Goal: Task Accomplishment & Management: Manage account settings

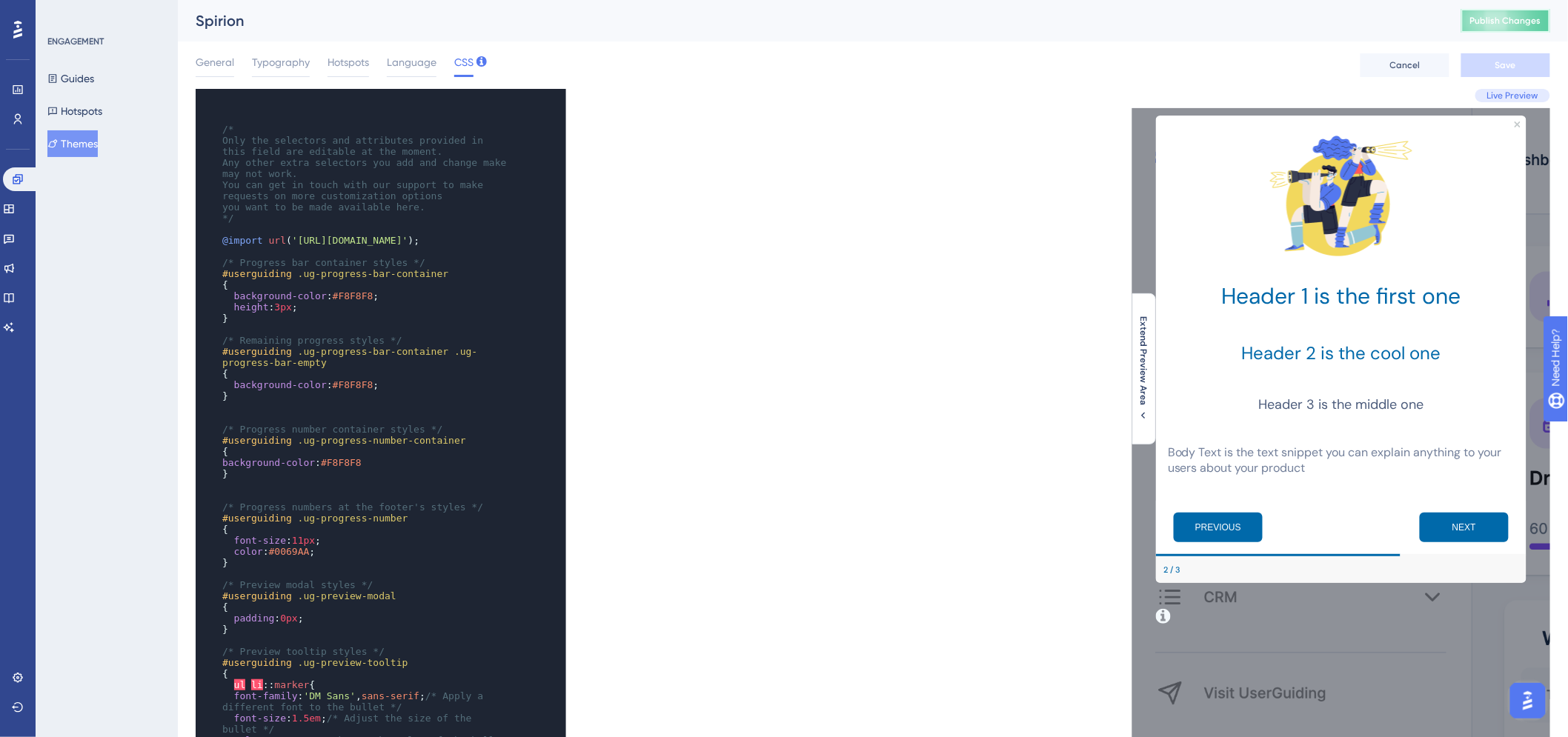
click at [1522, 21] on span "Publish Changes" at bounding box center [1505, 21] width 71 height 12
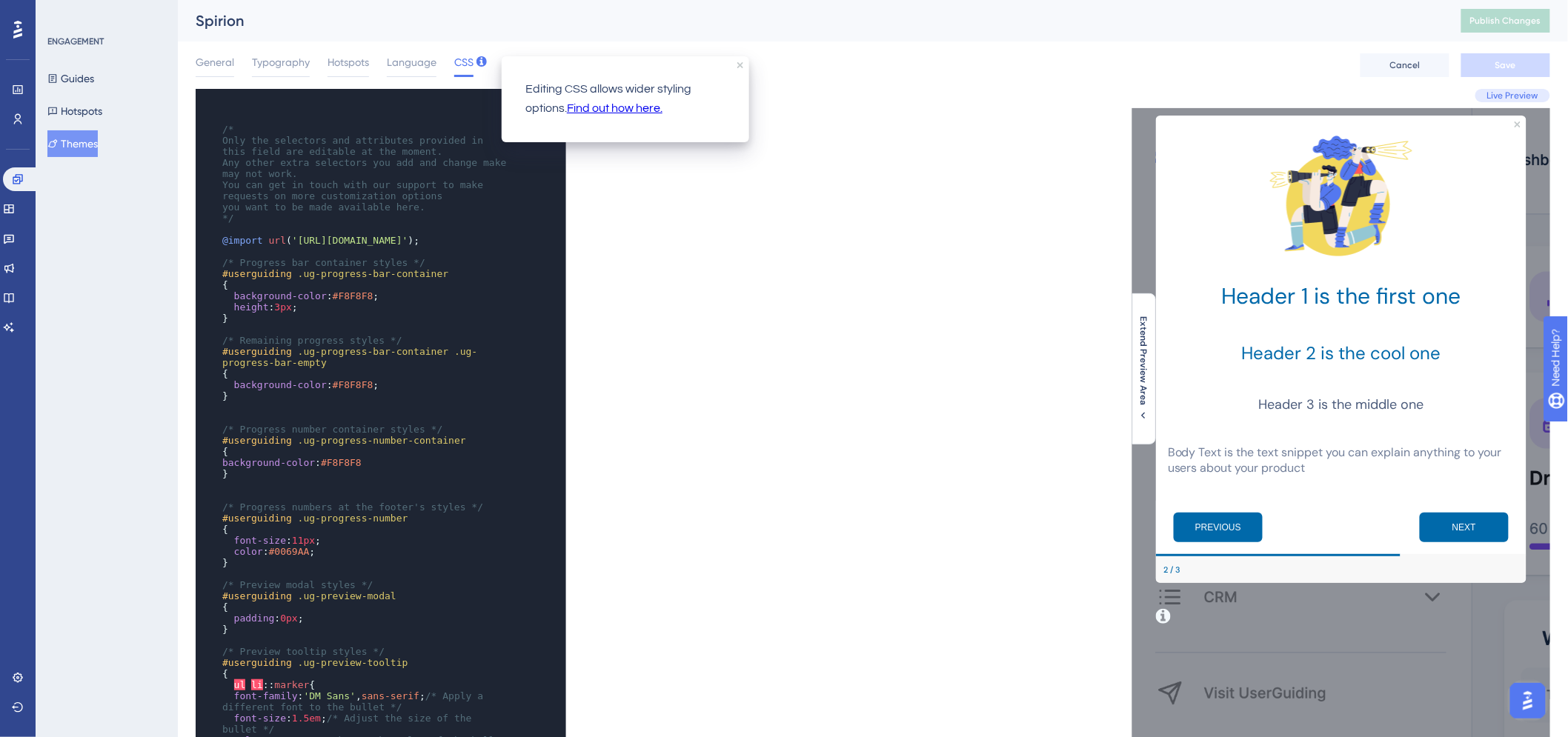
click at [619, 107] on link "Find out how here." at bounding box center [614, 108] width 95 height 19
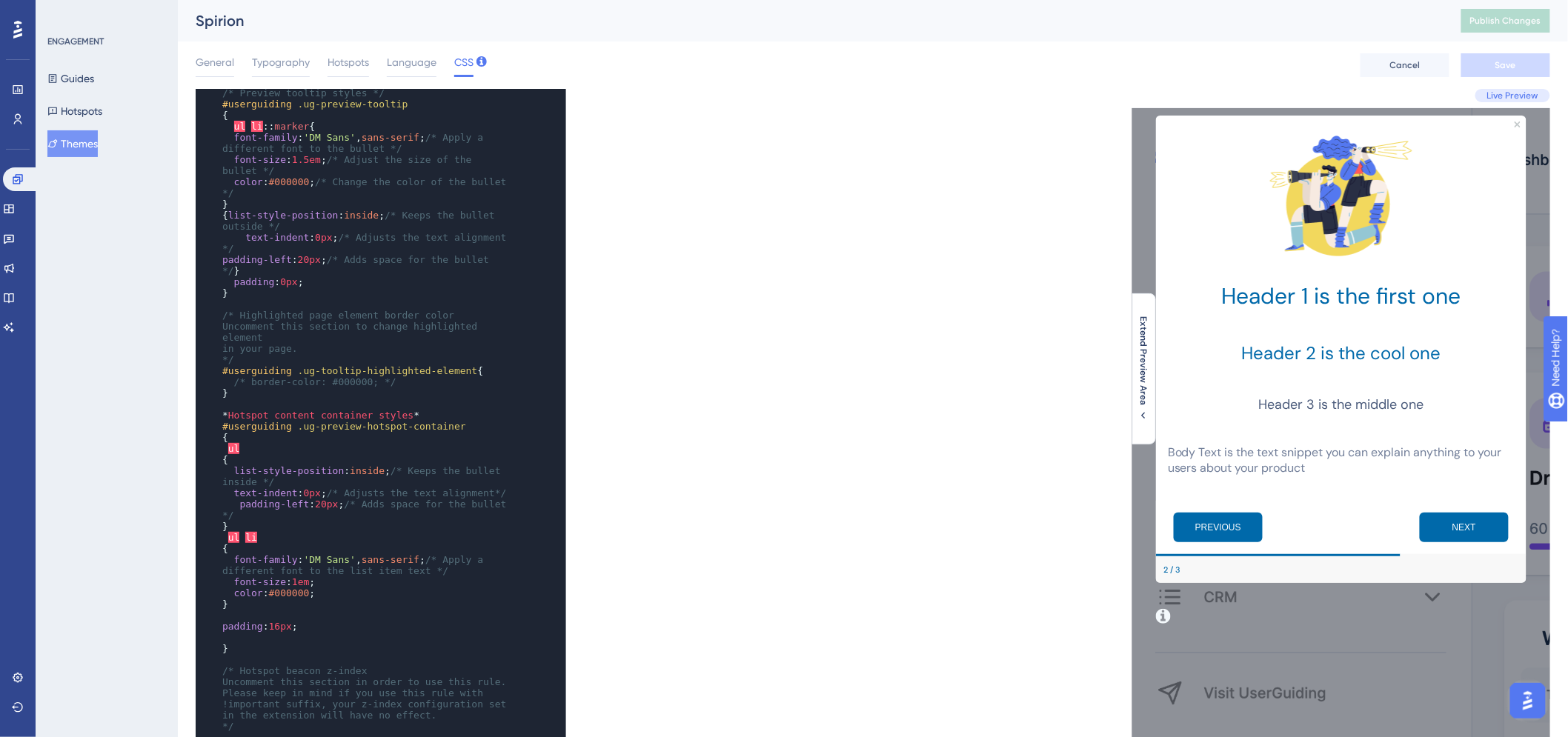
scroll to position [576, 0]
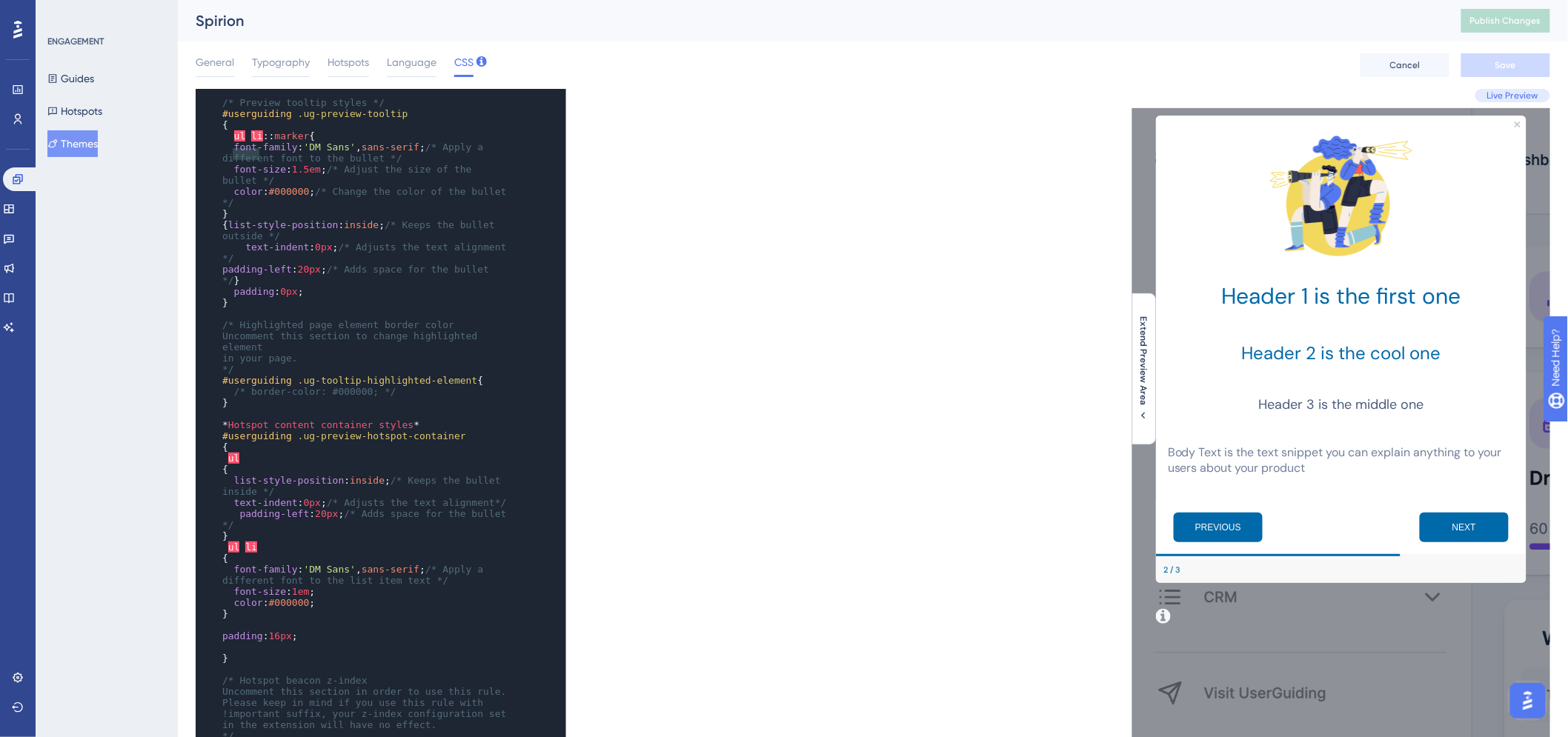
type textarea "font-"
drag, startPoint x: 233, startPoint y: 150, endPoint x: 276, endPoint y: 157, distance: 43.6
click at [260, 153] on span "font-family" at bounding box center [266, 147] width 64 height 11
type textarea "font-family: 'DM Sans', sans-serif; /* Apply a different font to the bullet */"
drag, startPoint x: 395, startPoint y: 163, endPoint x: 231, endPoint y: 154, distance: 164.2
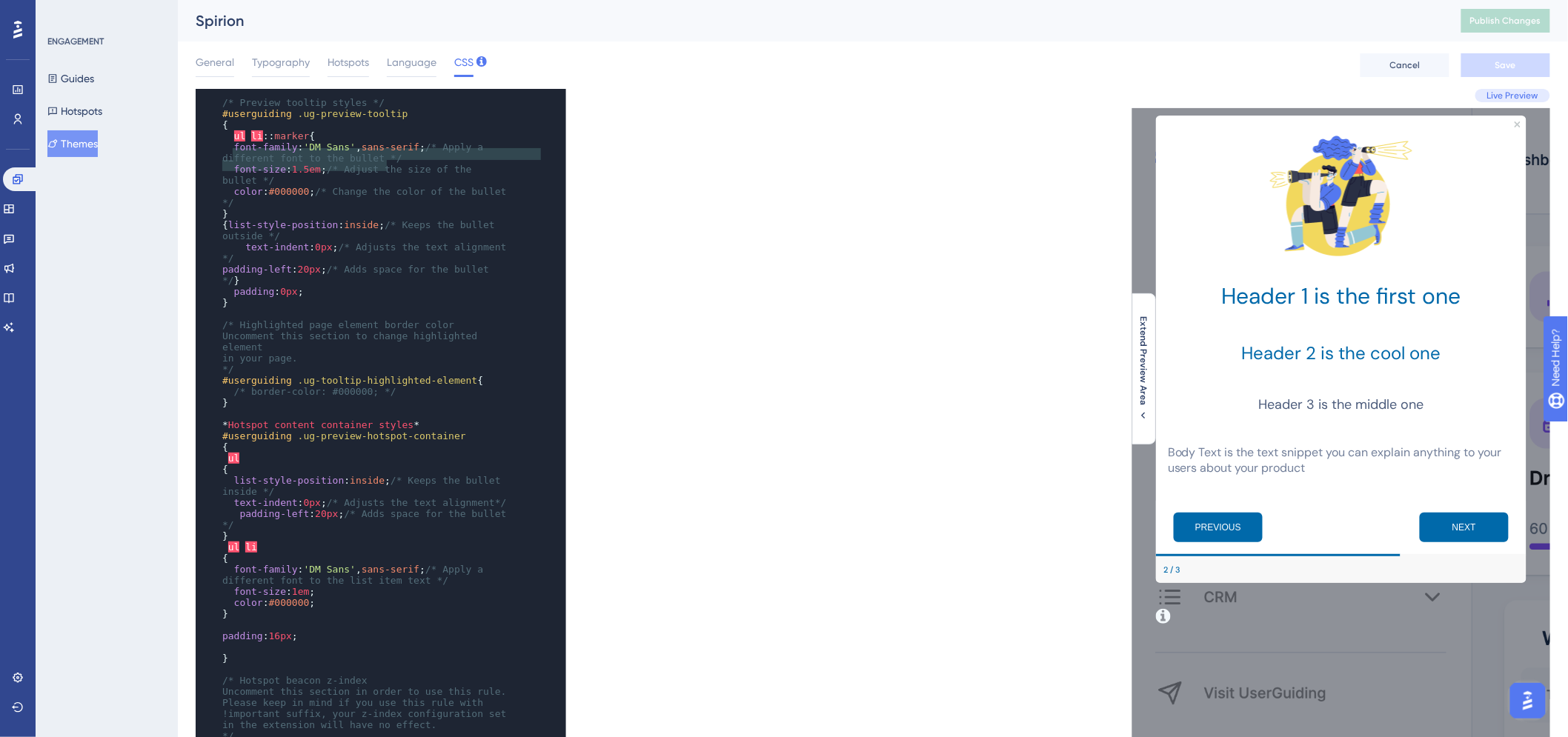
click at [231, 154] on pre "font-family : 'DM Sans' , sans-serif ; /* Apply a different font to the bullet …" at bounding box center [366, 153] width 294 height 22
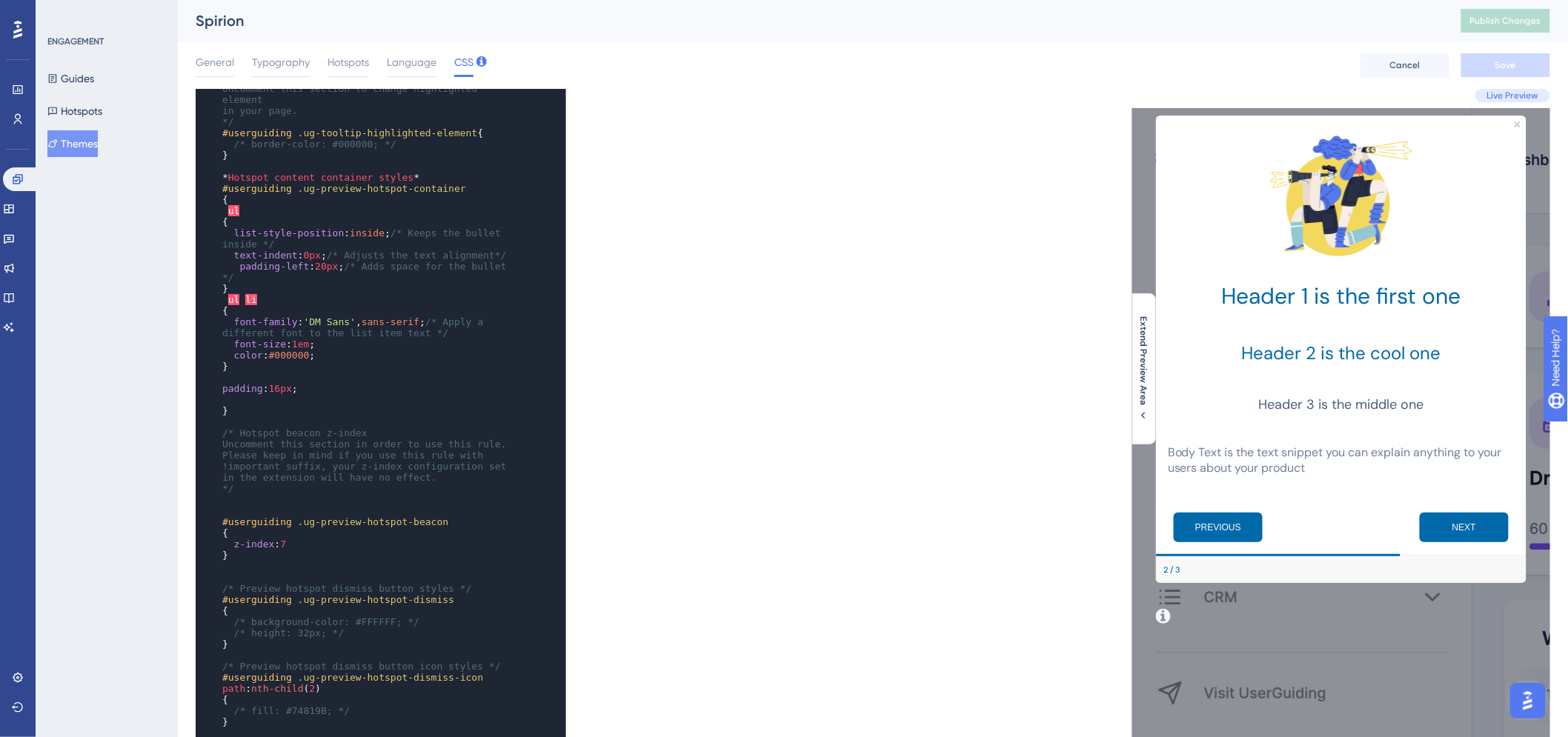
scroll to position [962, 0]
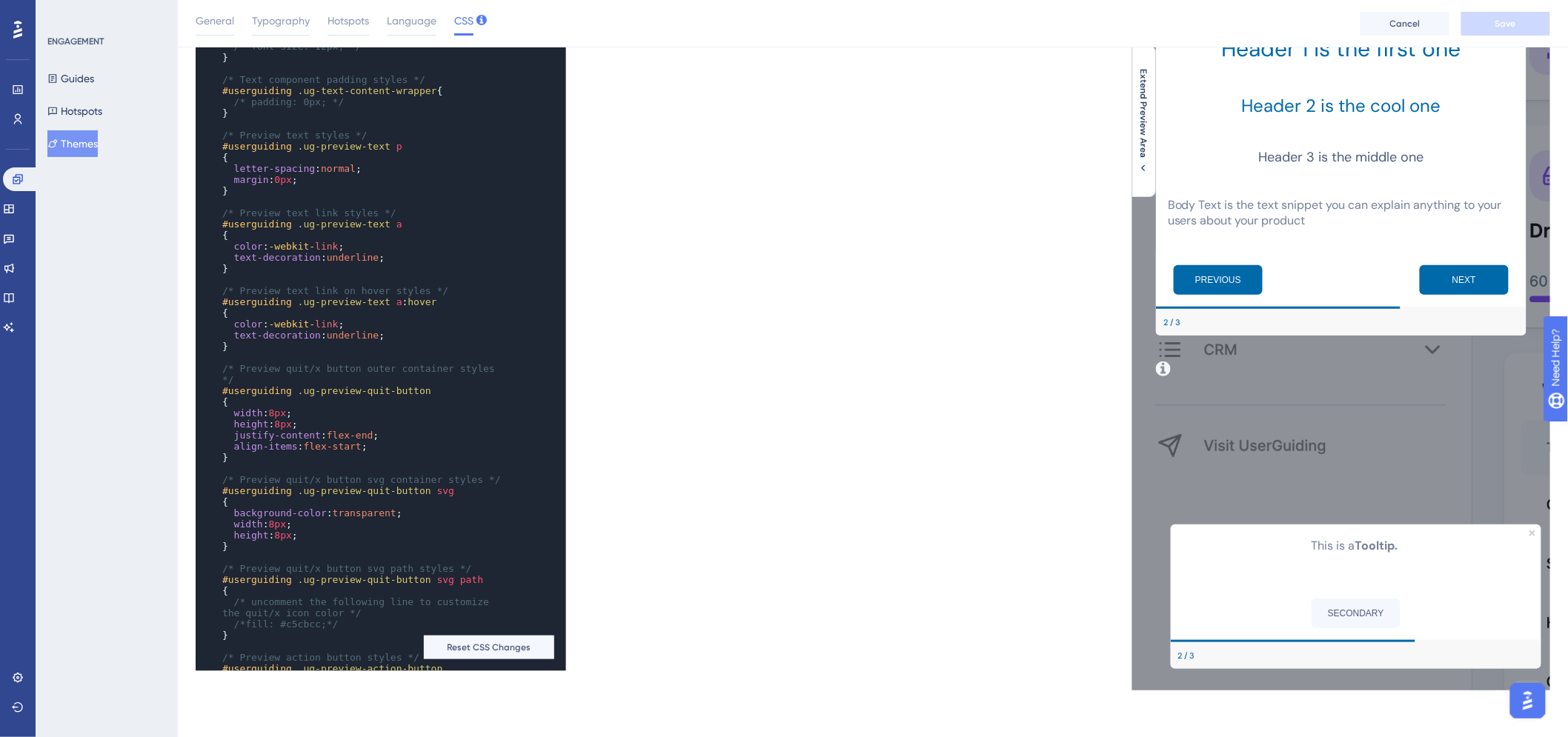
click at [345, 319] on pre "{" at bounding box center [366, 313] width 294 height 11
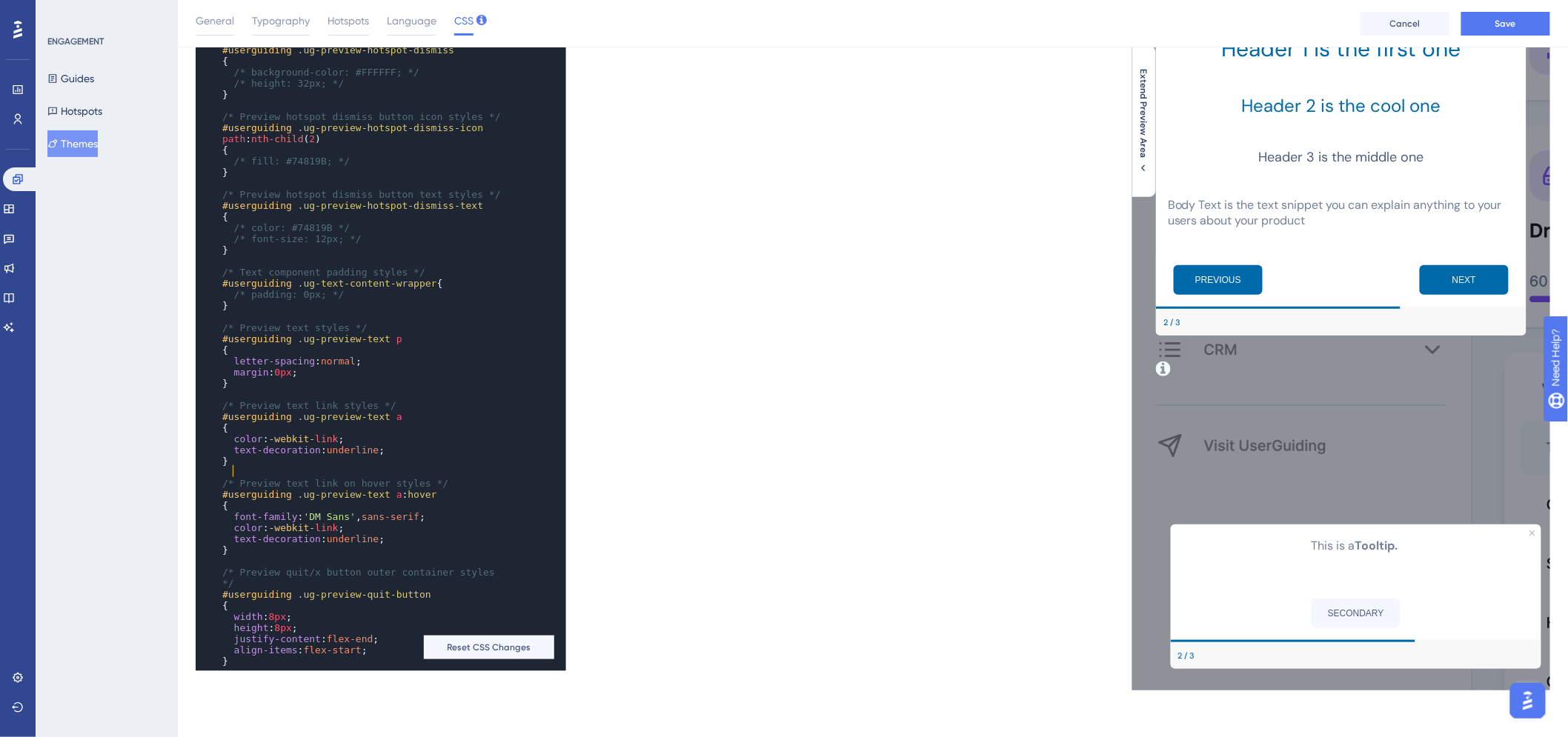
click at [235, 445] on span "color" at bounding box center [248, 439] width 29 height 11
type textarea "font-family: 'DM Sans', sans-serif;"
drag, startPoint x: 422, startPoint y: 551, endPoint x: 233, endPoint y: 554, distance: 189.0
click at [233, 523] on pre "font-family : 'DM Sans' , sans-serif ;" at bounding box center [366, 517] width 294 height 11
click at [230, 445] on span "color : -webkit- link ;" at bounding box center [283, 439] width 121 height 11
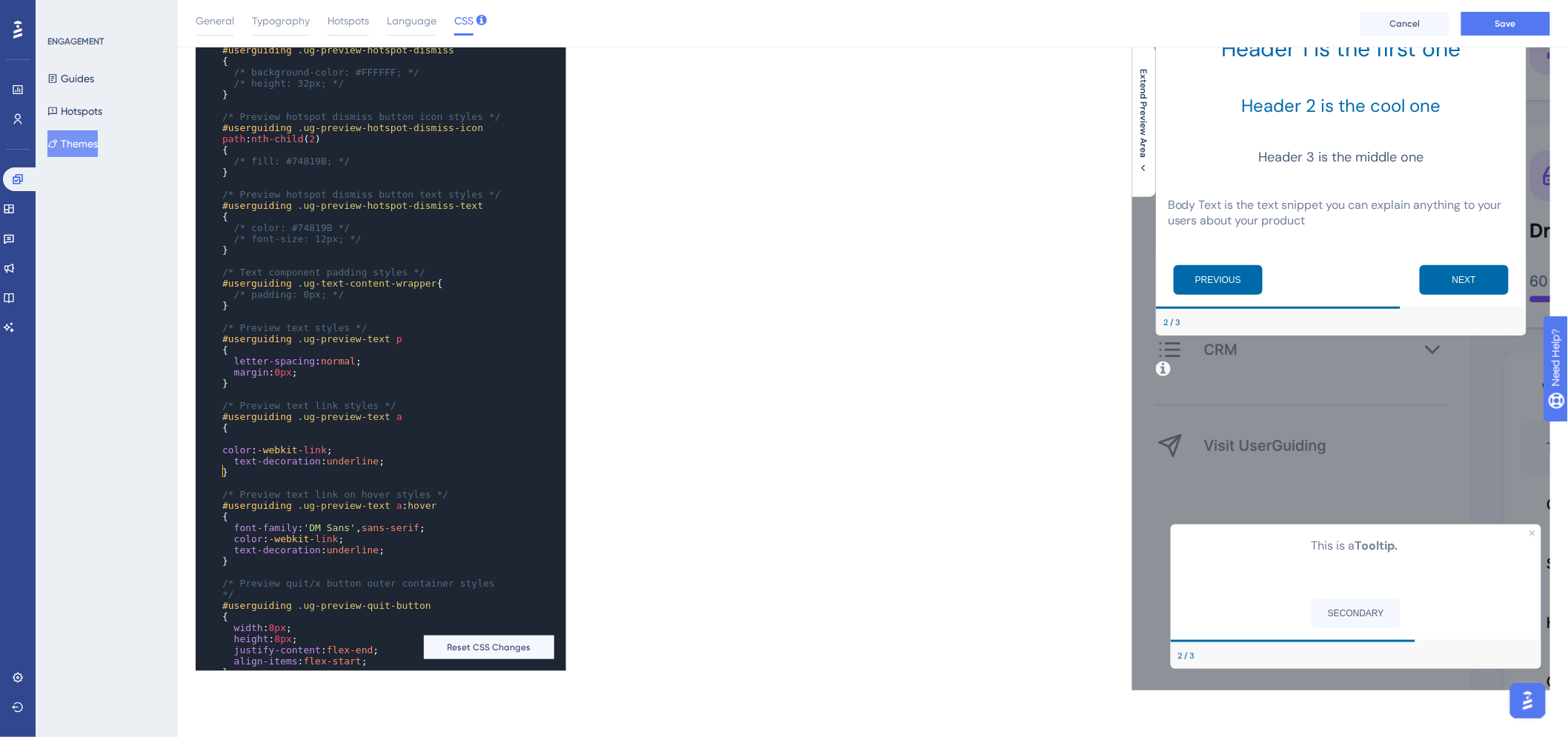
paste textarea "Code editor"
click at [1503, 19] on span "Save" at bounding box center [1505, 24] width 21 height 12
click at [234, 367] on span "letter-spacing" at bounding box center [274, 361] width 82 height 11
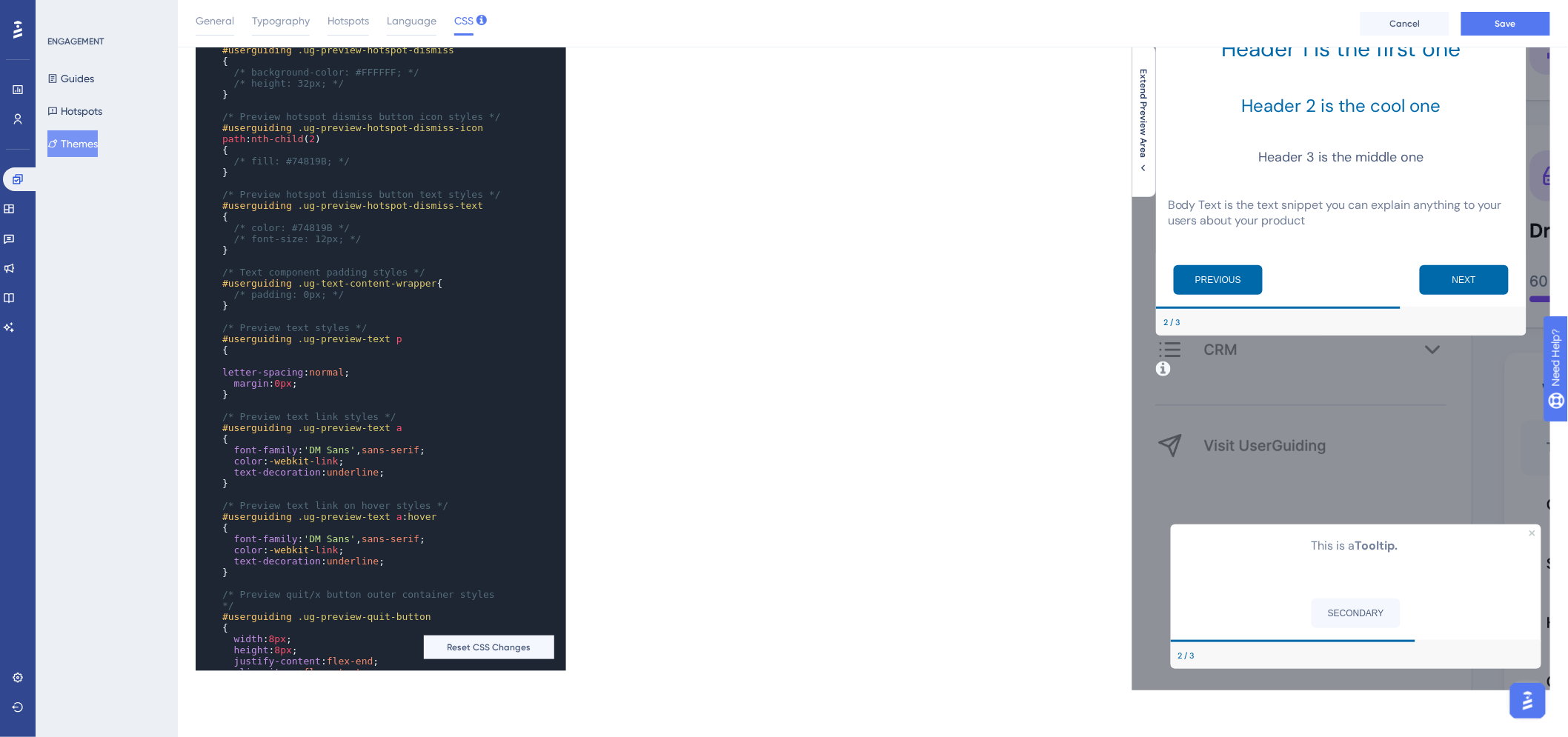
paste textarea "Code editor"
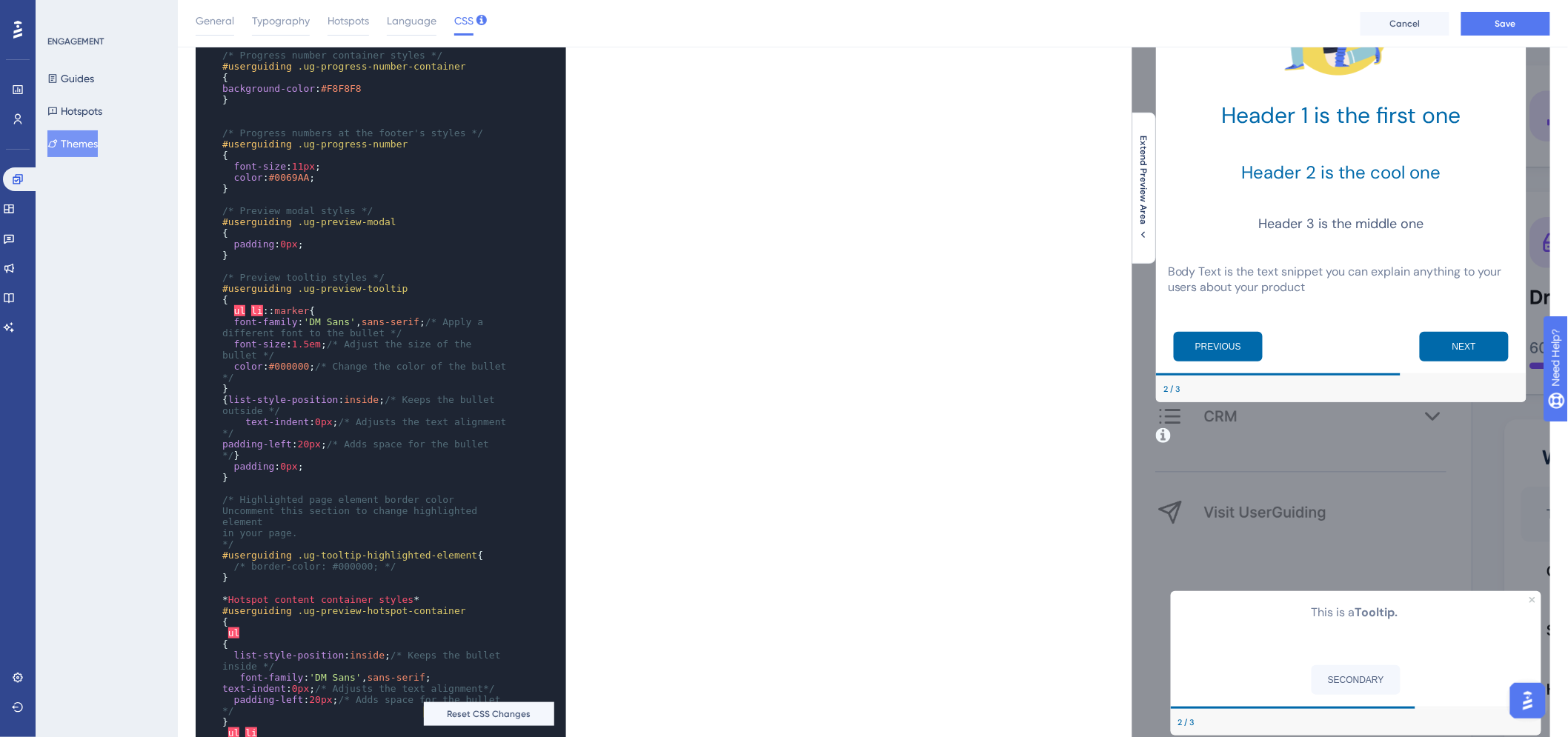
scroll to position [206, 0]
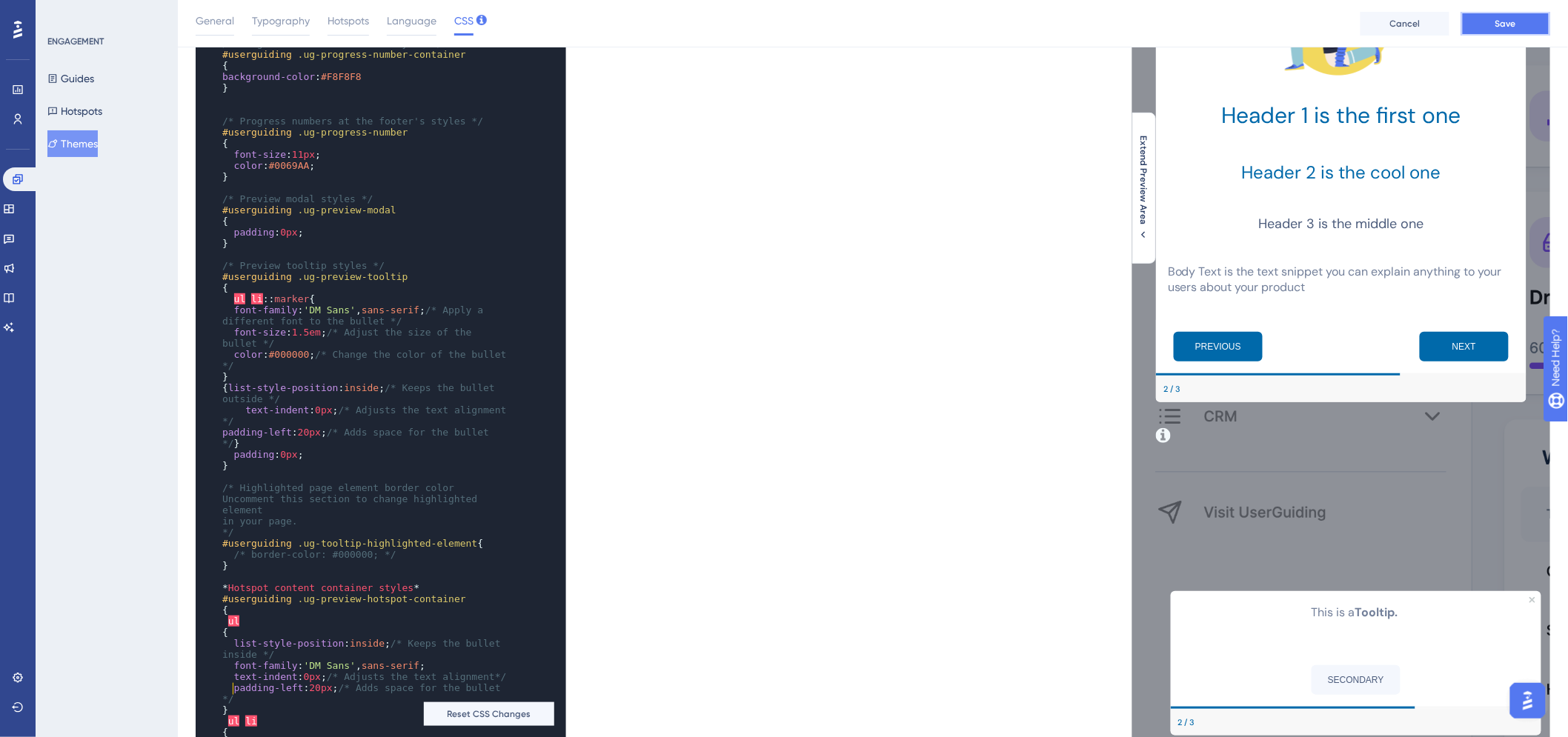
click at [1522, 26] on button "Save" at bounding box center [1504, 24] width 89 height 24
click at [15, 298] on icon at bounding box center [9, 298] width 12 height 12
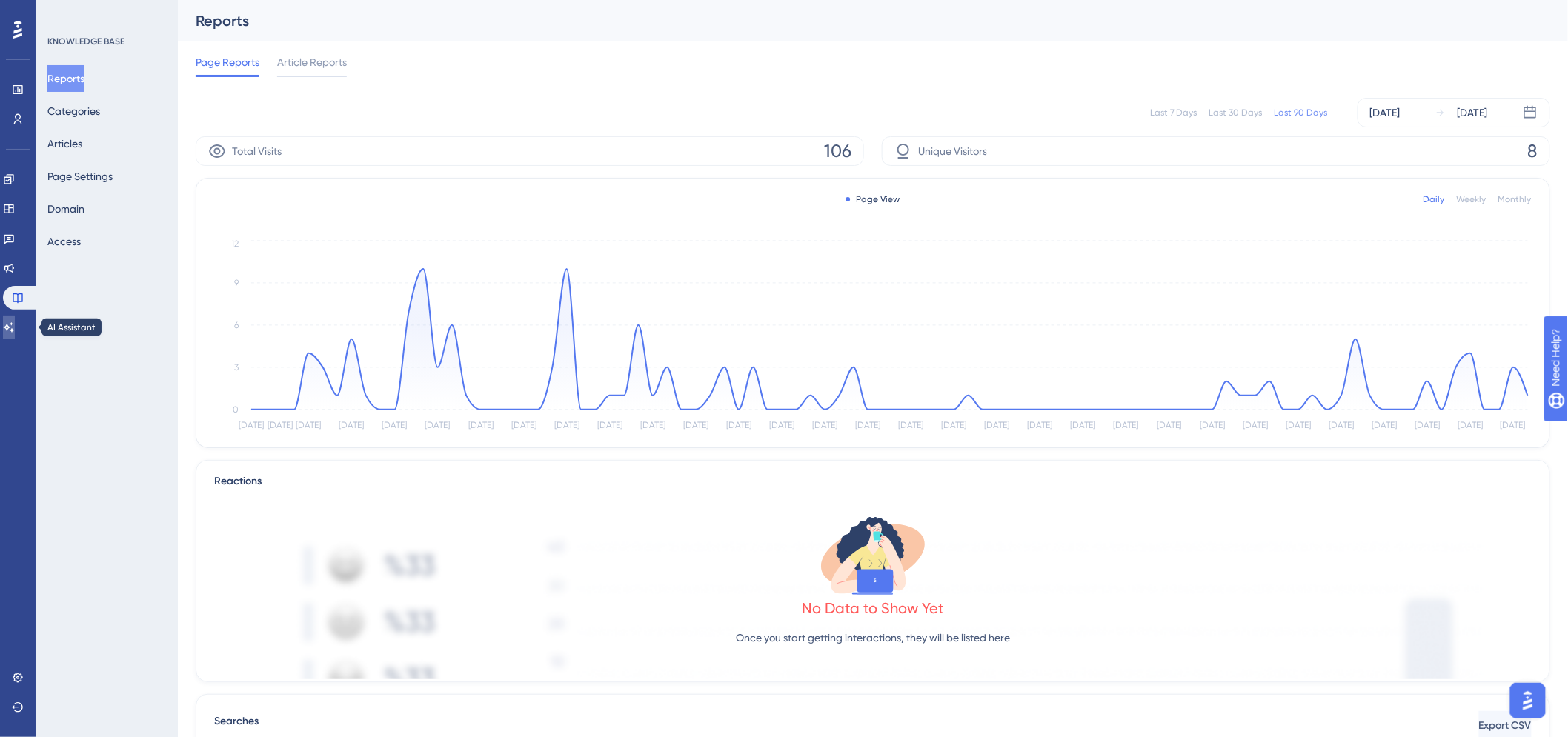
click at [15, 335] on link at bounding box center [9, 328] width 12 height 24
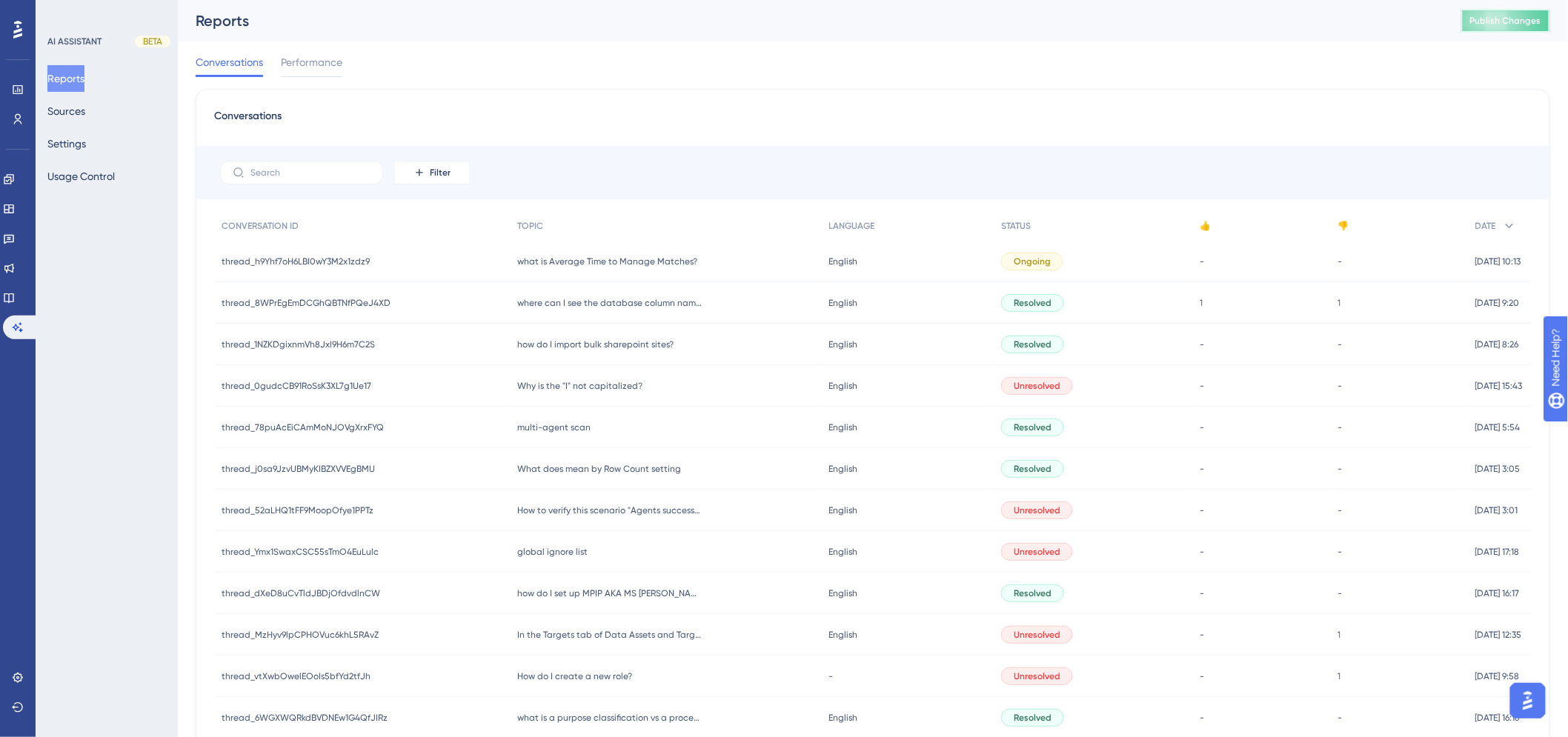
click at [1505, 16] on span "Publish Changes" at bounding box center [1505, 21] width 71 height 12
click at [15, 206] on icon at bounding box center [9, 209] width 12 height 12
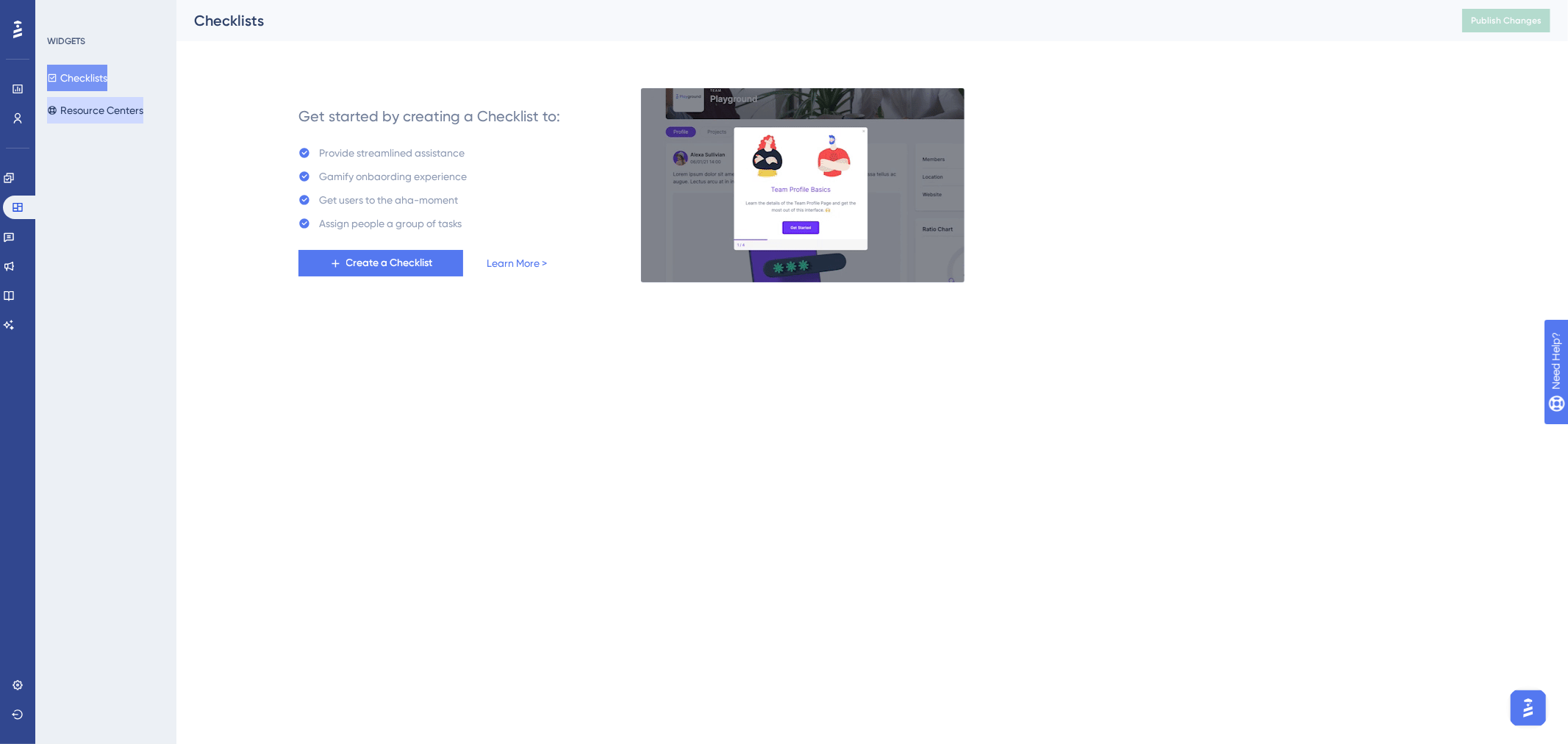
click at [111, 113] on button "Resource Centers" at bounding box center [95, 110] width 96 height 26
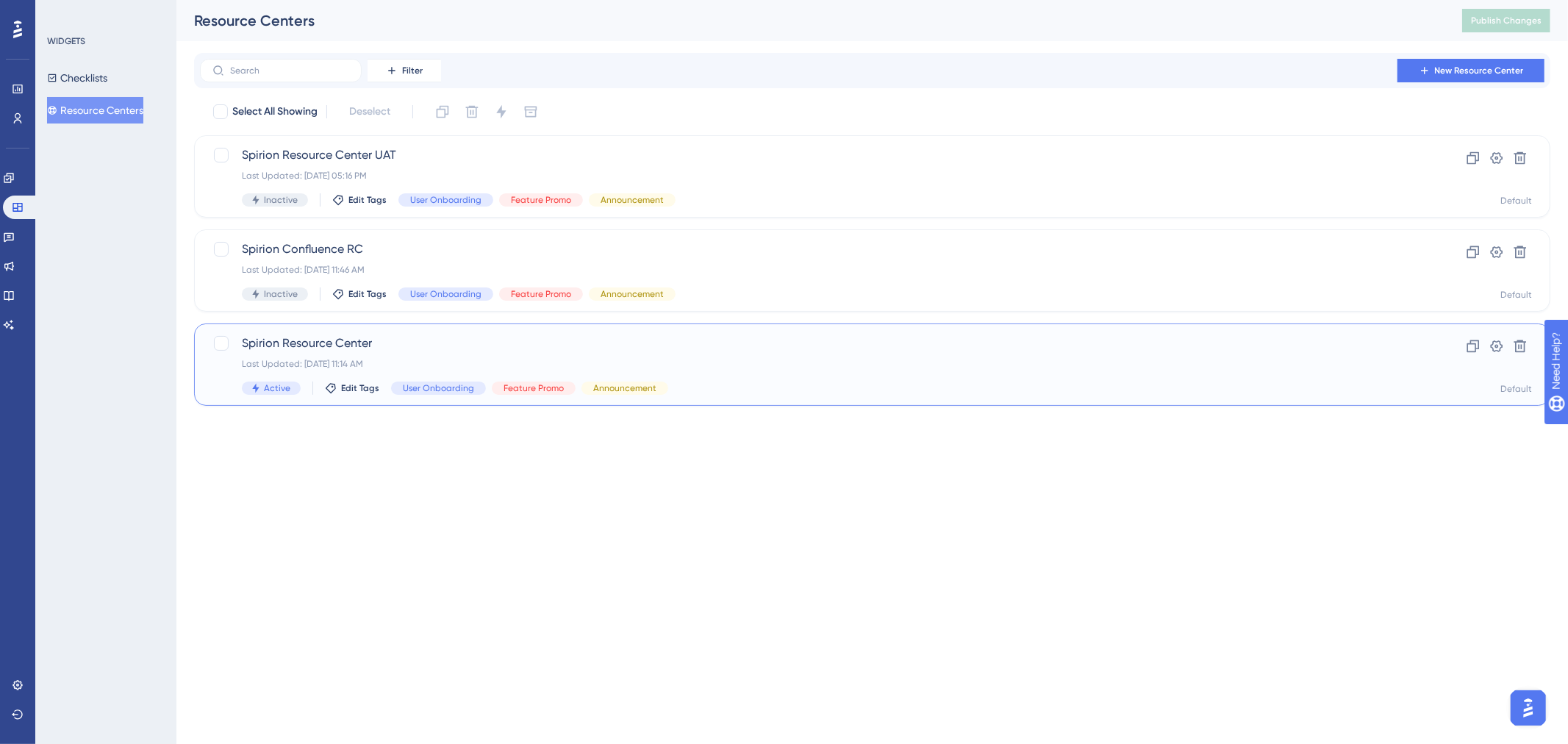
click at [338, 352] on span "Spirion Resource Center" at bounding box center [814, 343] width 1143 height 18
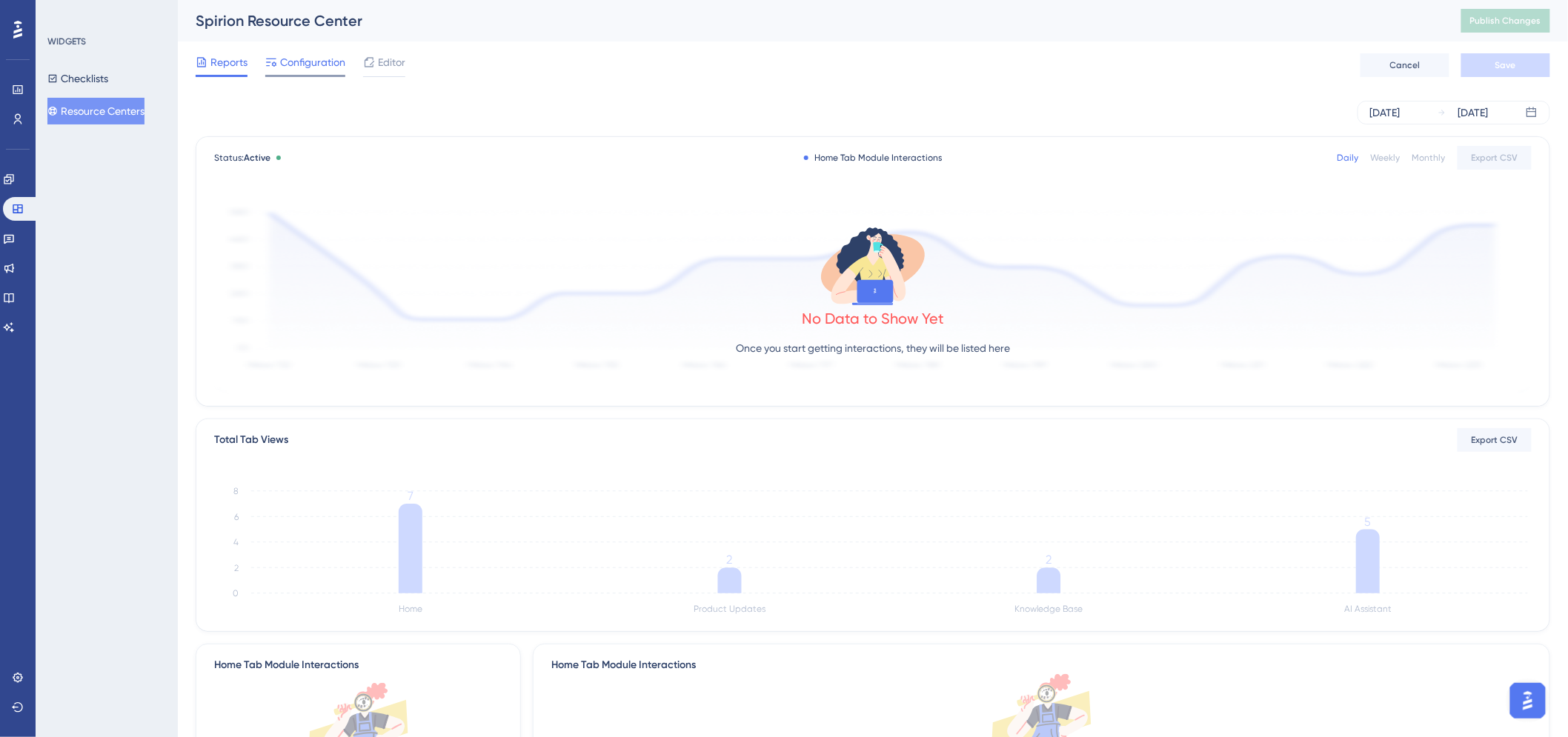
click at [323, 59] on span "Configuration" at bounding box center [313, 62] width 65 height 18
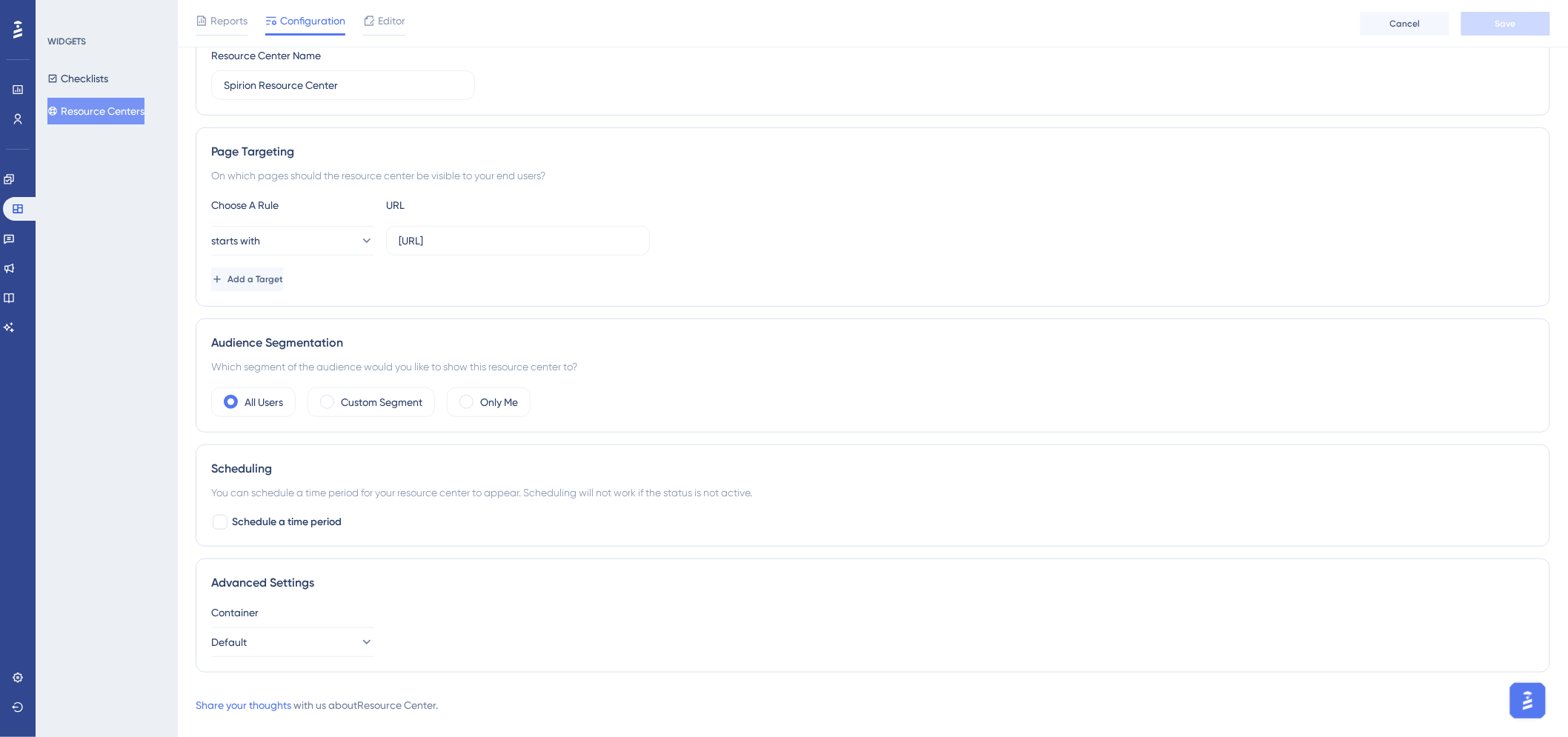
scroll to position [212, 0]
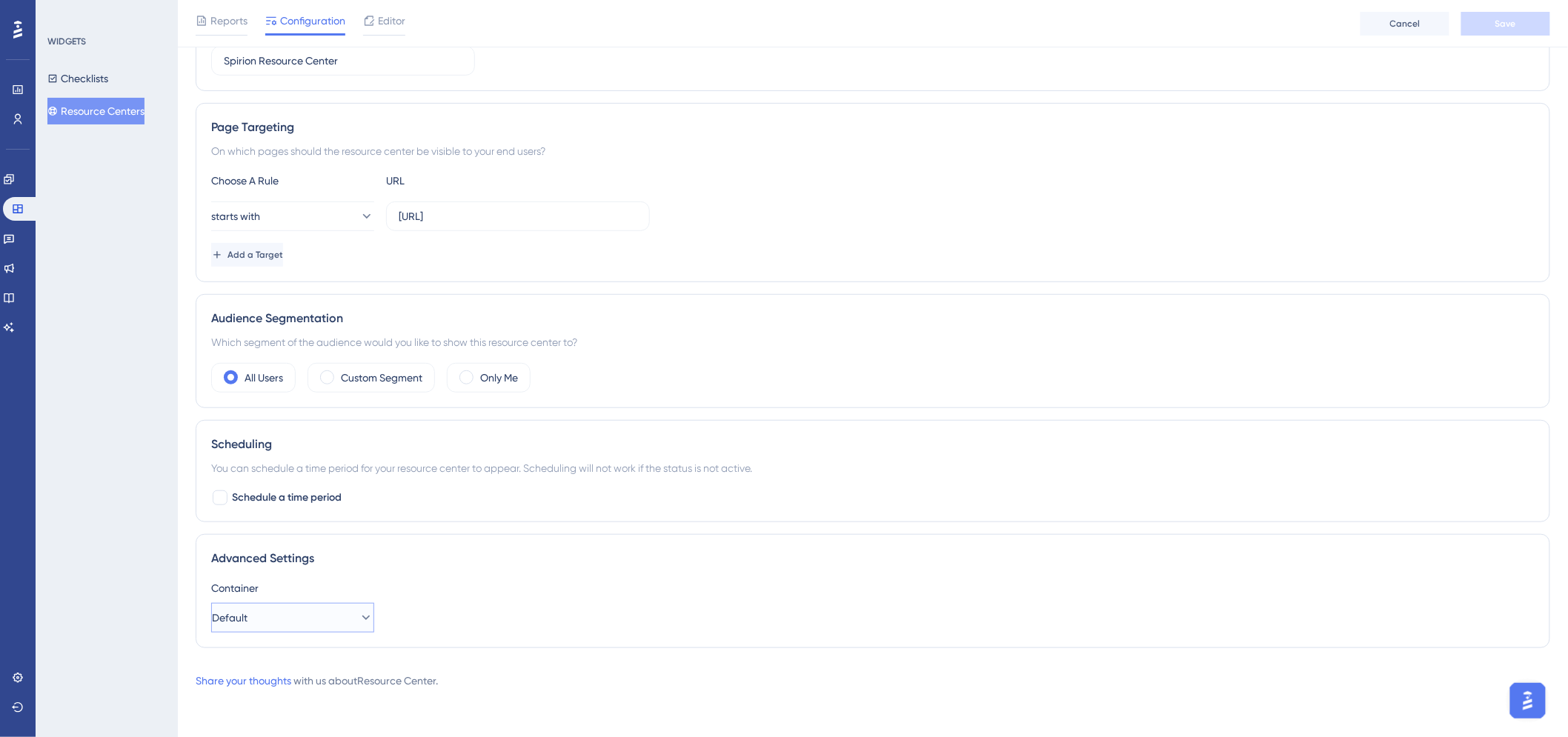
click at [287, 617] on button "Default" at bounding box center [293, 618] width 163 height 29
click at [502, 599] on div "Container Default Default Default" at bounding box center [873, 606] width 1323 height 53
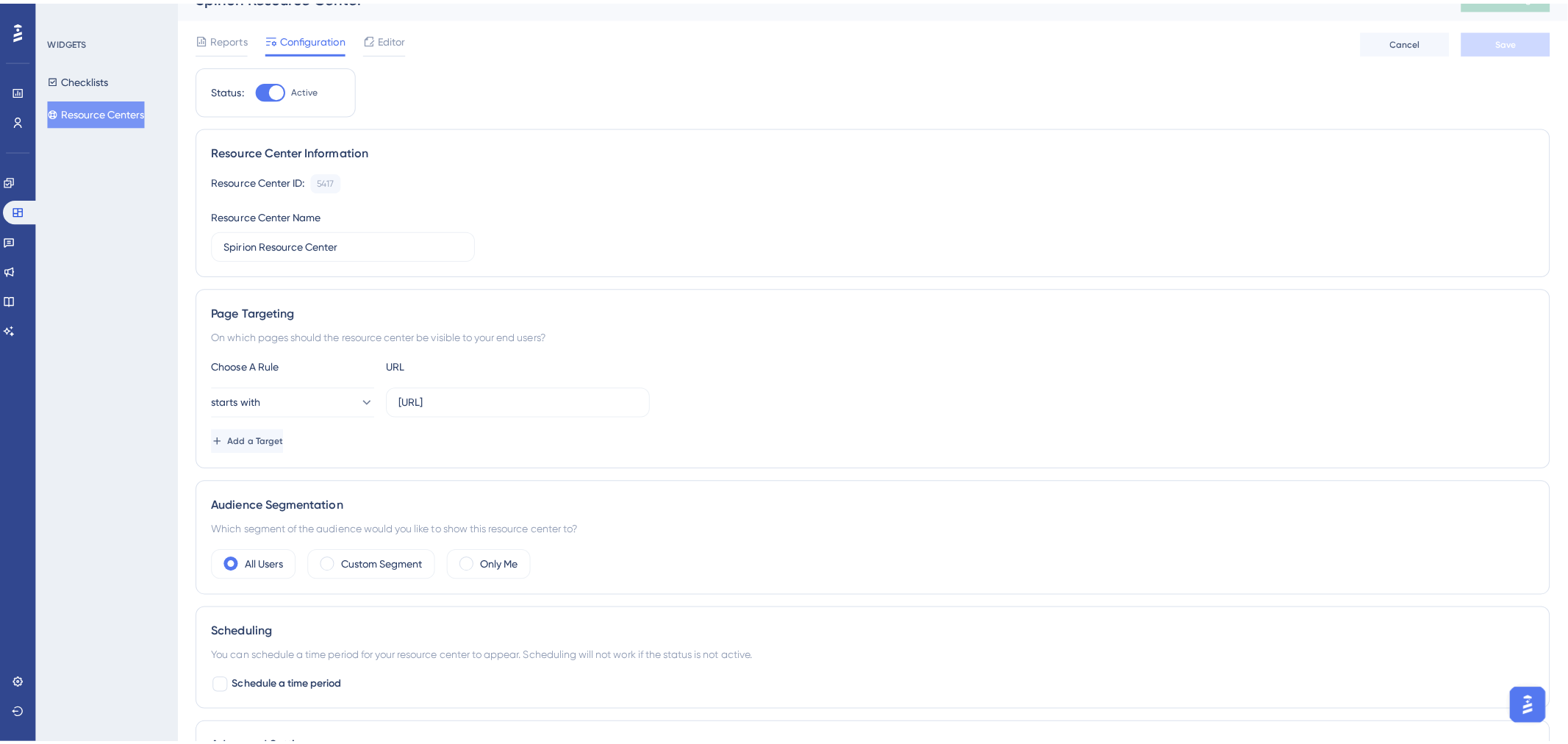
scroll to position [0, 0]
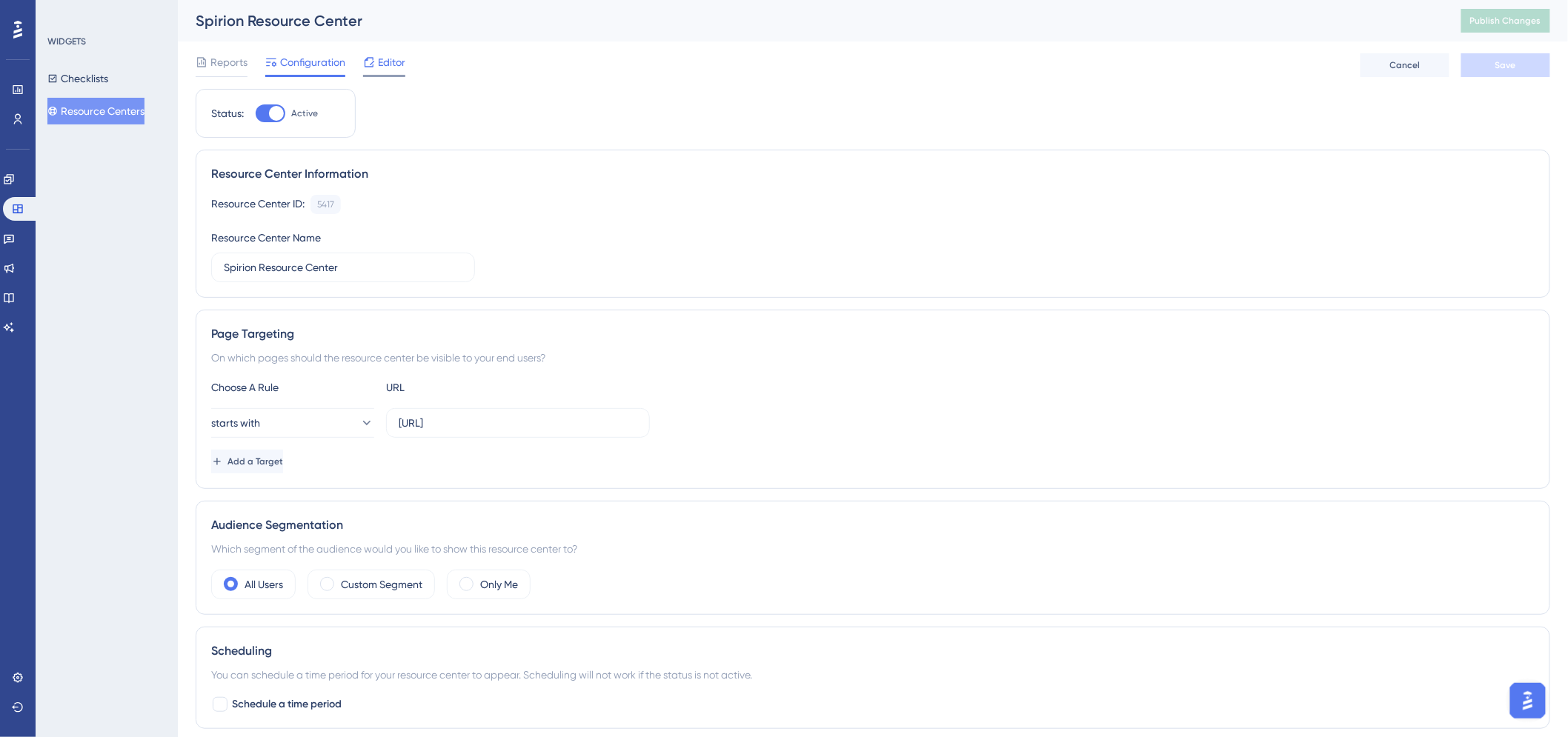
click at [378, 70] on span "Editor" at bounding box center [392, 62] width 28 height 18
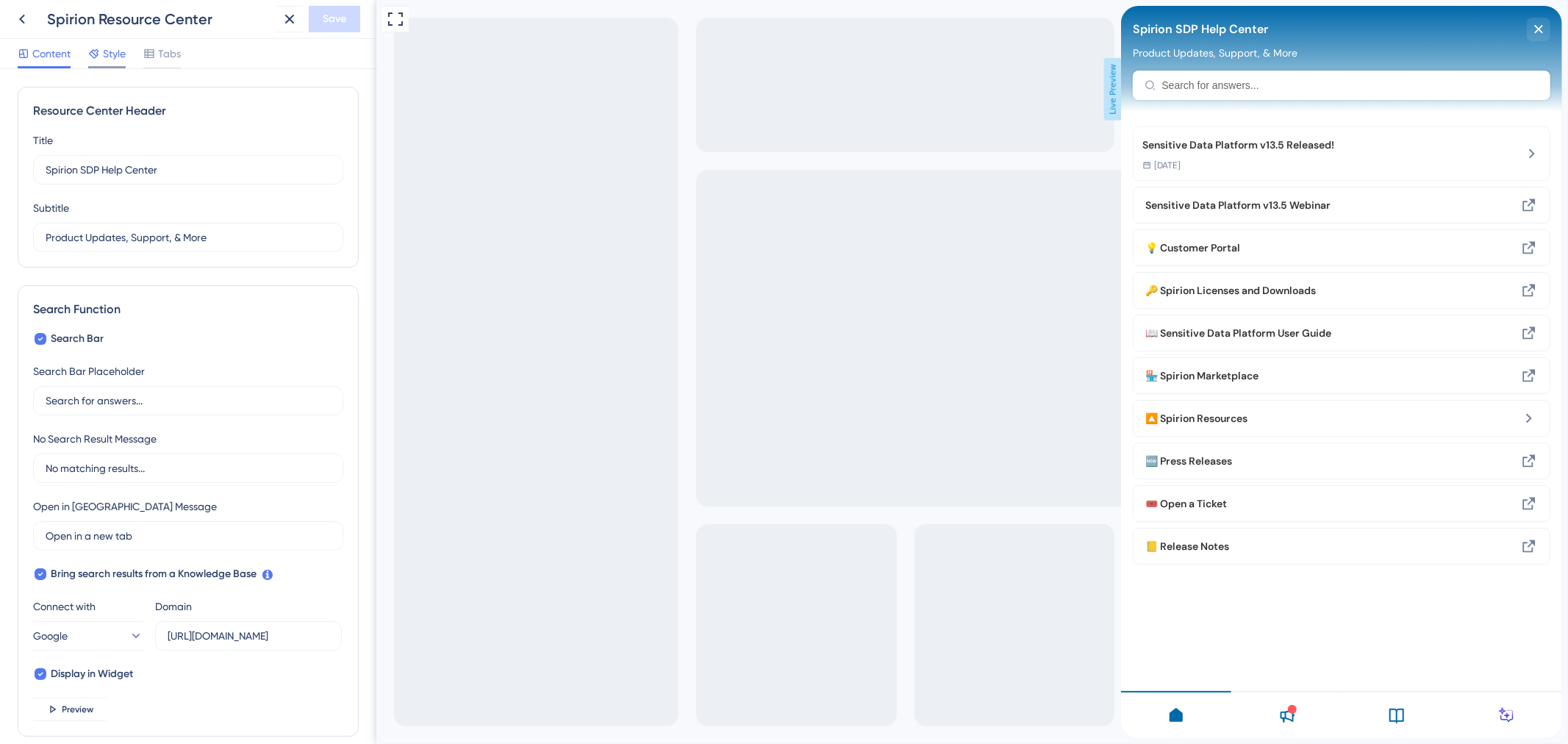
click at [107, 50] on span "Style" at bounding box center [114, 54] width 23 height 18
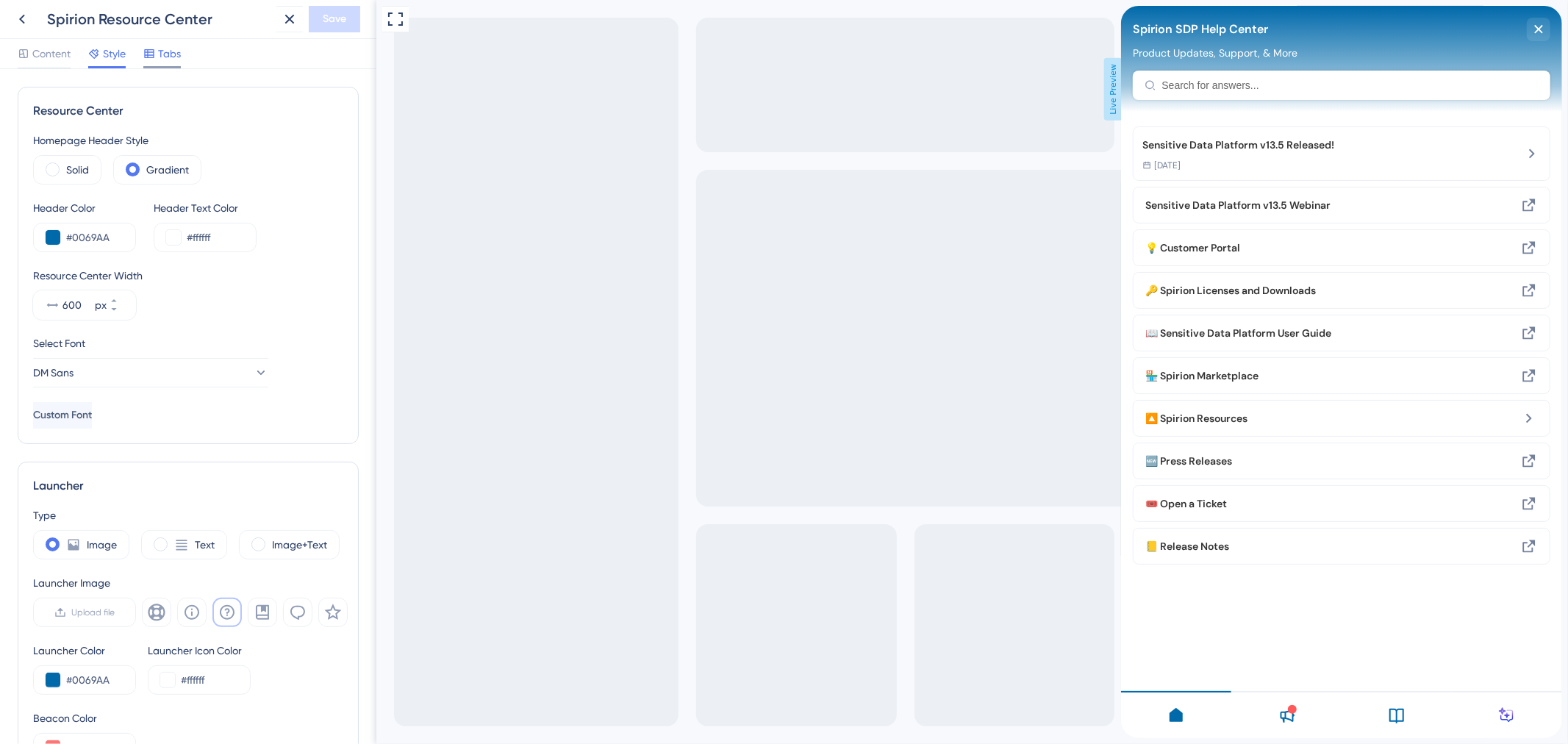
click at [174, 61] on span "Tabs" at bounding box center [169, 54] width 23 height 18
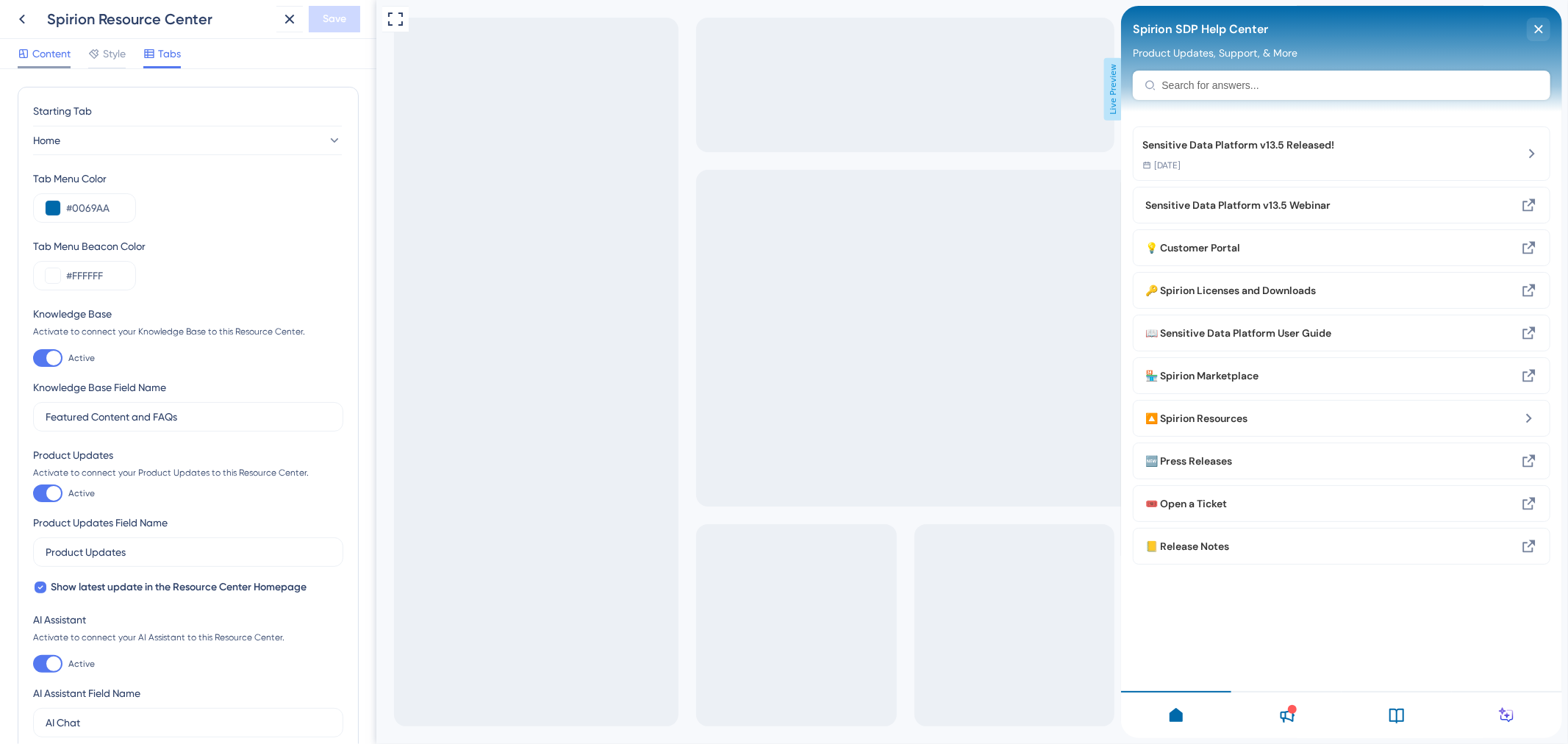
click at [40, 56] on span "Content" at bounding box center [51, 54] width 38 height 18
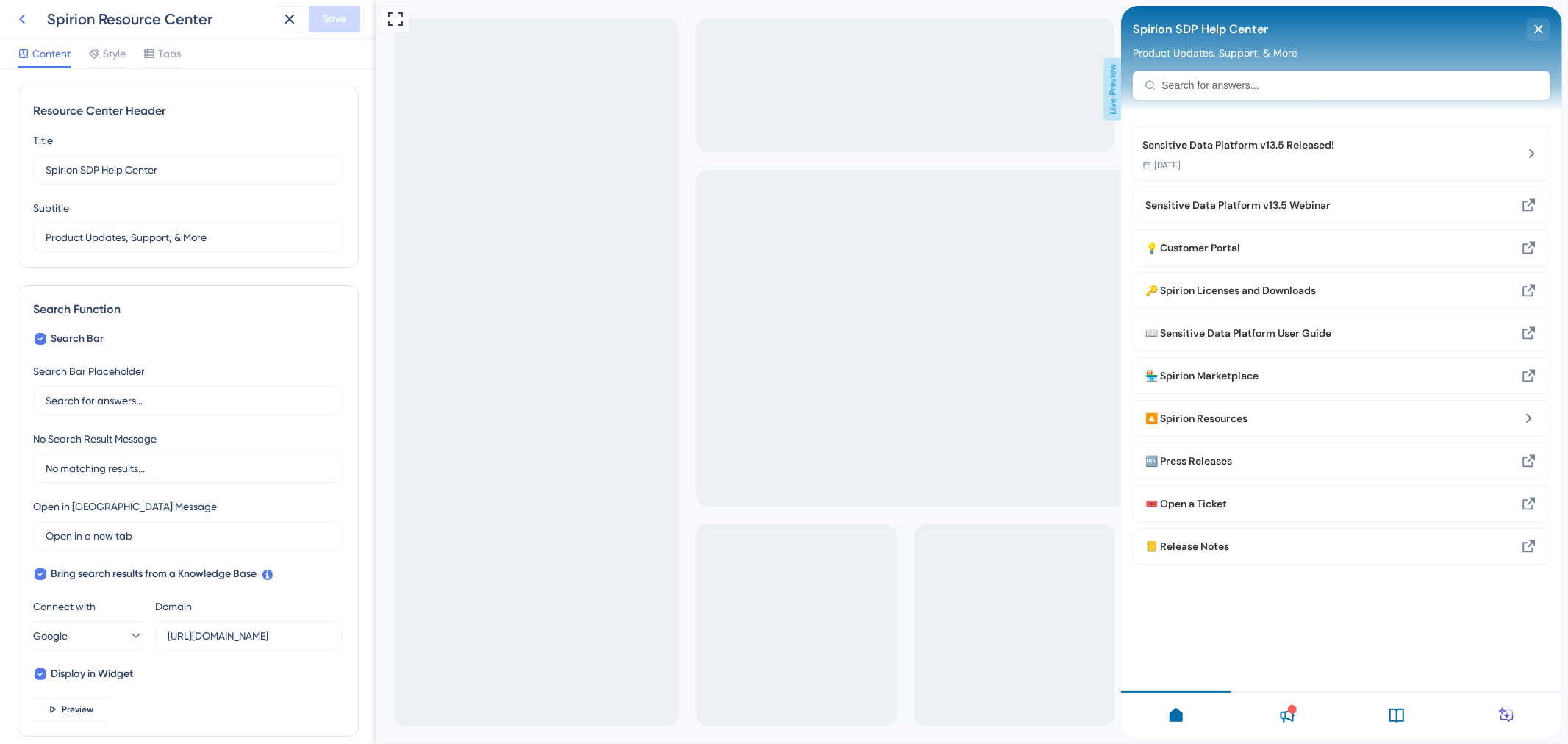
click at [19, 23] on icon at bounding box center [22, 19] width 18 height 18
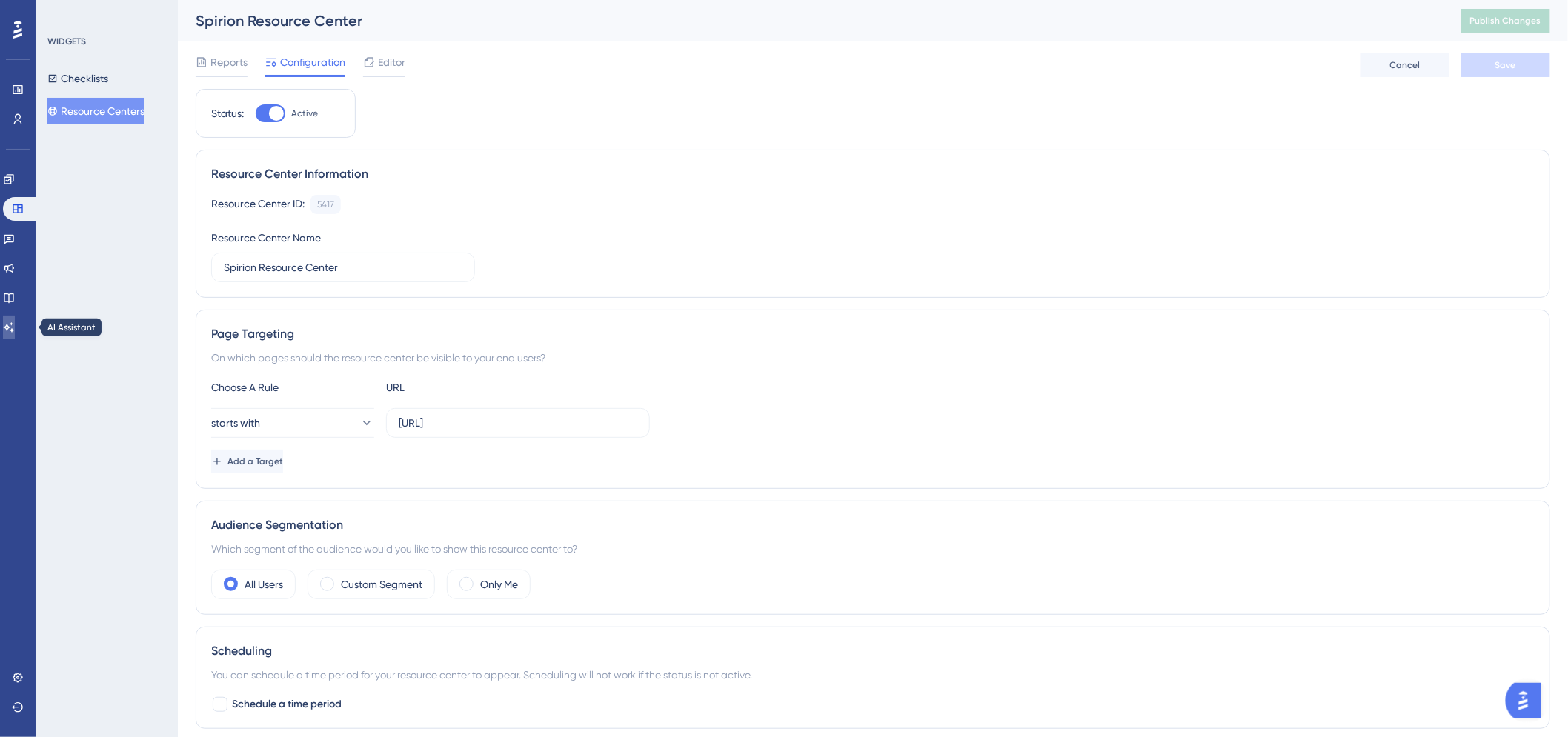
click at [15, 324] on icon at bounding box center [9, 328] width 12 height 12
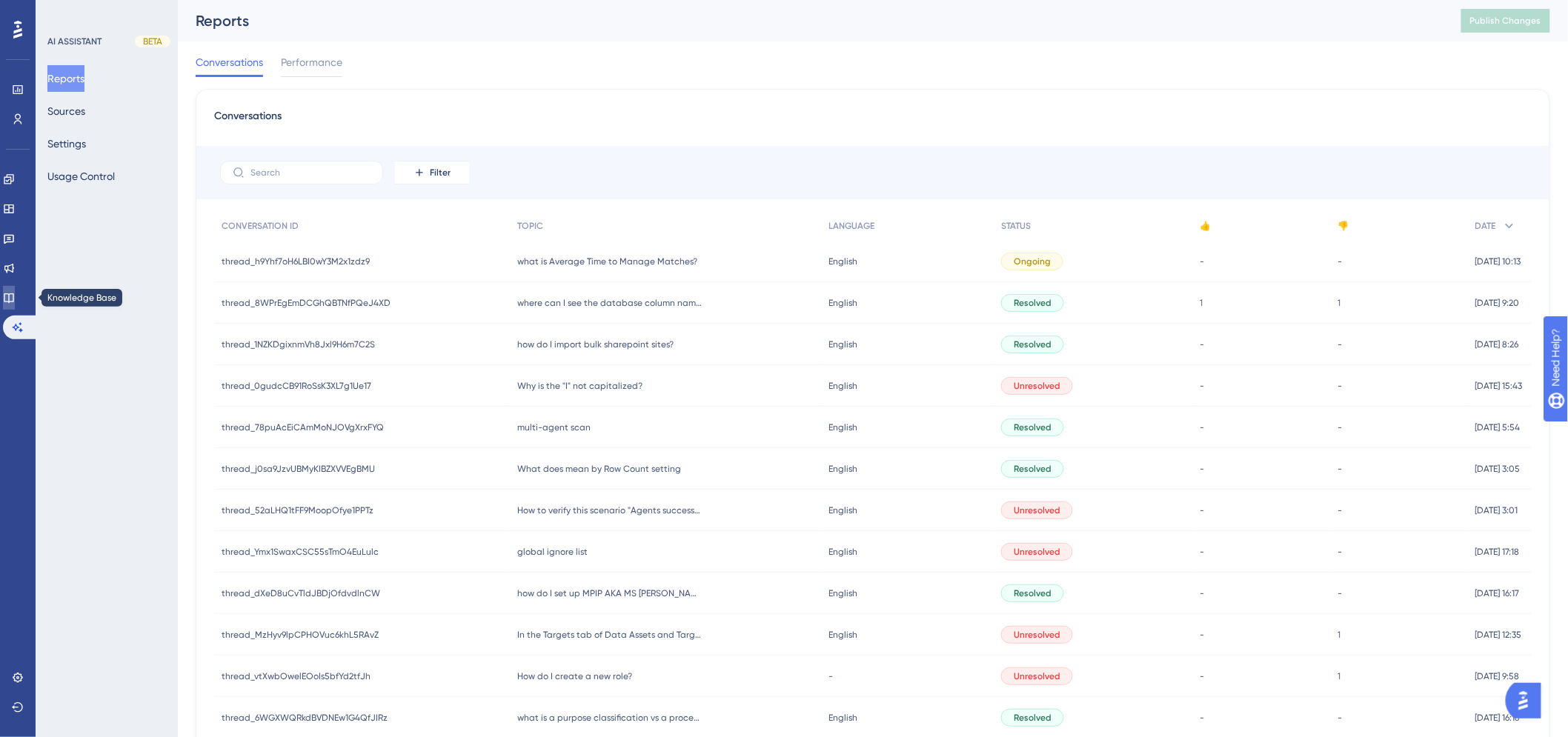
click at [15, 295] on icon at bounding box center [9, 298] width 12 height 12
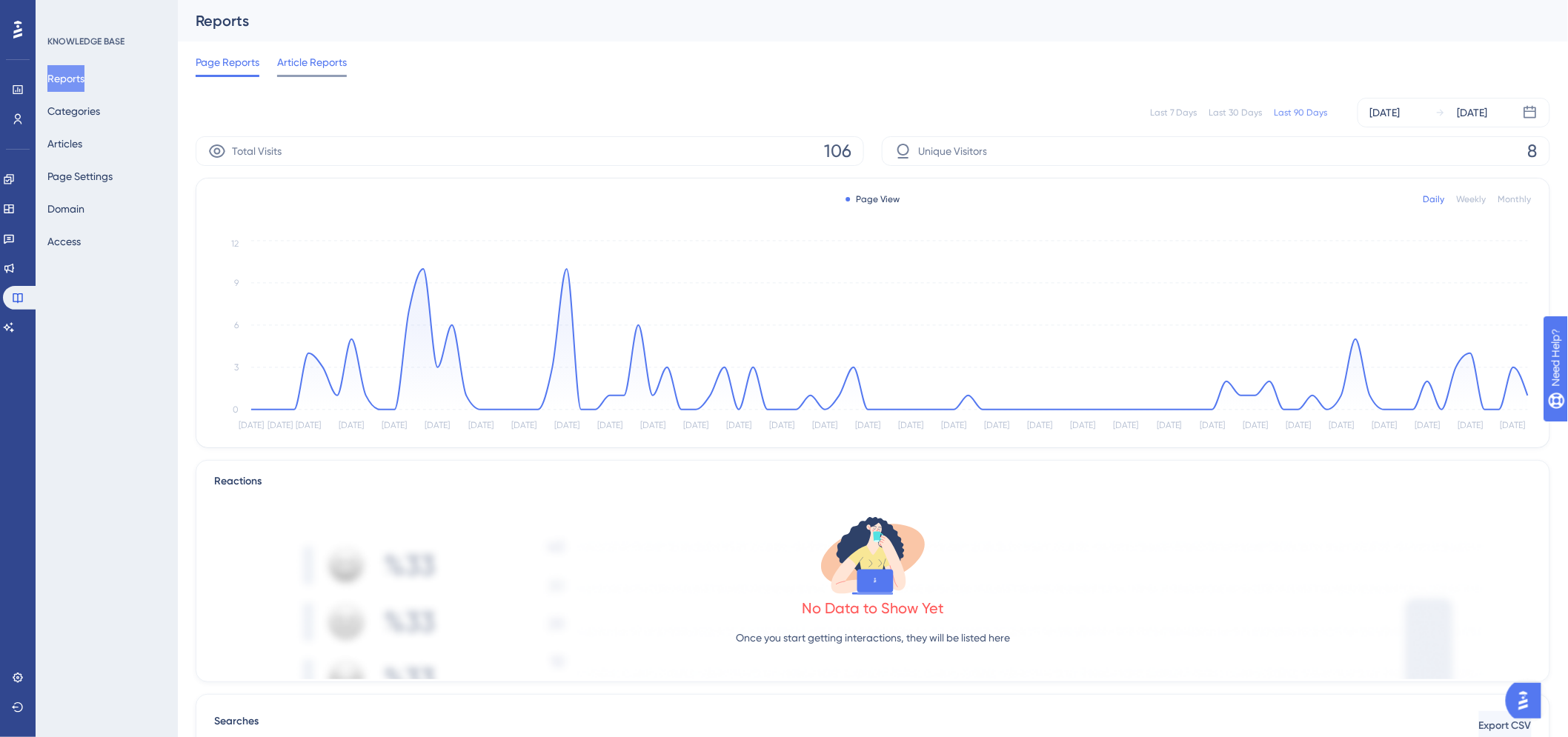
click at [319, 61] on span "Article Reports" at bounding box center [311, 62] width 70 height 18
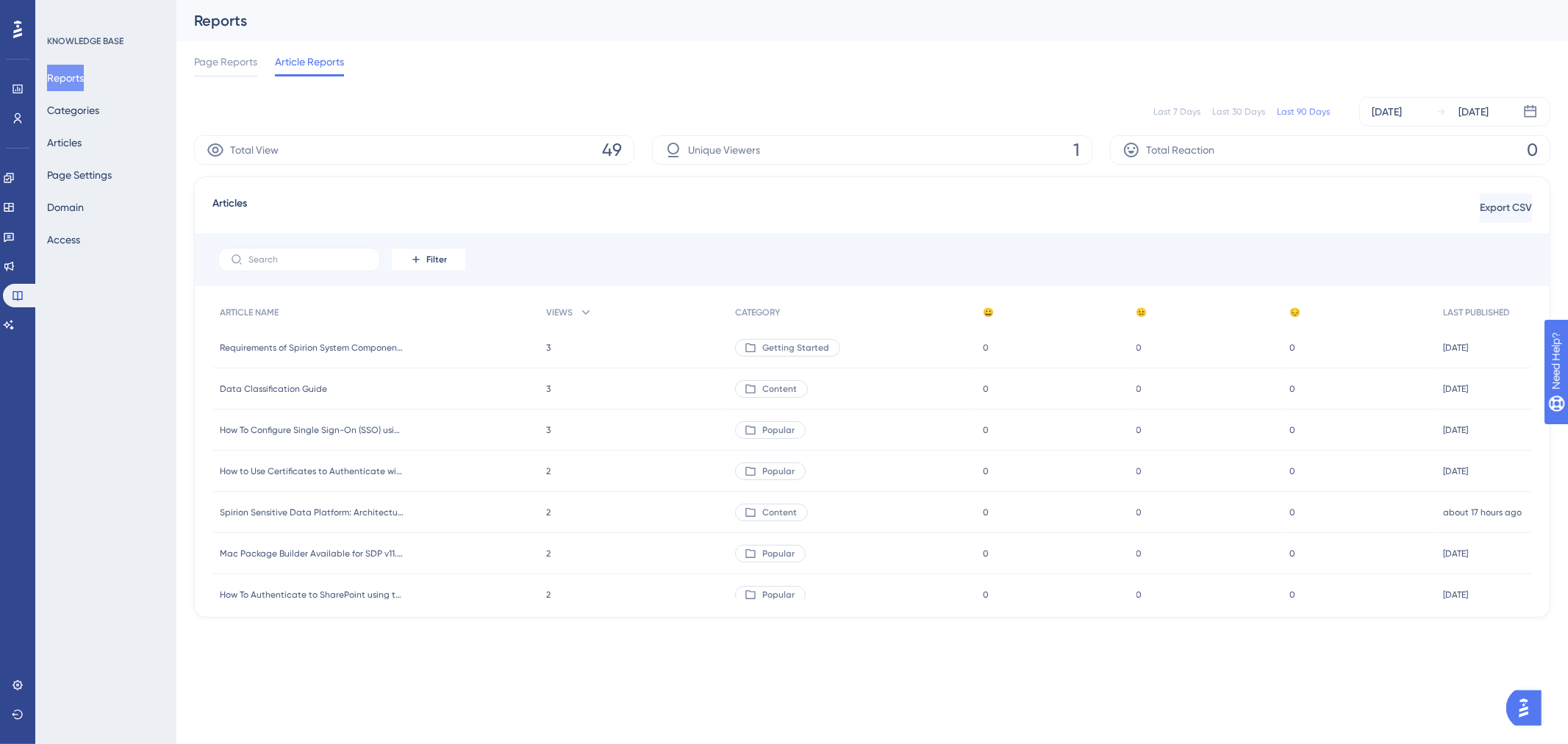
click at [375, 346] on span "Requirements of Spirion System Components" at bounding box center [311, 348] width 183 height 12
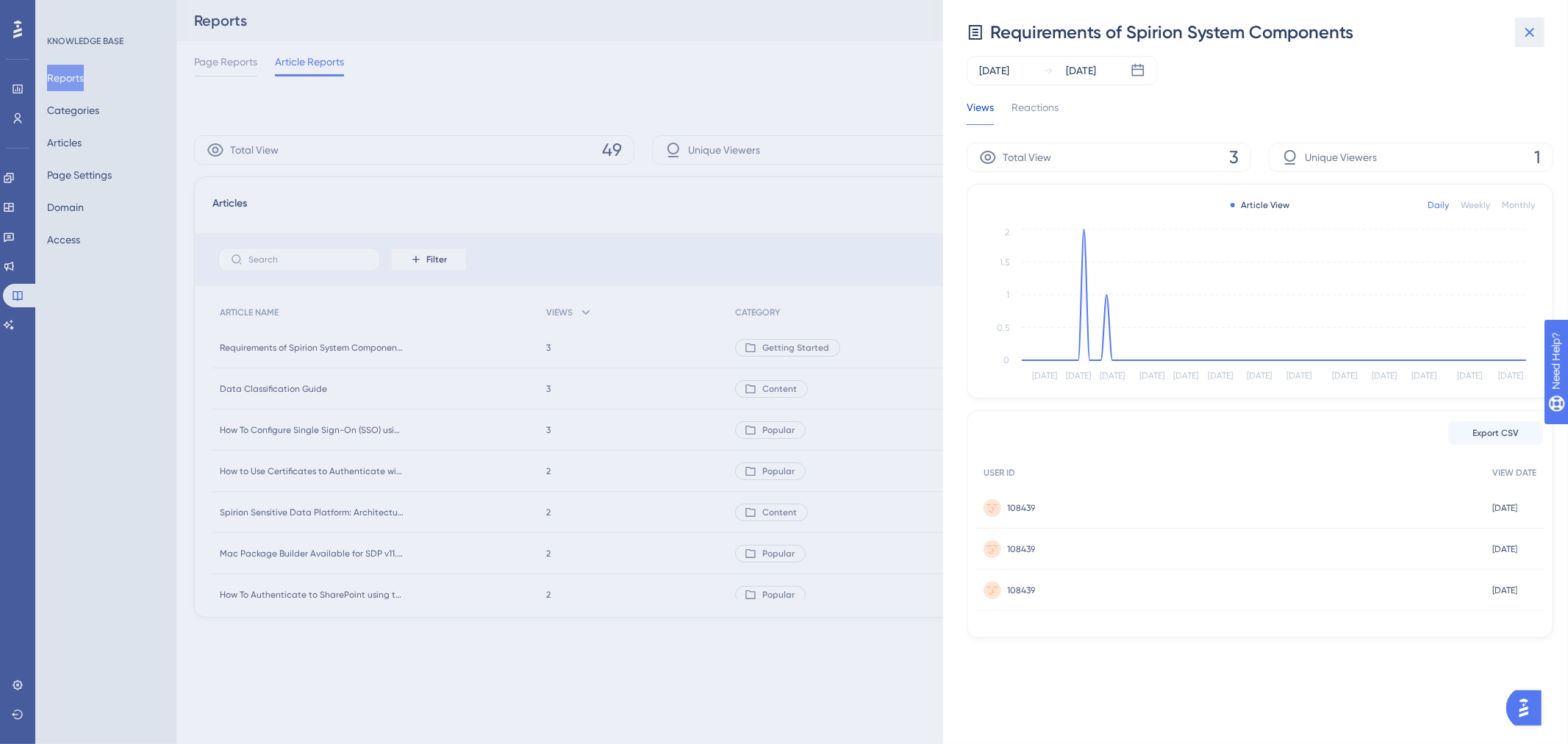
click at [1524, 32] on icon at bounding box center [1530, 32] width 18 height 18
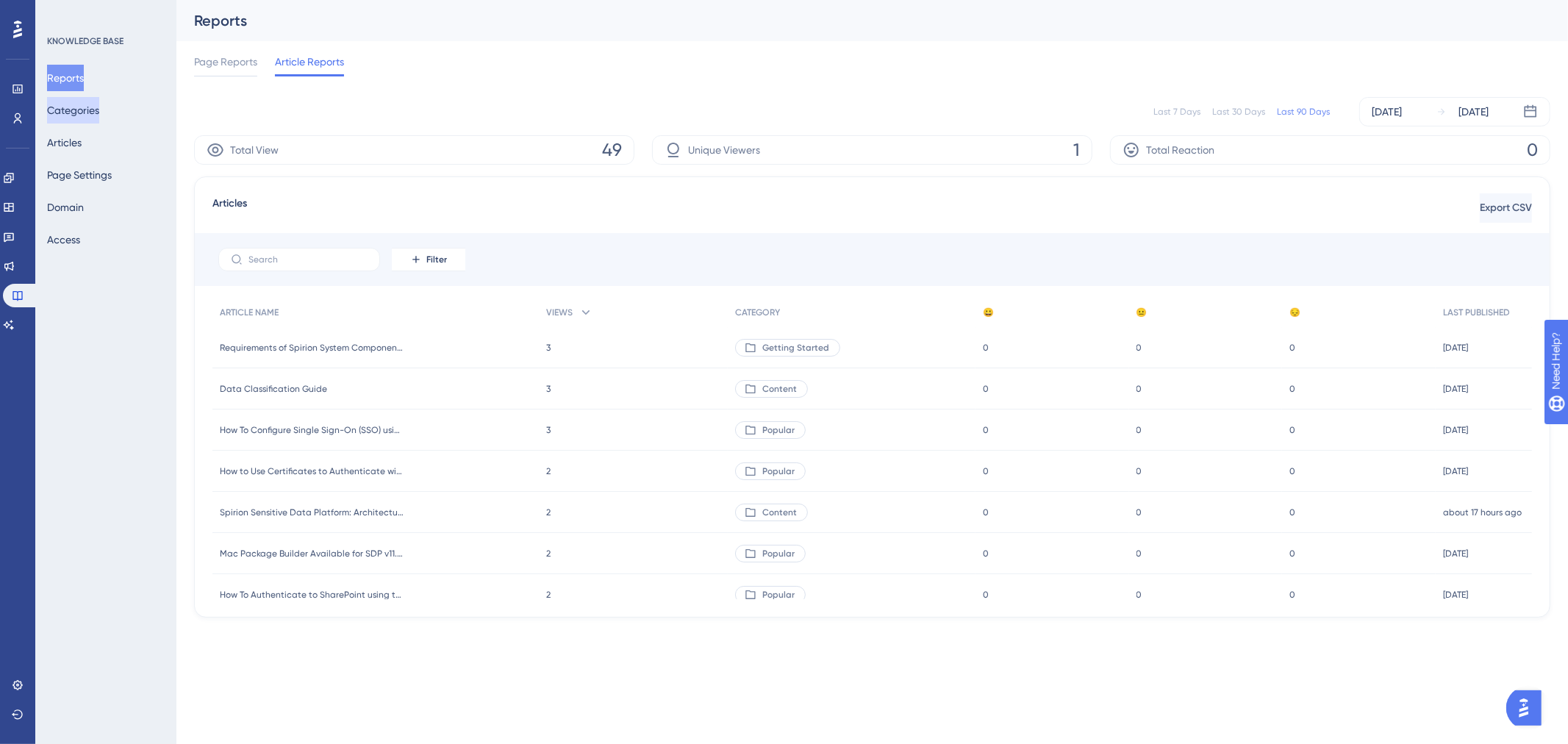
click at [90, 104] on button "Categories" at bounding box center [73, 110] width 52 height 26
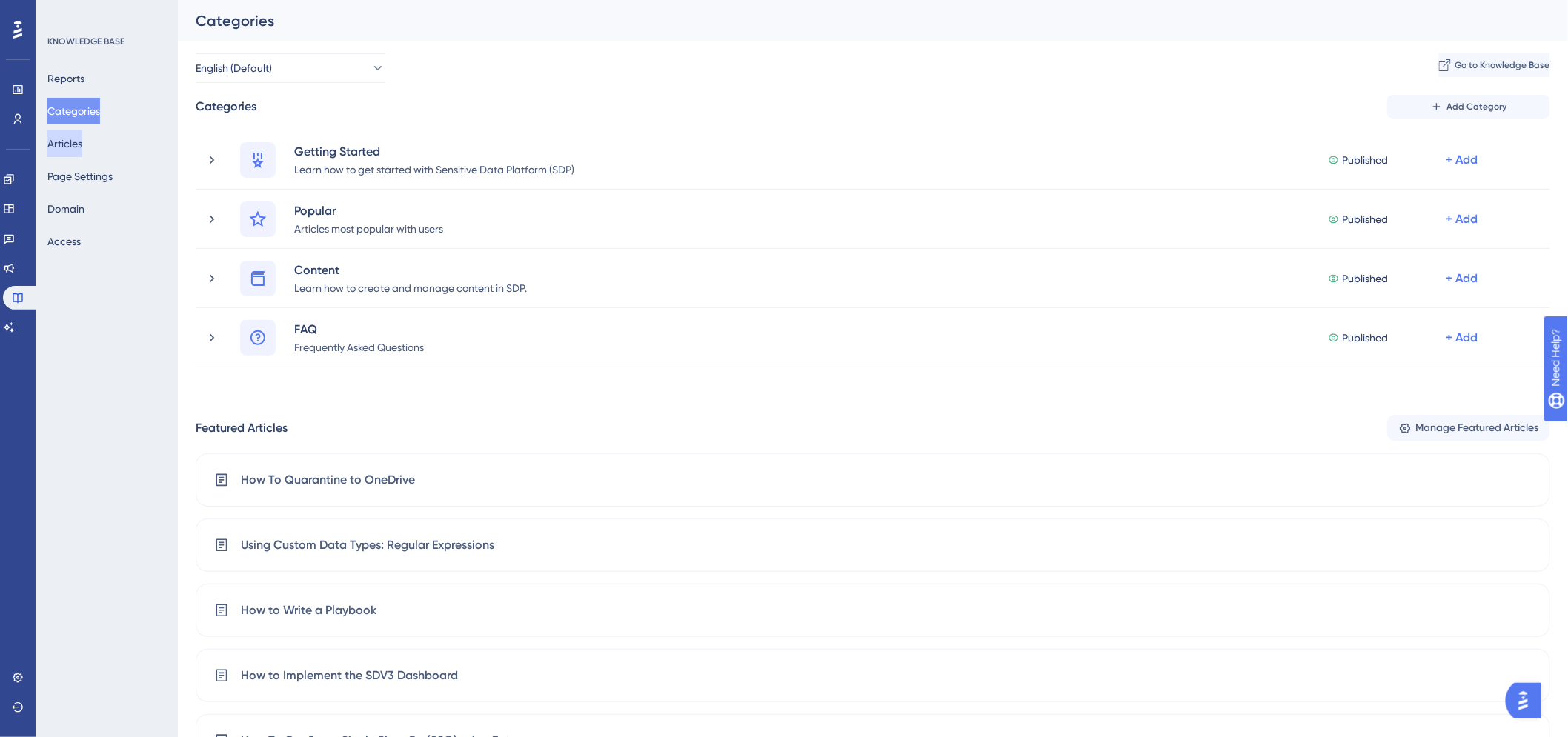
click at [77, 138] on button "Articles" at bounding box center [64, 144] width 35 height 27
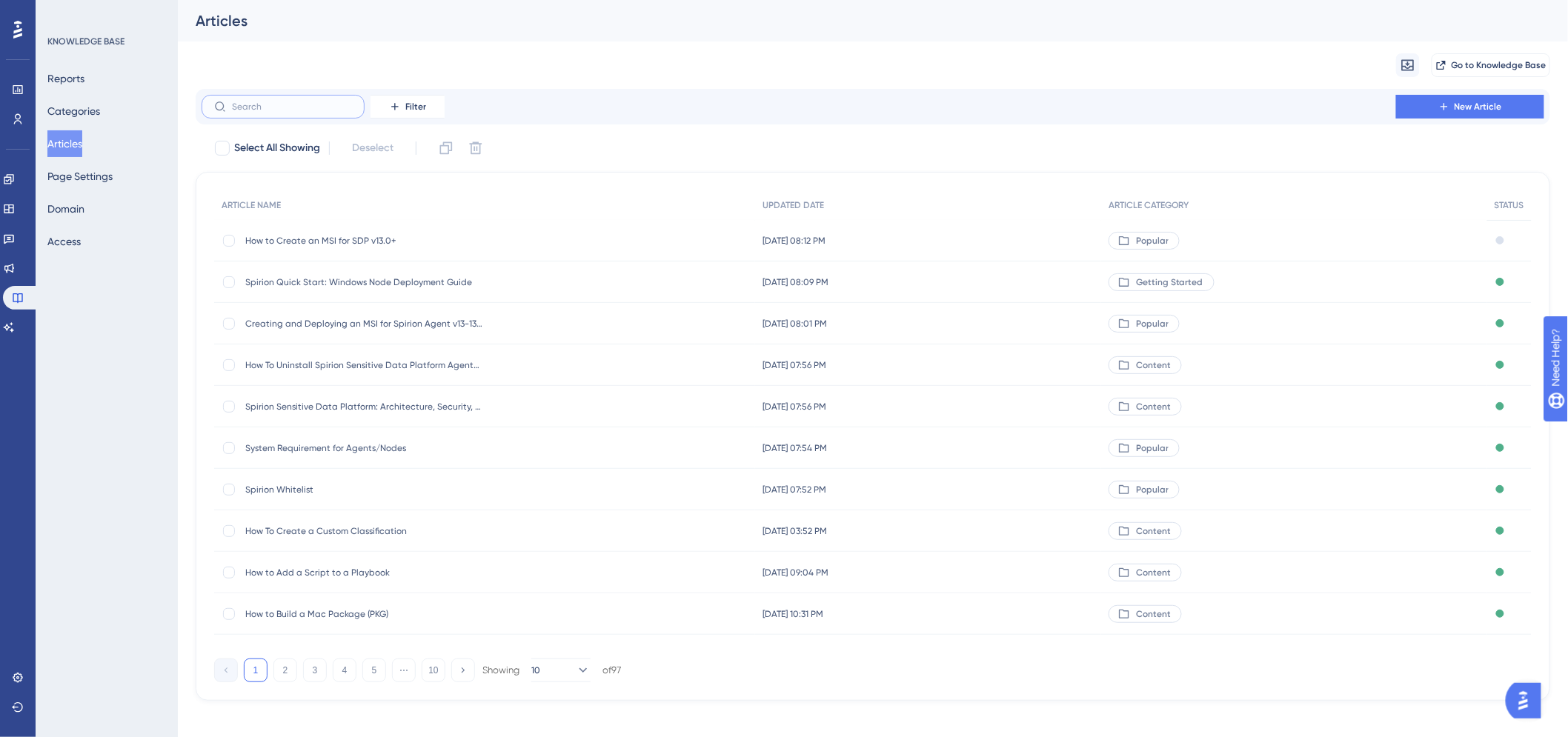
click at [285, 111] on input "text" at bounding box center [292, 107] width 120 height 10
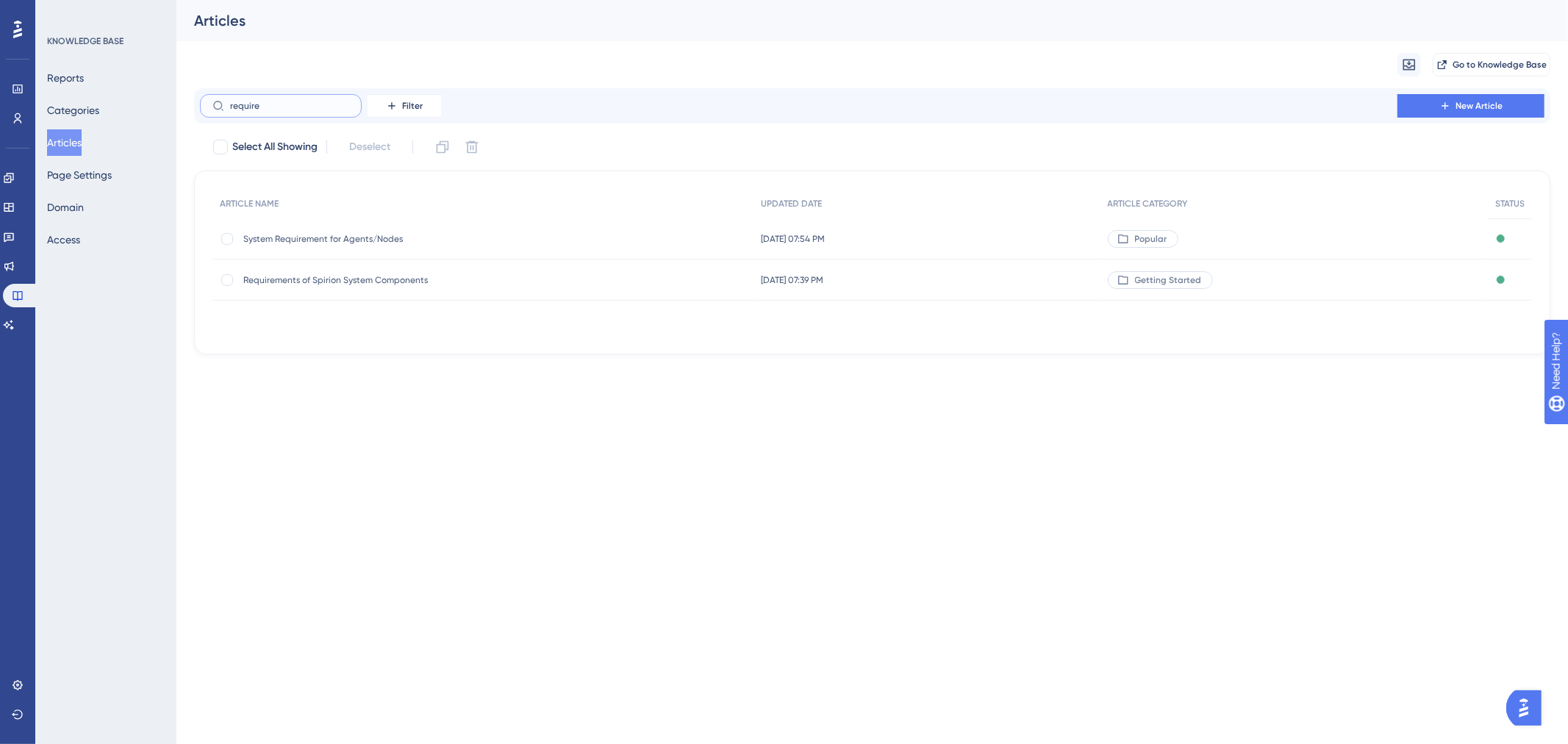
type input "require"
click at [390, 284] on span "Requirements of Spirion System Components" at bounding box center [361, 280] width 235 height 12
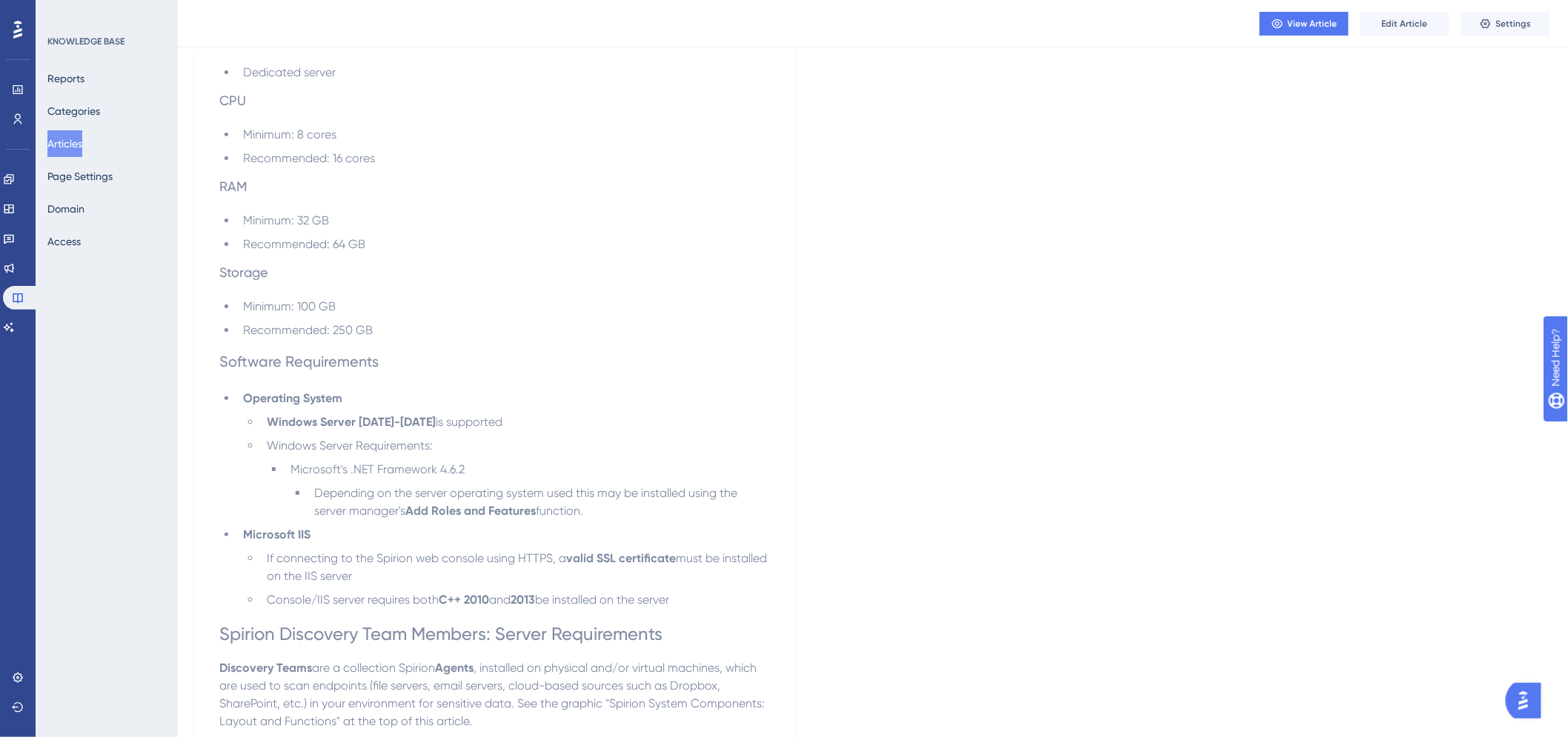
scroll to position [4694, 0]
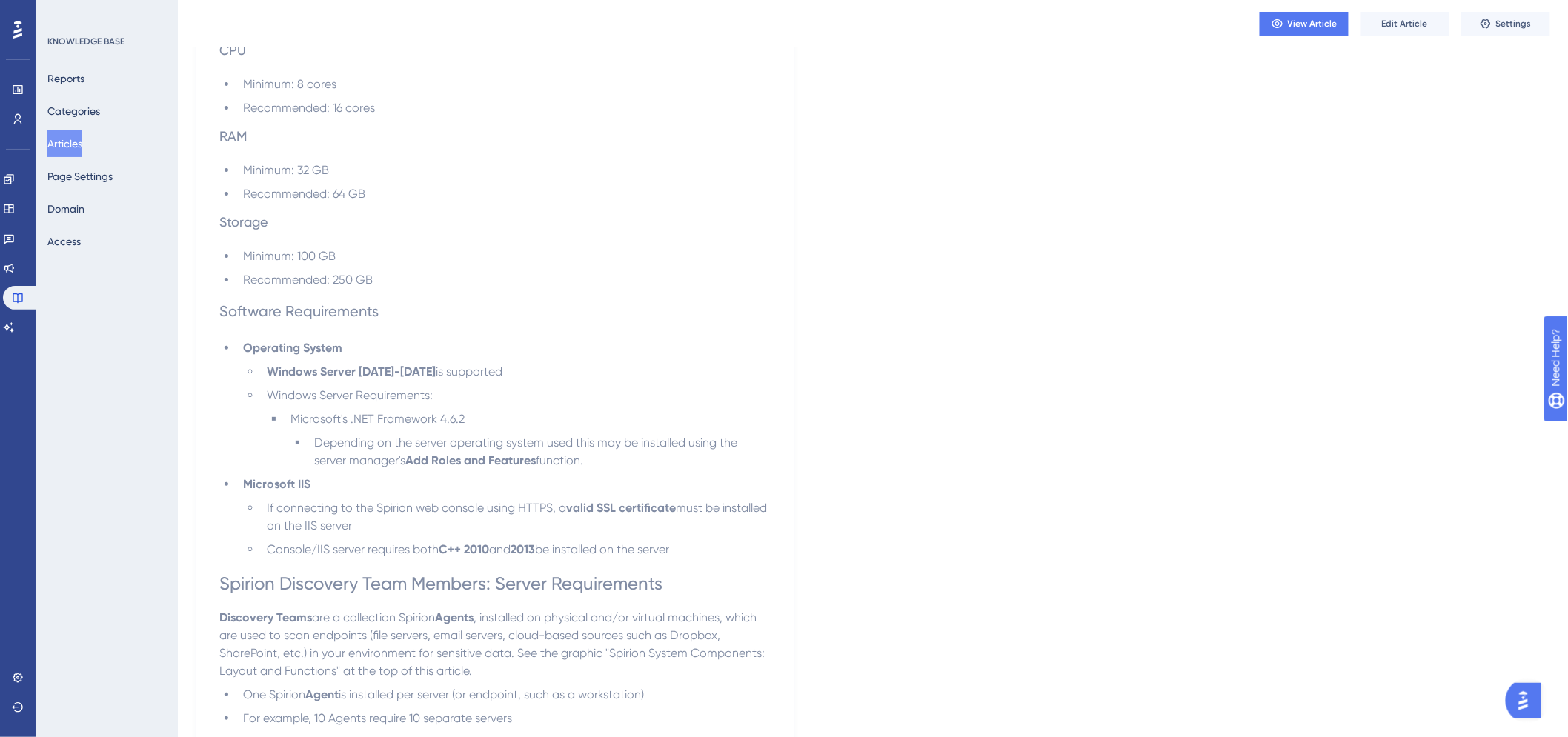
click at [58, 139] on button "Articles" at bounding box center [64, 144] width 35 height 27
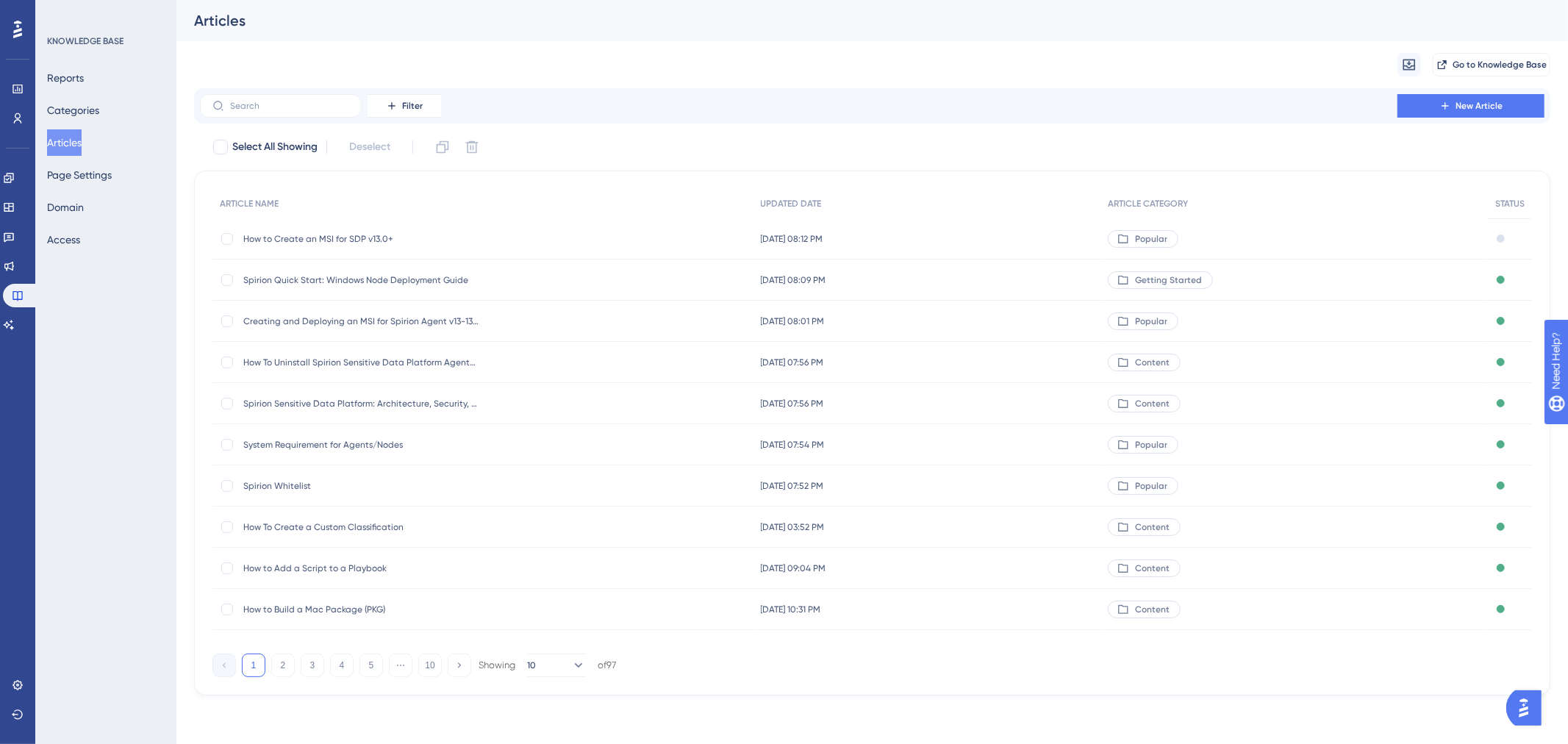
click at [1049, 62] on div "Migrate from Go to Knowledge Base" at bounding box center [873, 64] width 1356 height 47
click at [327, 439] on span "System Requirement for Agents/Nodes" at bounding box center [361, 445] width 235 height 12
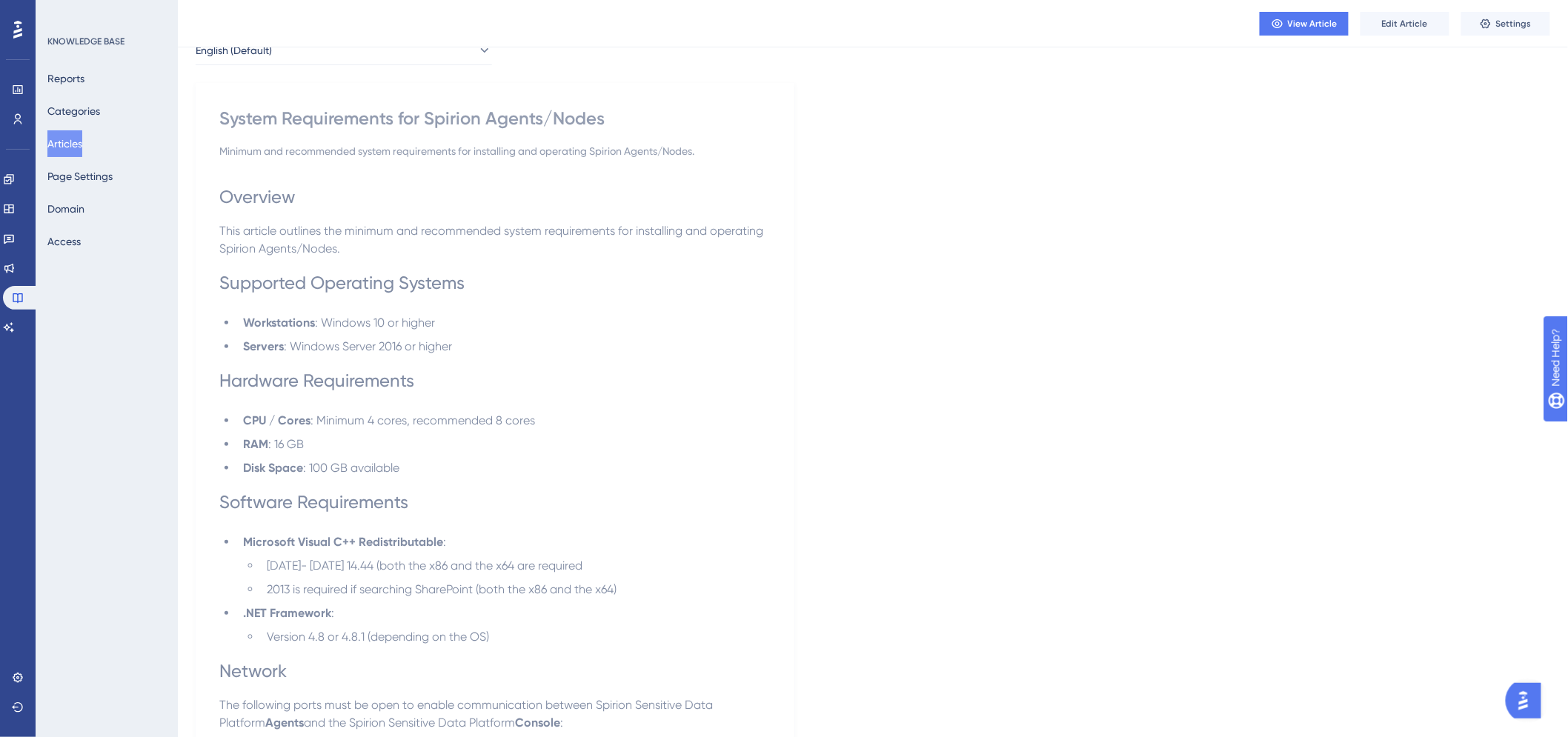
scroll to position [83, 0]
click at [64, 144] on button "Articles" at bounding box center [64, 144] width 35 height 27
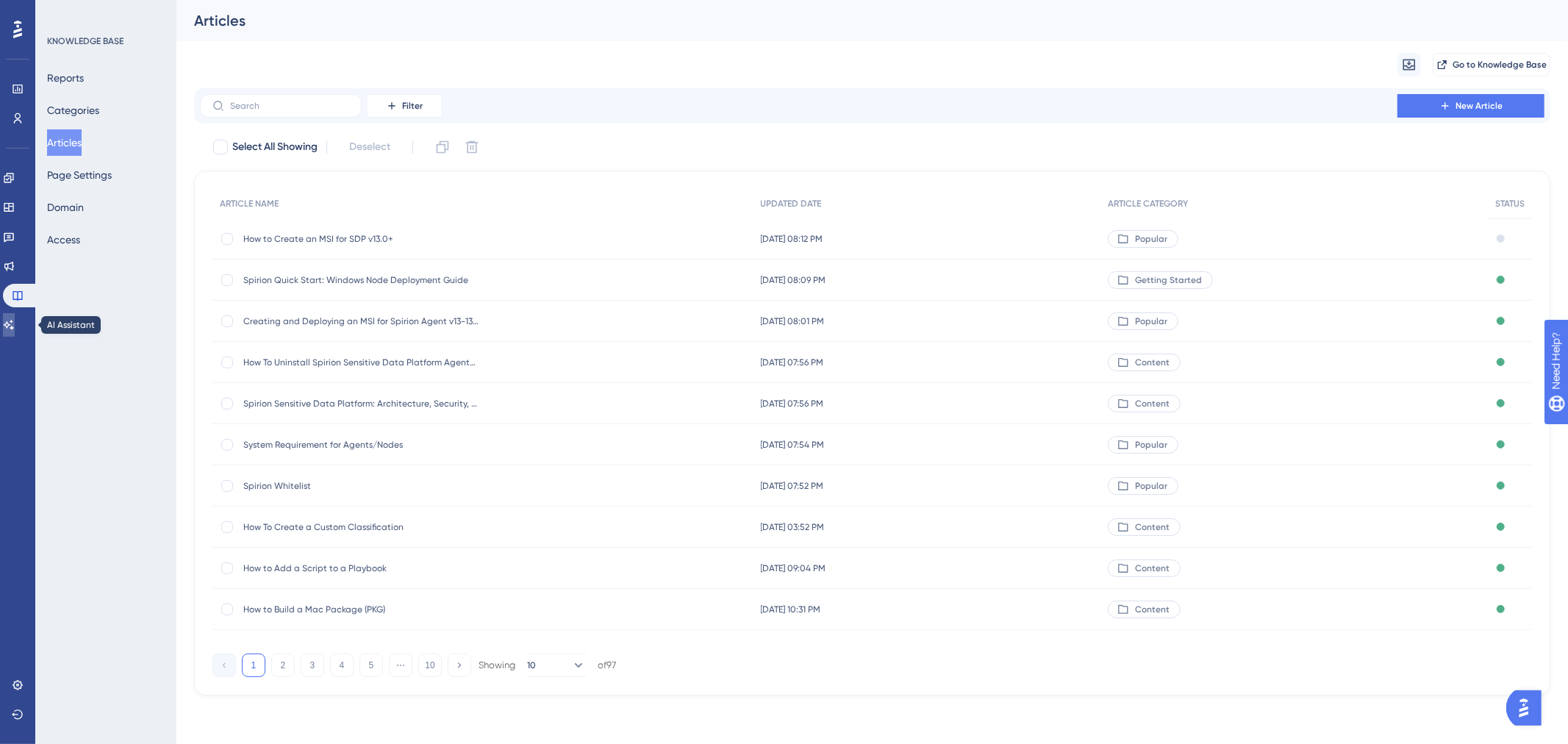
click at [13, 317] on link at bounding box center [9, 325] width 12 height 24
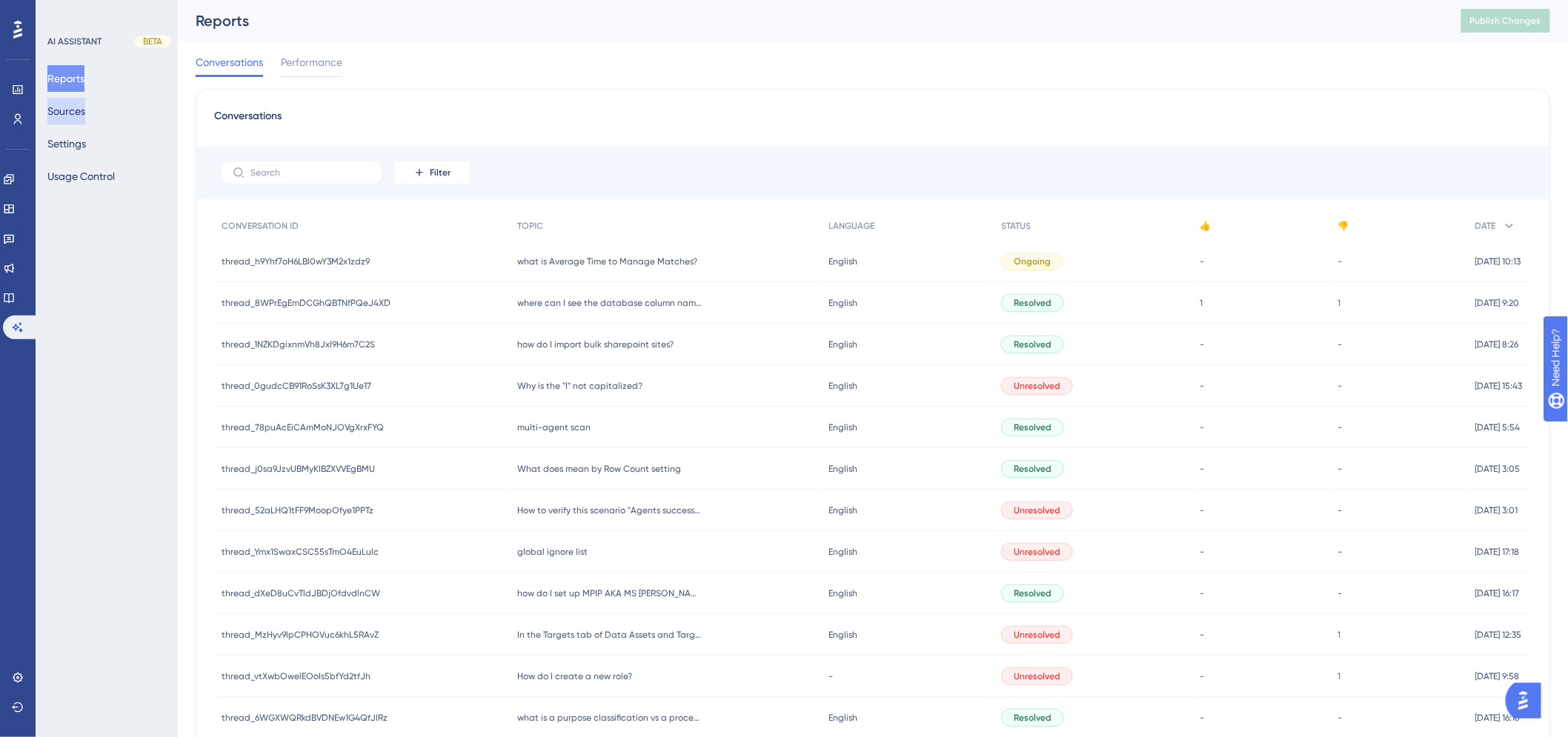
click at [77, 113] on button "Sources" at bounding box center [66, 111] width 38 height 27
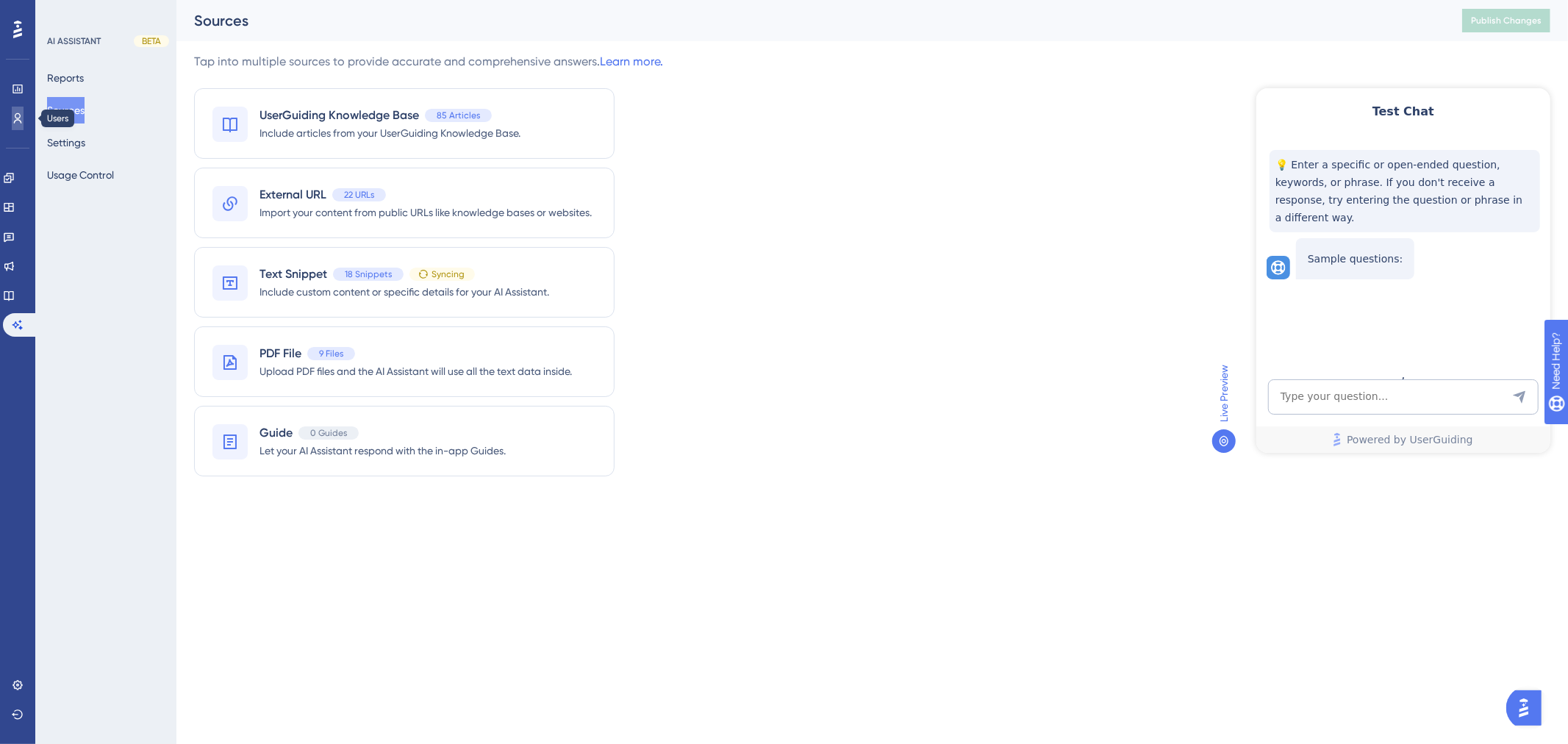
click at [16, 116] on icon at bounding box center [18, 119] width 12 height 12
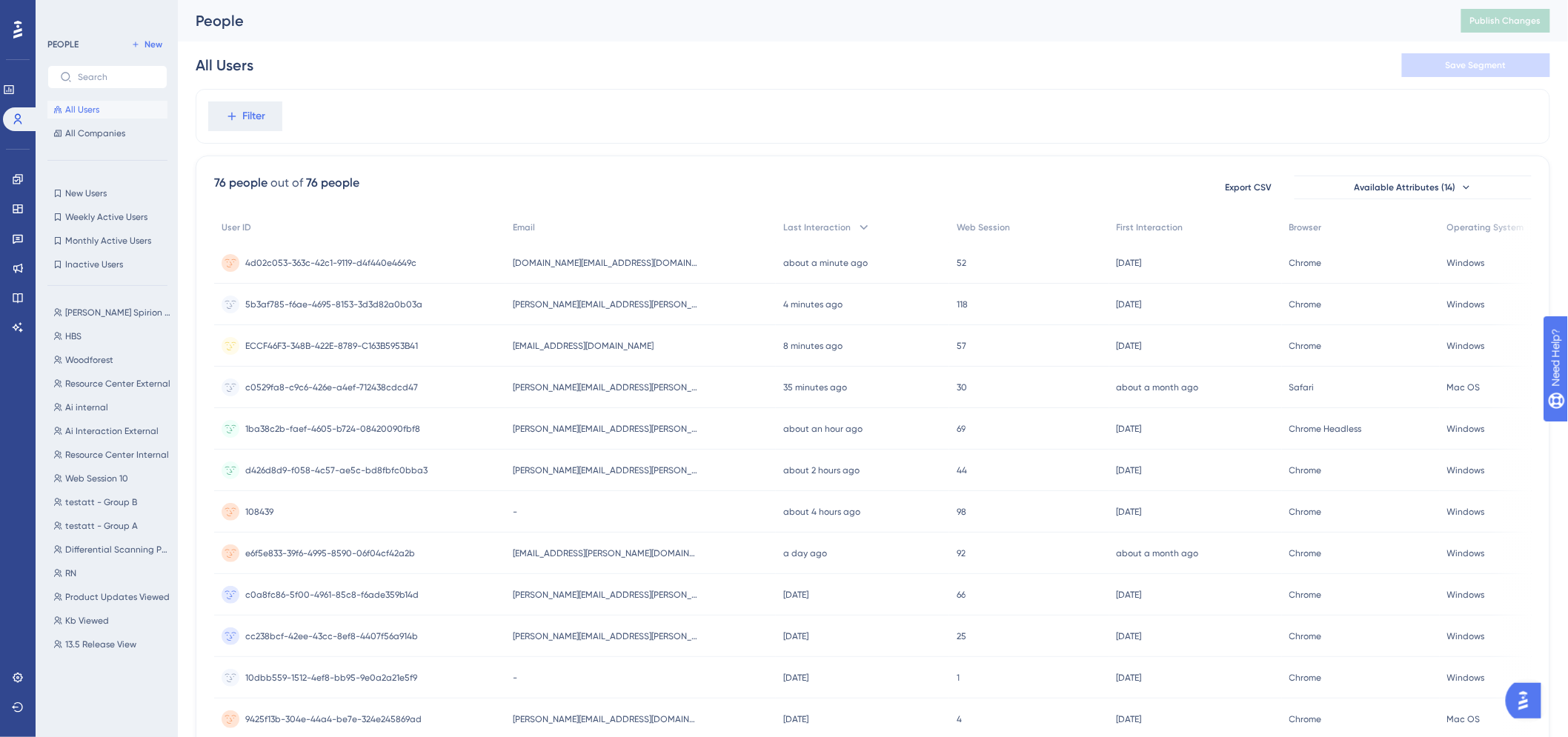
click at [687, 19] on div "People" at bounding box center [810, 21] width 1228 height 21
click at [576, 302] on span "[PERSON_NAME][EMAIL_ADDRESS][PERSON_NAME][DOMAIN_NAME]" at bounding box center [604, 304] width 185 height 12
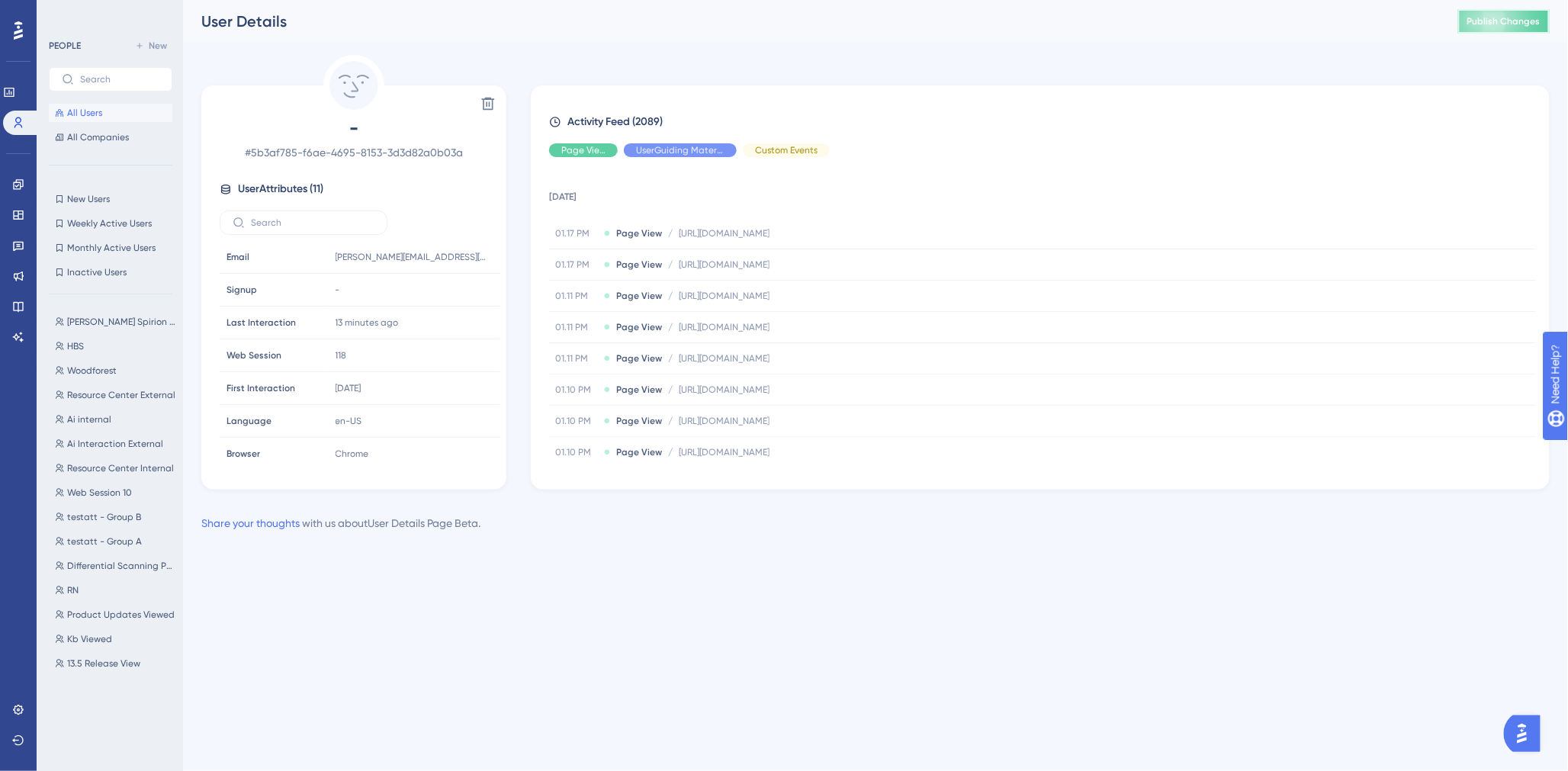
click at [1499, 26] on span "Publish Changes" at bounding box center [1503, 21] width 73 height 12
click at [1503, 25] on span "Publish Changes" at bounding box center [1503, 21] width 73 height 12
click at [1511, 16] on span "Publish Changes" at bounding box center [1503, 21] width 73 height 12
click at [16, 328] on link at bounding box center [19, 337] width 12 height 25
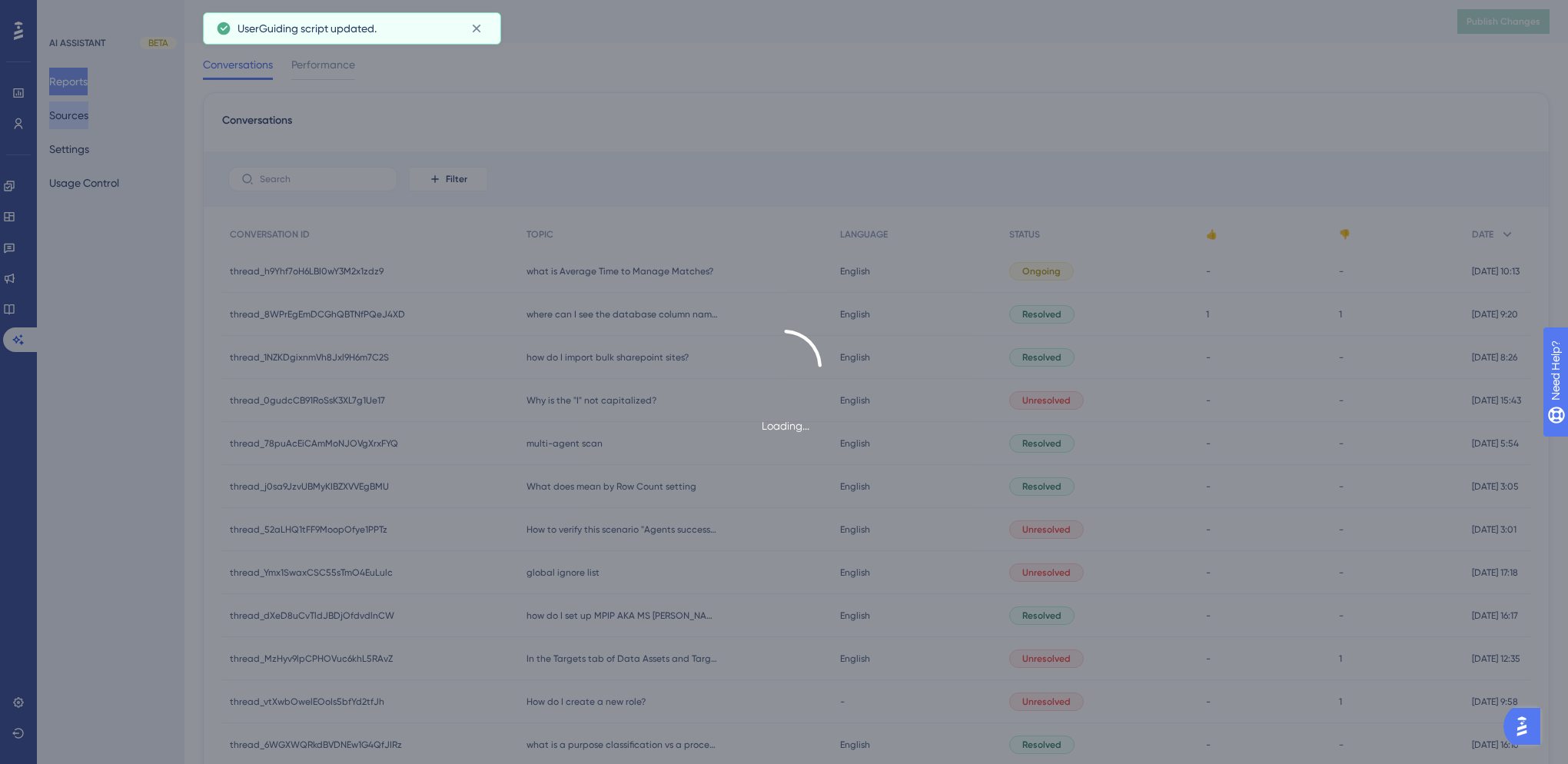
click at [88, 116] on button "Sources" at bounding box center [69, 115] width 39 height 28
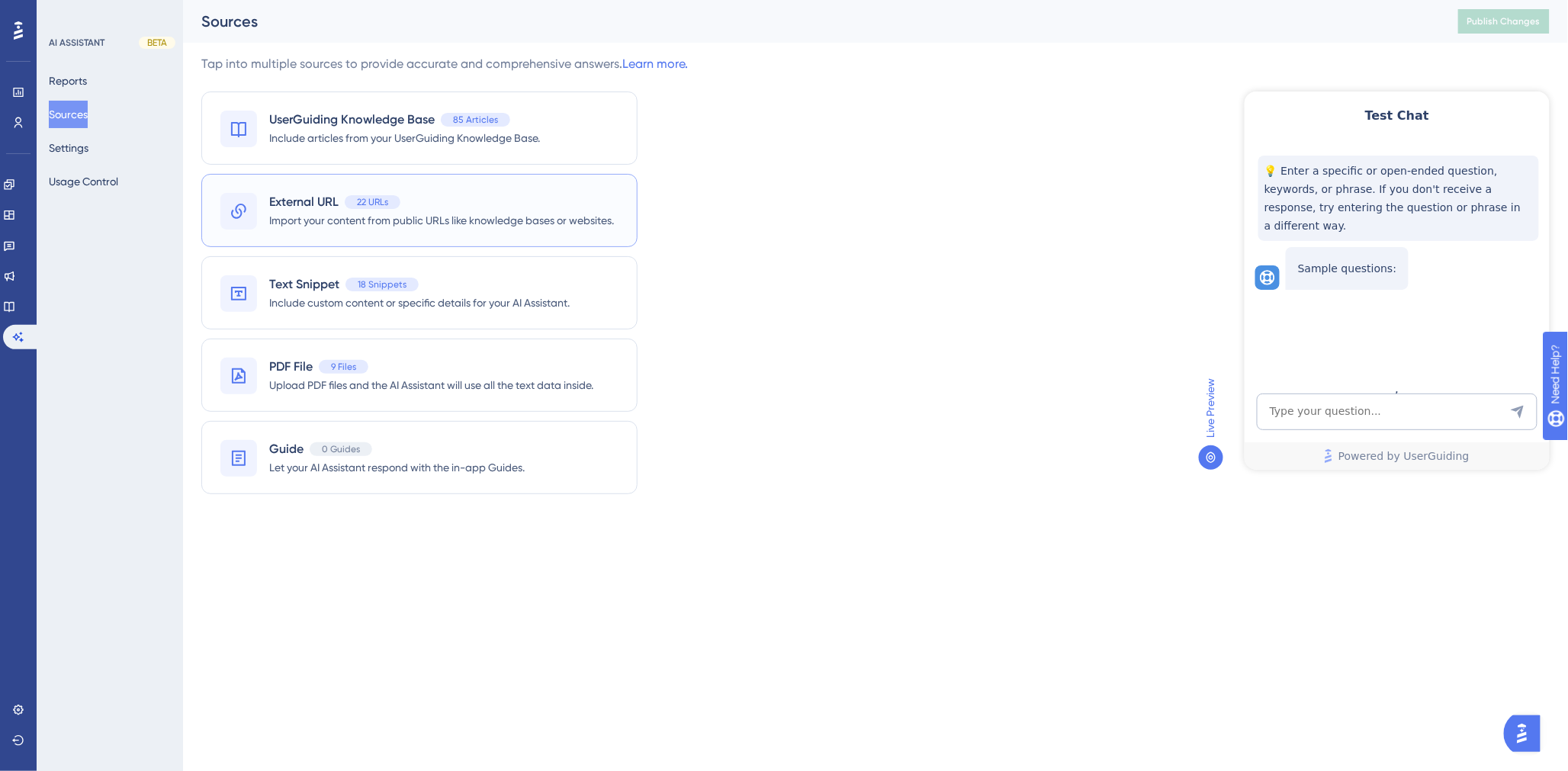
click at [314, 193] on span "External URL" at bounding box center [304, 202] width 69 height 19
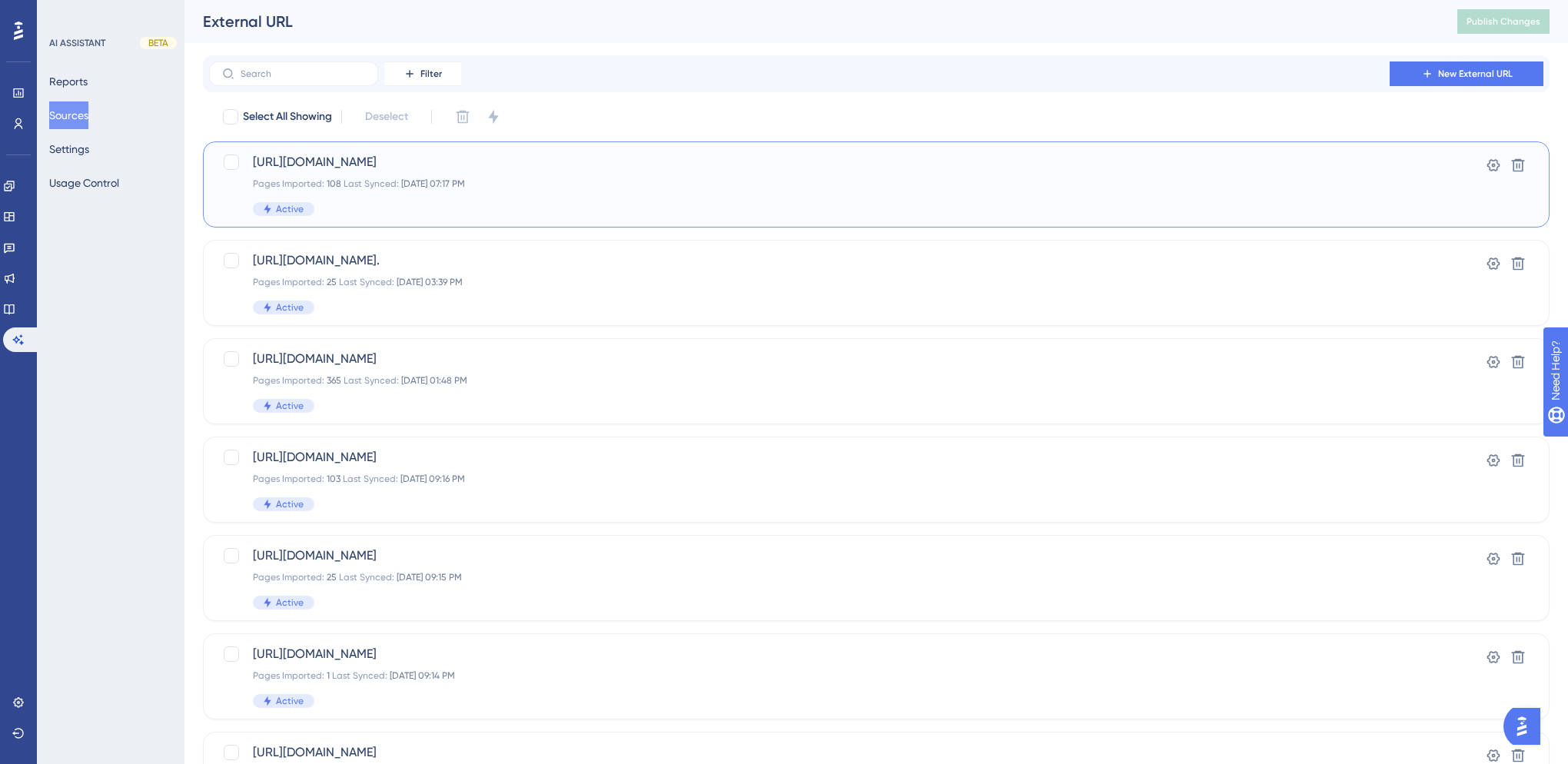
click at [1077, 175] on div "[URL][DOMAIN_NAME] Pages Imported: 108 Last Synced: [DATE] 07:17 PM Active" at bounding box center [815, 184] width 1124 height 63
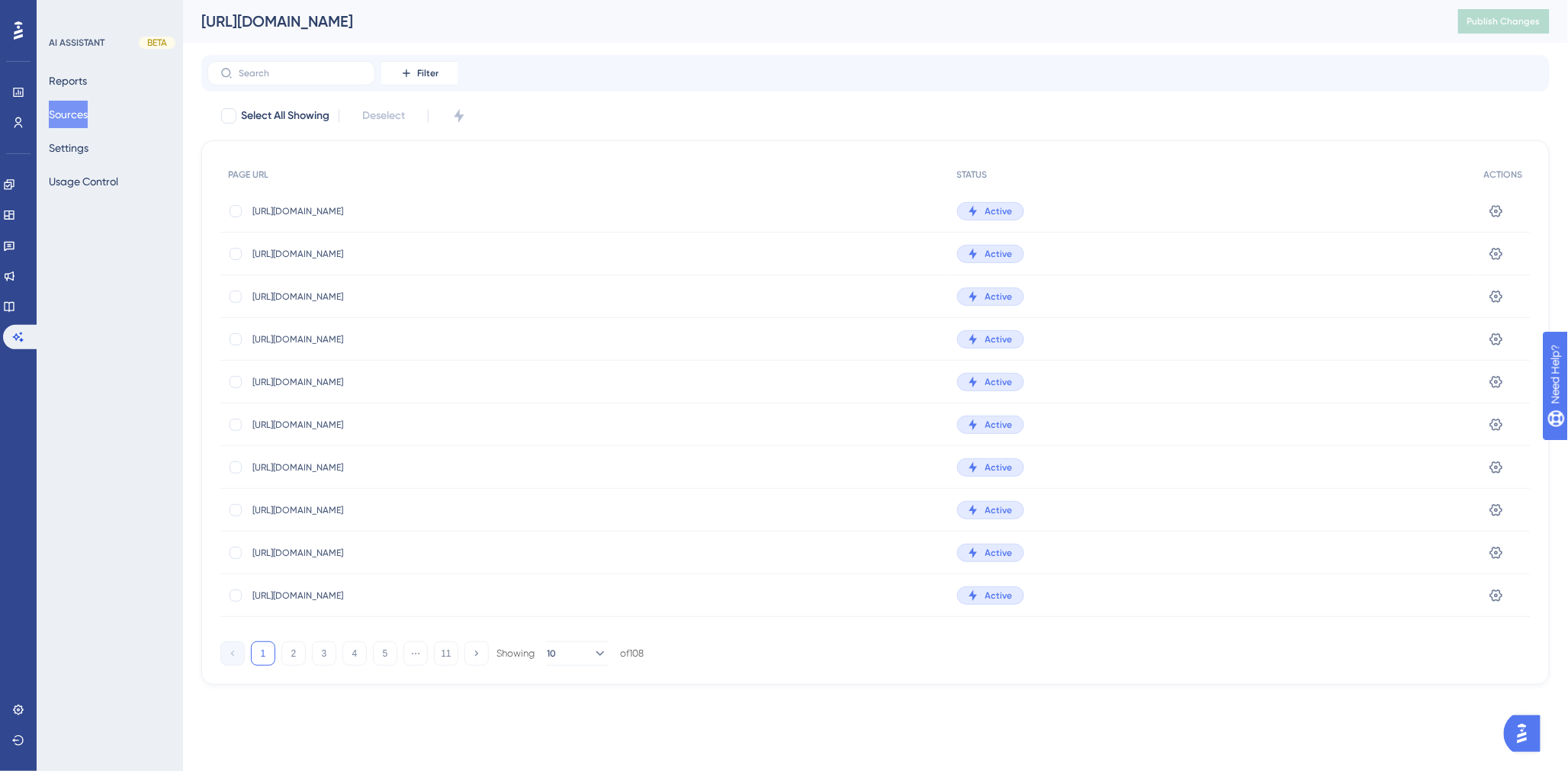
drag, startPoint x: 946, startPoint y: 20, endPoint x: 203, endPoint y: 24, distance: 743.0
click at [203, 24] on div "[URL][DOMAIN_NAME]" at bounding box center [811, 21] width 1218 height 21
copy div "[URL][DOMAIN_NAME]"
click at [1031, 52] on div "Performance Users Engagement Widgets Feedback Product Updates Knowledge Base AI…" at bounding box center [875, 354] width 1385 height 709
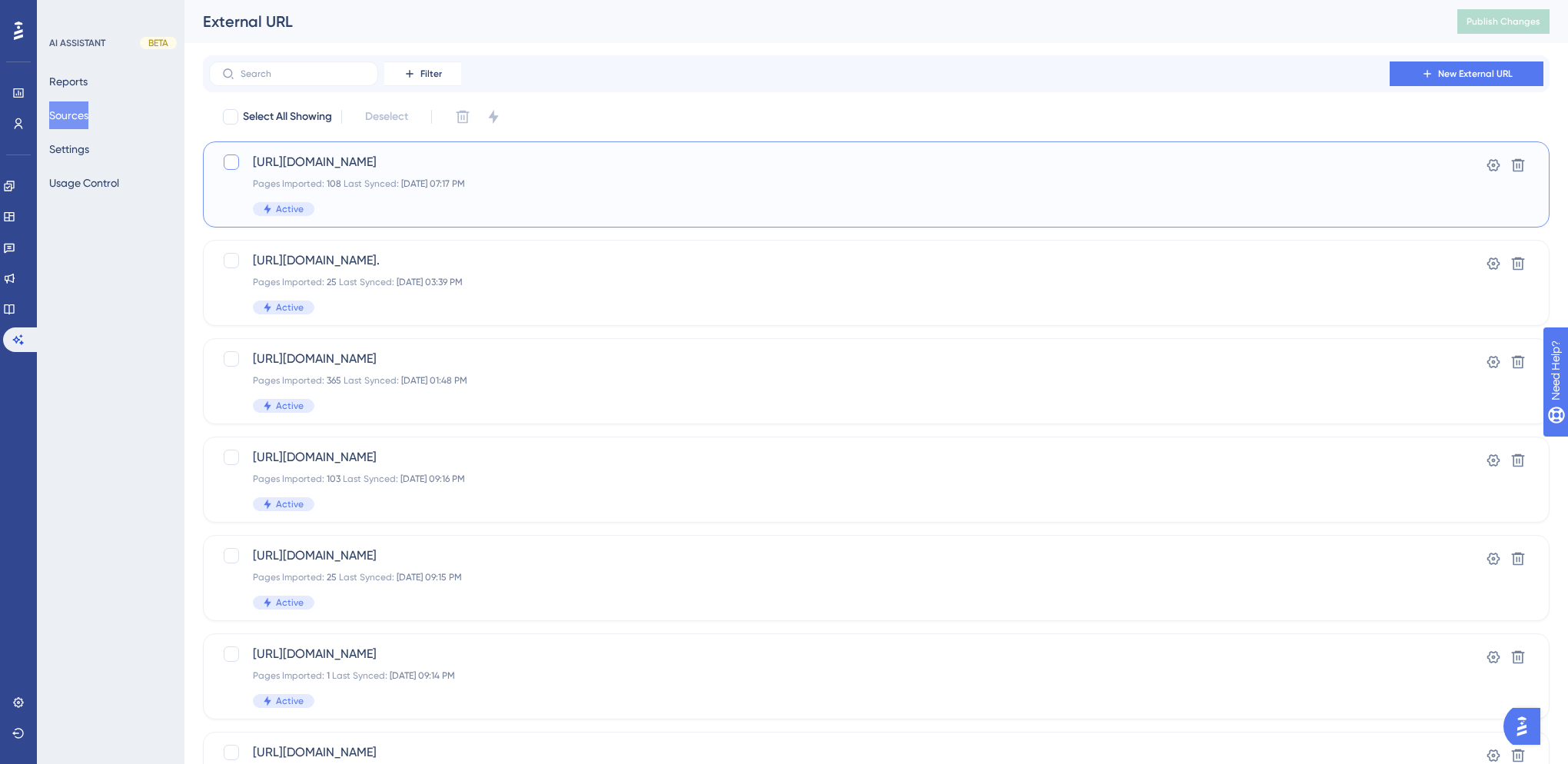
click at [226, 164] on div at bounding box center [231, 161] width 15 height 15
checkbox input "true"
click at [470, 118] on icon at bounding box center [462, 116] width 15 height 15
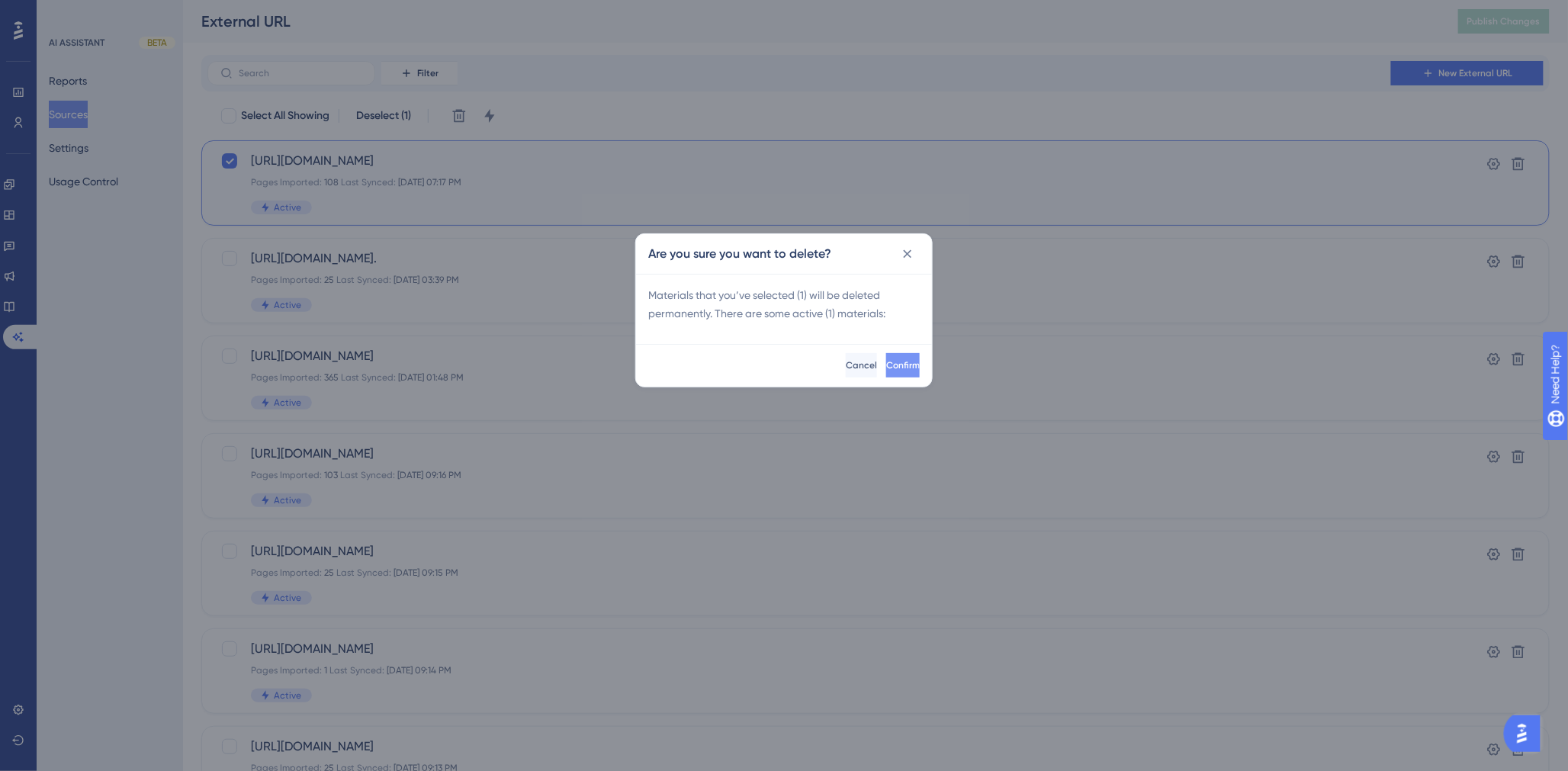
click at [894, 363] on span "Confirm" at bounding box center [903, 366] width 34 height 12
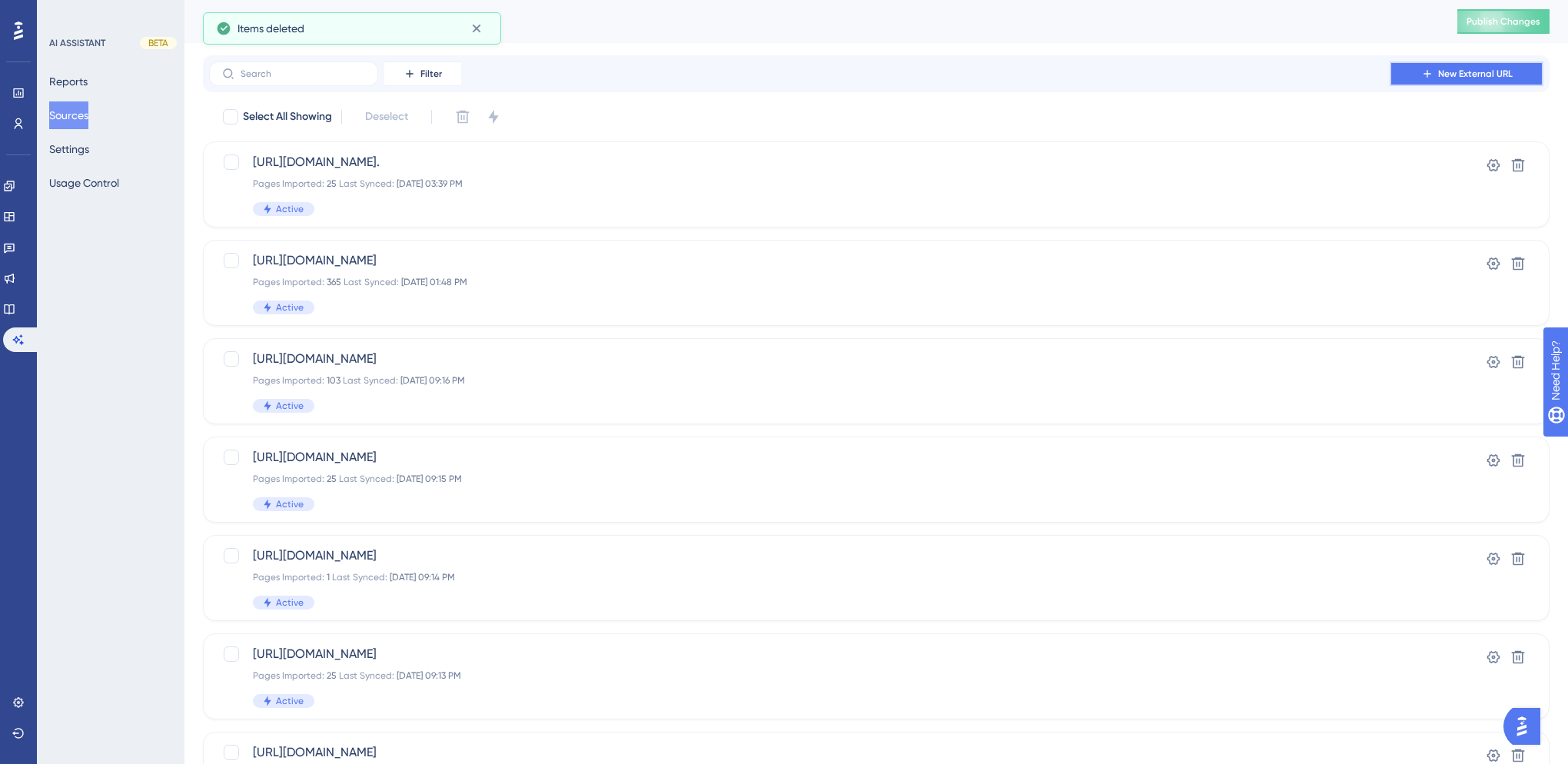
click at [1465, 68] on span "New External URL" at bounding box center [1475, 74] width 75 height 12
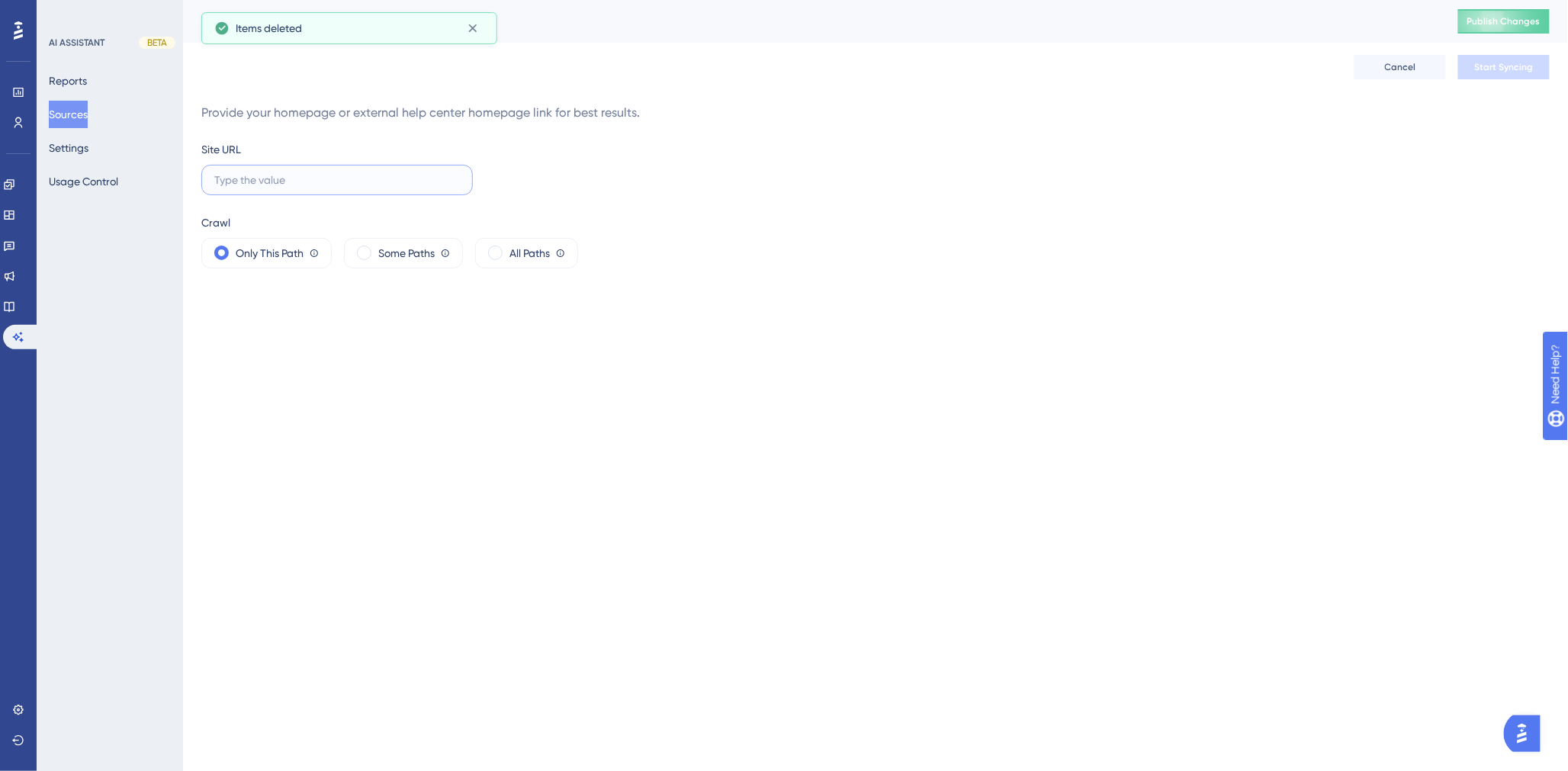
click at [301, 177] on input "text" at bounding box center [337, 180] width 246 height 17
paste input "[URL][DOMAIN_NAME]"
type input "[URL][DOMAIN_NAME]"
click at [502, 248] on span at bounding box center [496, 253] width 14 height 14
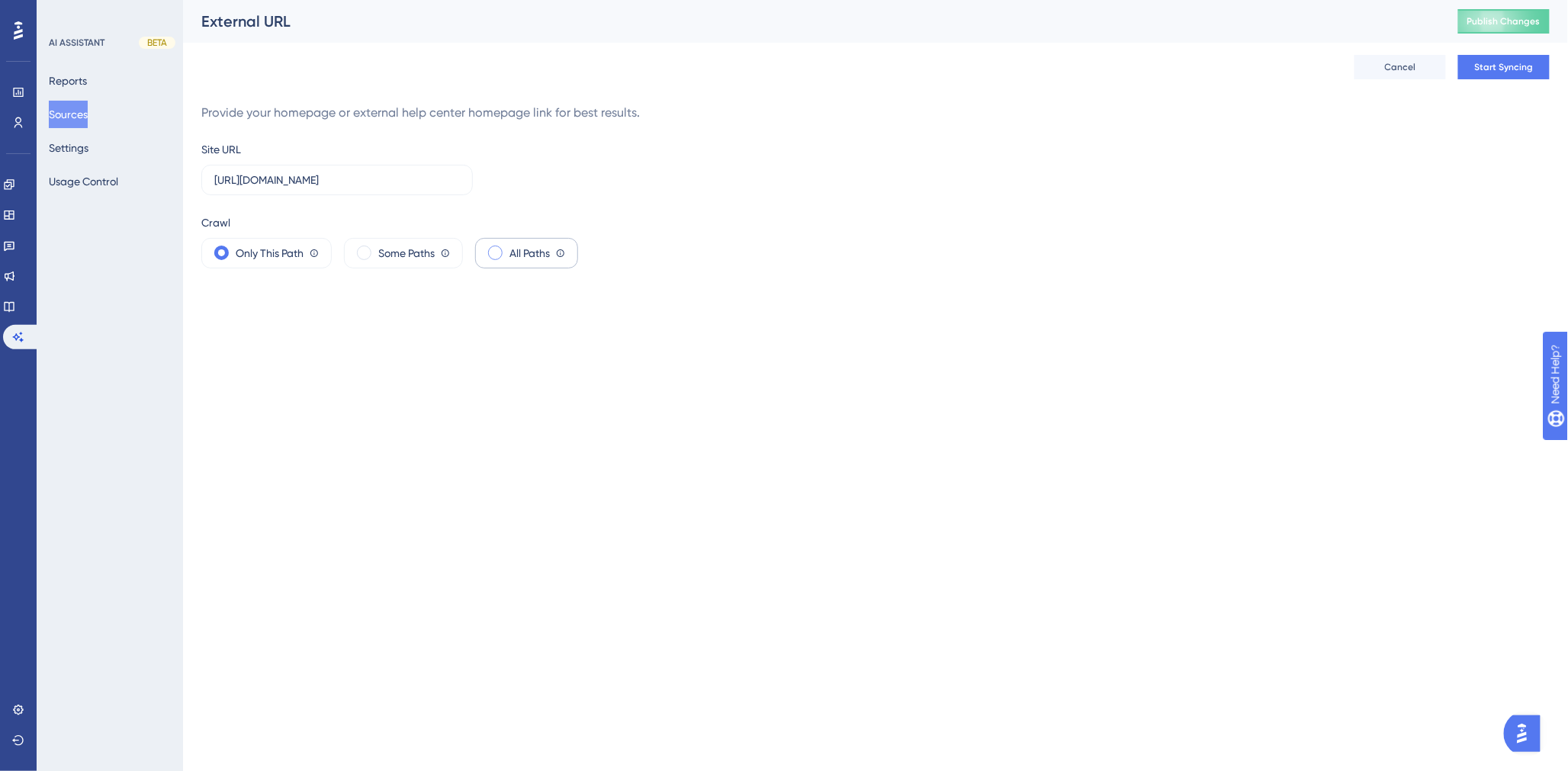
click at [507, 248] on input "radio" at bounding box center [507, 248] width 0 height 0
click at [1505, 62] on span "Start Syncing" at bounding box center [1504, 67] width 58 height 12
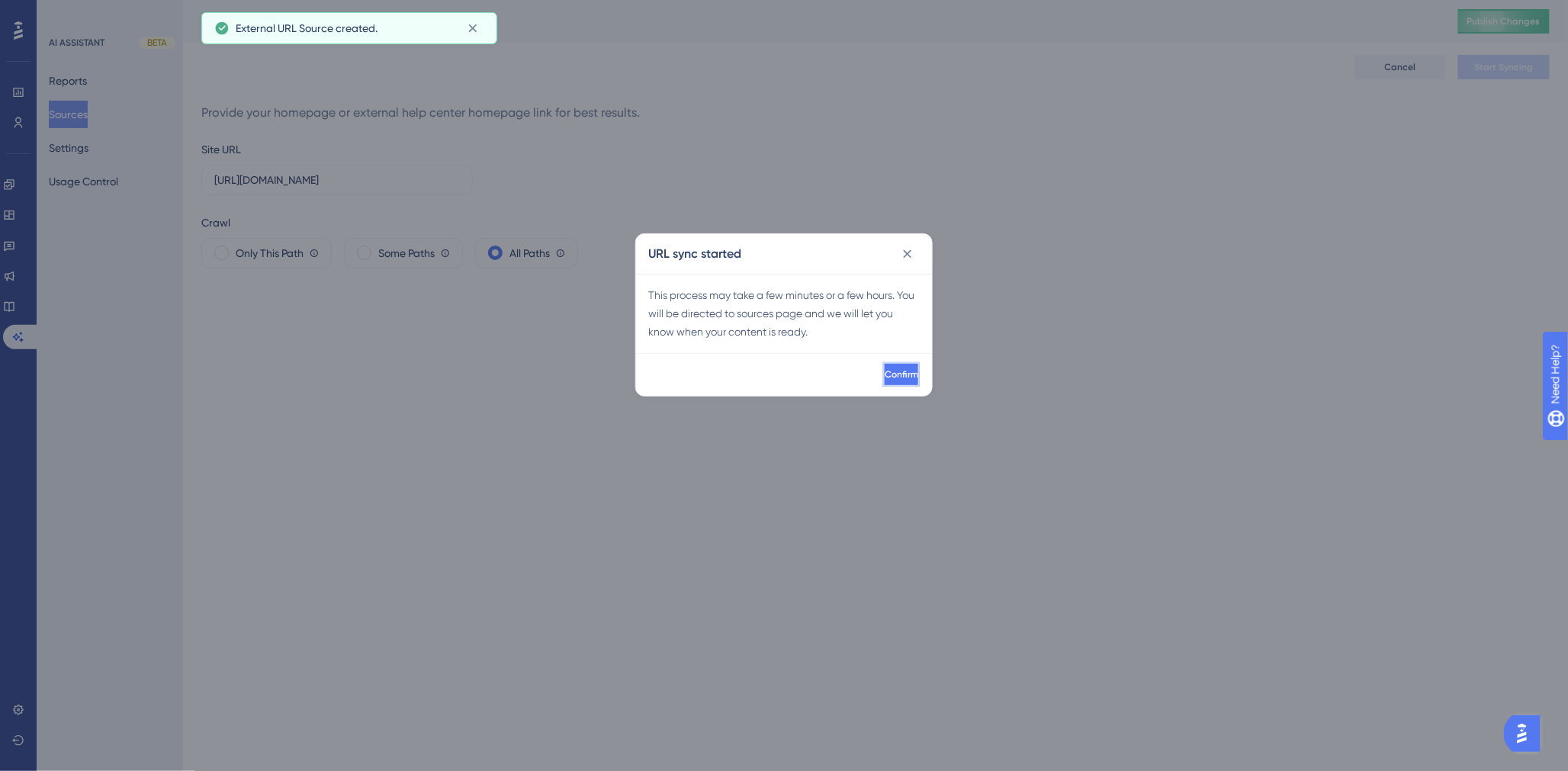
click at [885, 374] on span "Confirm" at bounding box center [902, 374] width 34 height 12
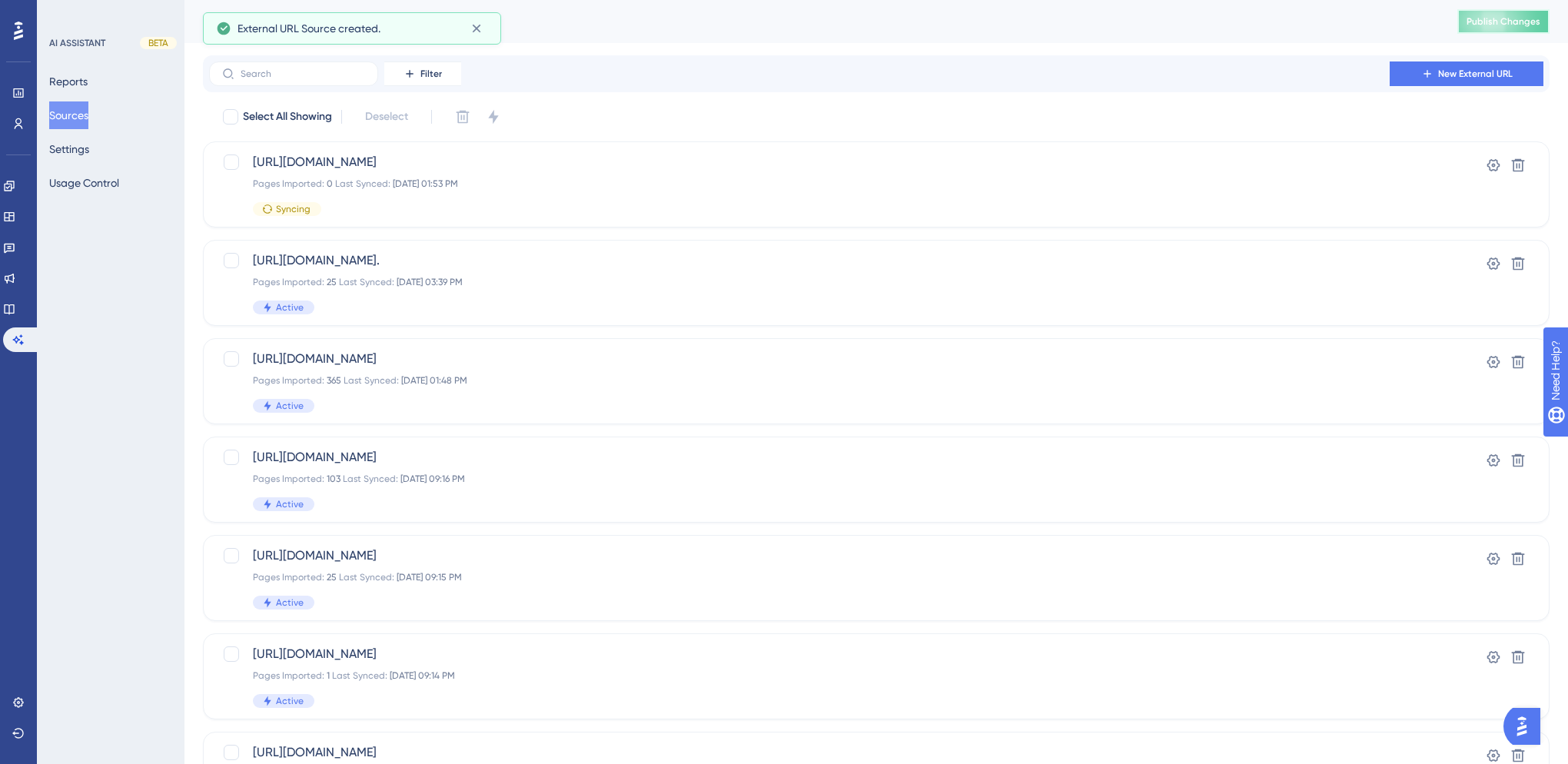
click at [1535, 25] on span "Publish Changes" at bounding box center [1503, 21] width 74 height 12
click at [613, 26] on div "External URL" at bounding box center [811, 21] width 1216 height 21
click at [15, 131] on link at bounding box center [19, 124] width 12 height 25
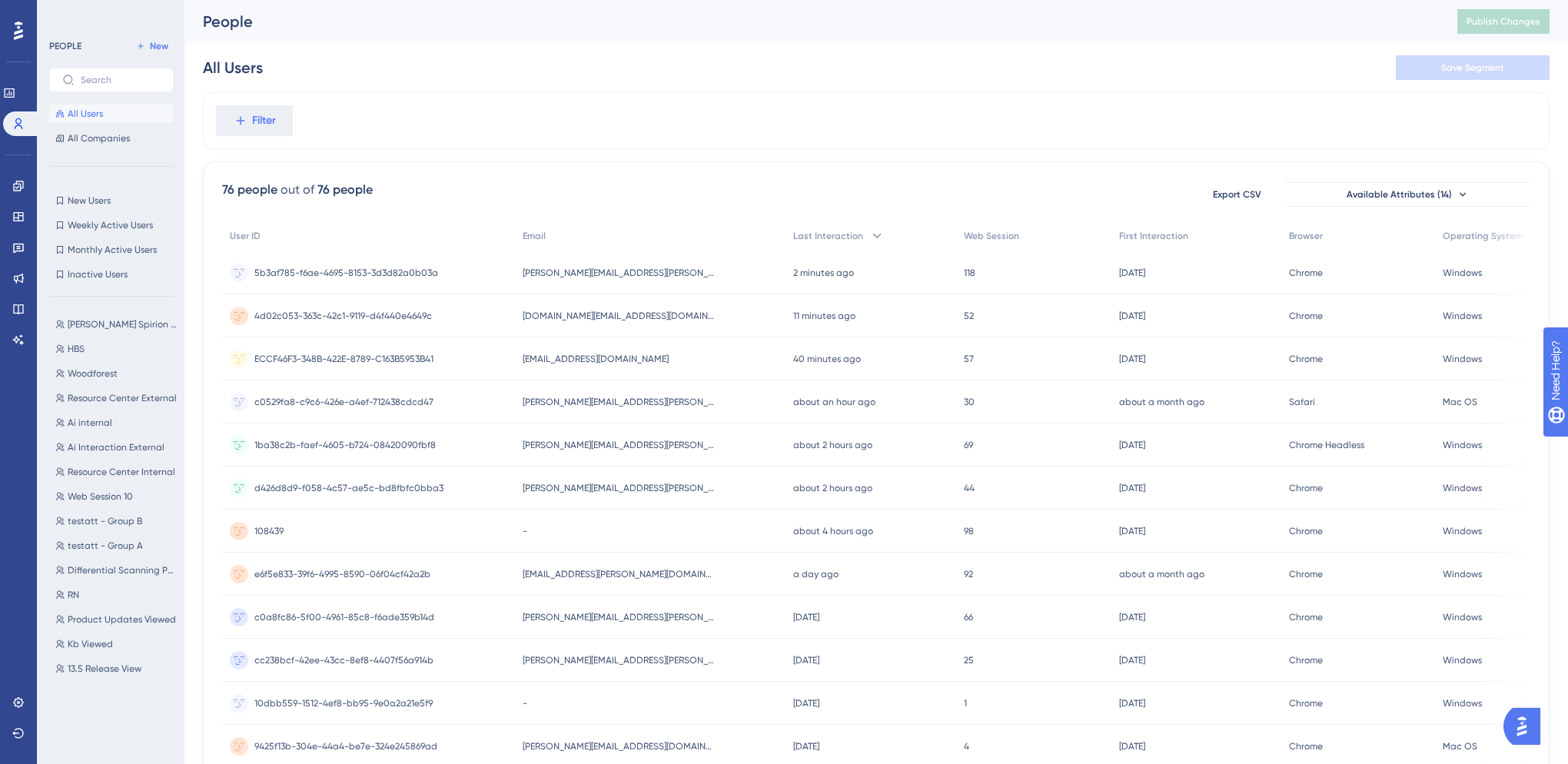
click at [957, 49] on div "All Users Save Segment" at bounding box center [877, 67] width 1347 height 49
click at [482, 272] on div "5b3af785-f6ae-4695-8153-3d3d82a0b03a 5b3af785-f6ae-4695-8153-3d3d82a0b03a" at bounding box center [368, 273] width 293 height 43
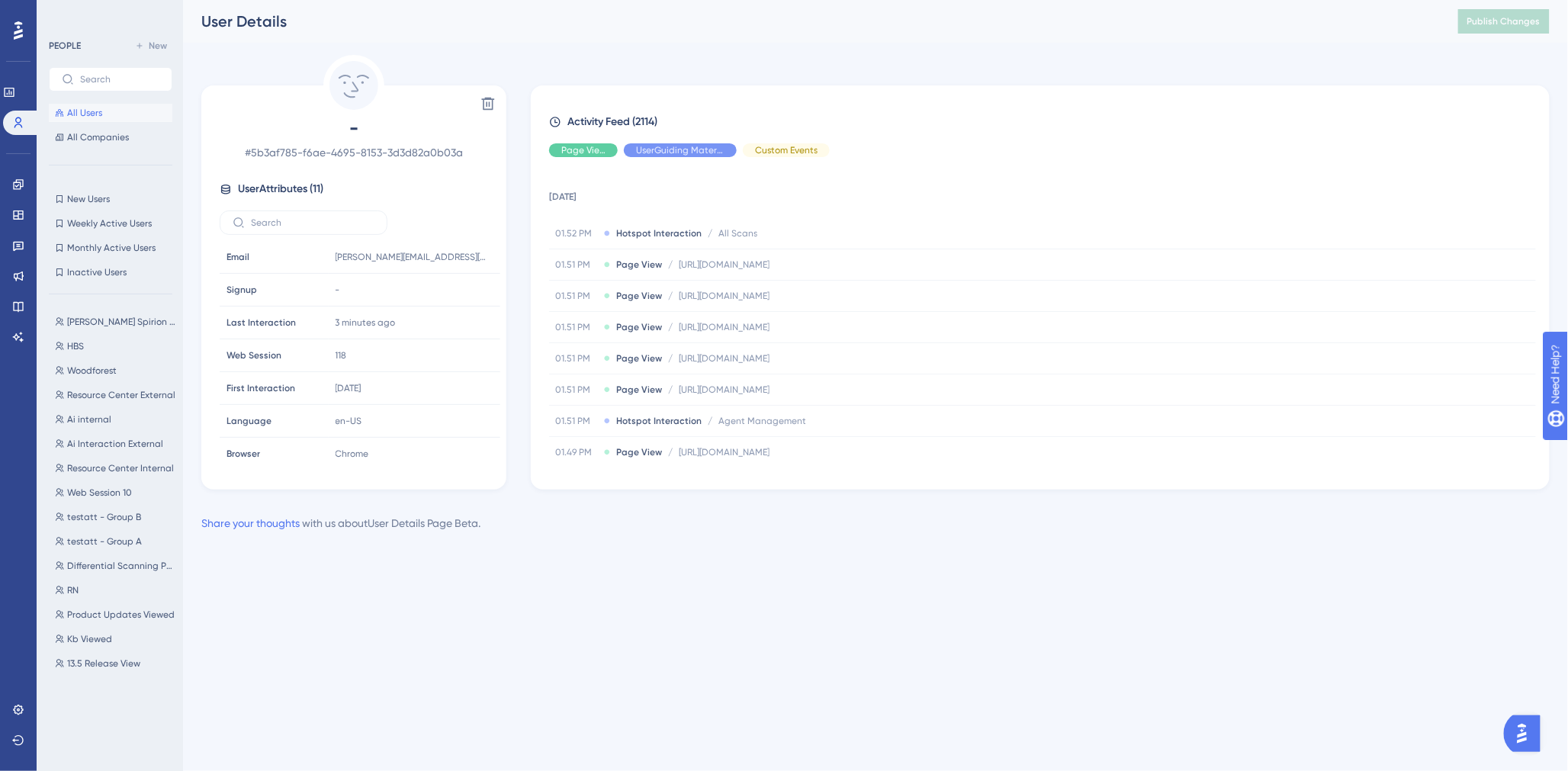
click at [903, 0] on div "User Details Publish Changes" at bounding box center [875, 21] width 1385 height 42
click at [897, 25] on div "User Details" at bounding box center [811, 21] width 1218 height 21
click at [810, 72] on div "Delete - # 5b3af785-f6ae-4695-8153-3d3d82a0b03a User Attributes ( 11 ) Email Em…" at bounding box center [876, 272] width 1349 height 435
drag, startPoint x: 18, startPoint y: 126, endPoint x: 77, endPoint y: 113, distance: 60.4
click at [18, 126] on icon at bounding box center [19, 123] width 12 height 12
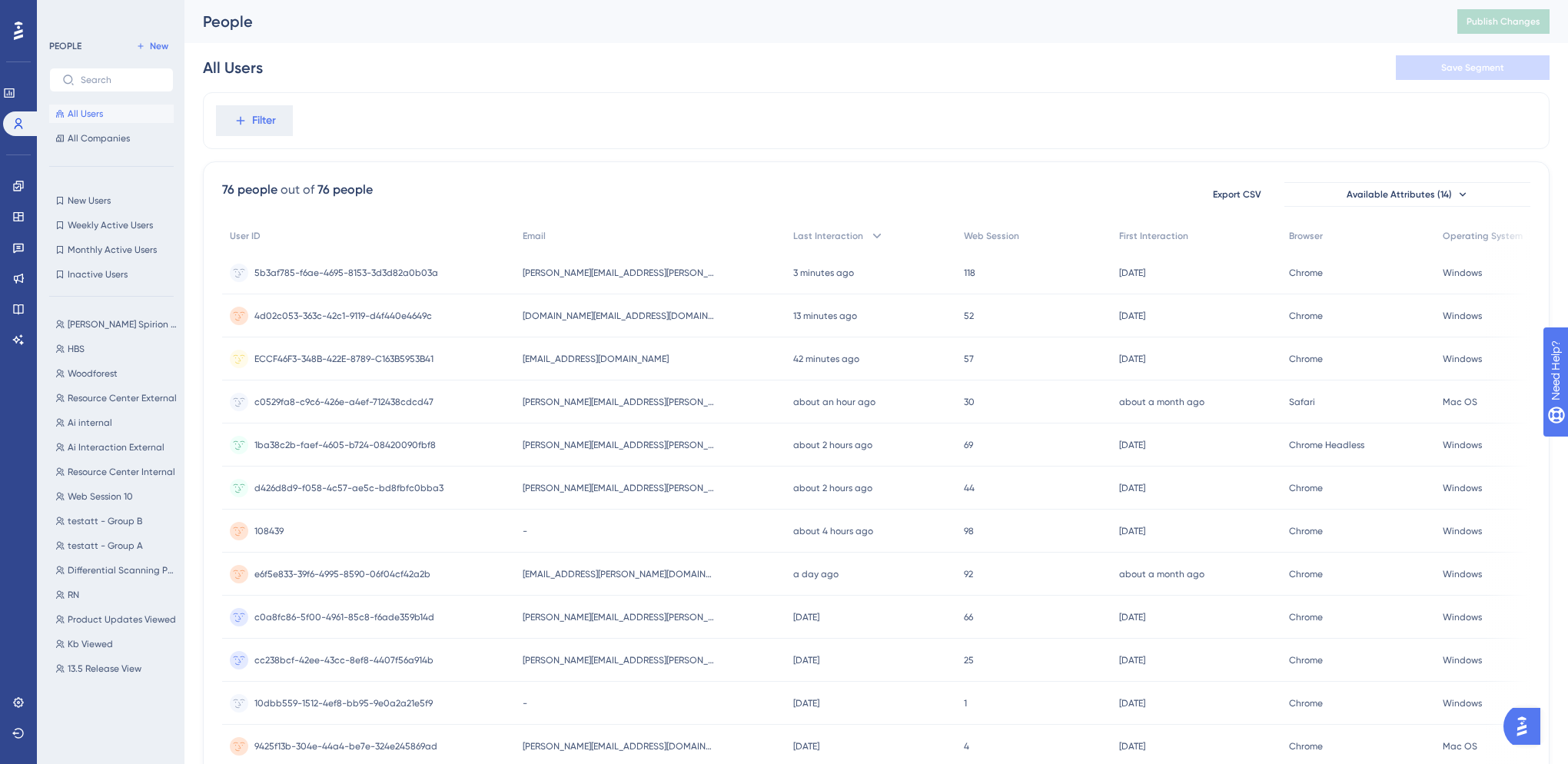
click at [741, 110] on div "Filter" at bounding box center [877, 120] width 1347 height 57
click at [681, 403] on div "[PERSON_NAME][EMAIL_ADDRESS][PERSON_NAME][DOMAIN_NAME] [PERSON_NAME][DOMAIN_NAM…" at bounding box center [650, 402] width 271 height 43
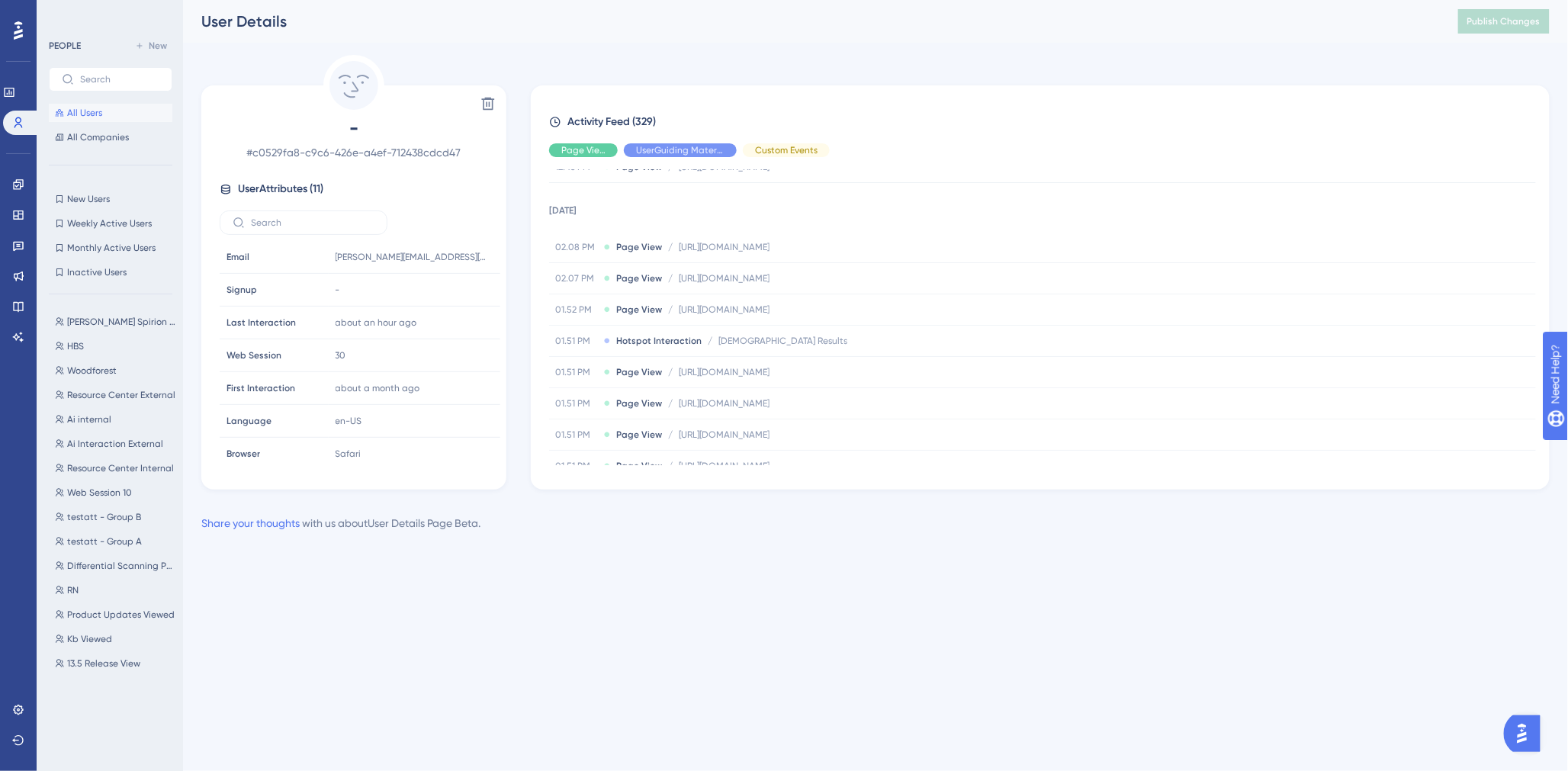
scroll to position [85, 0]
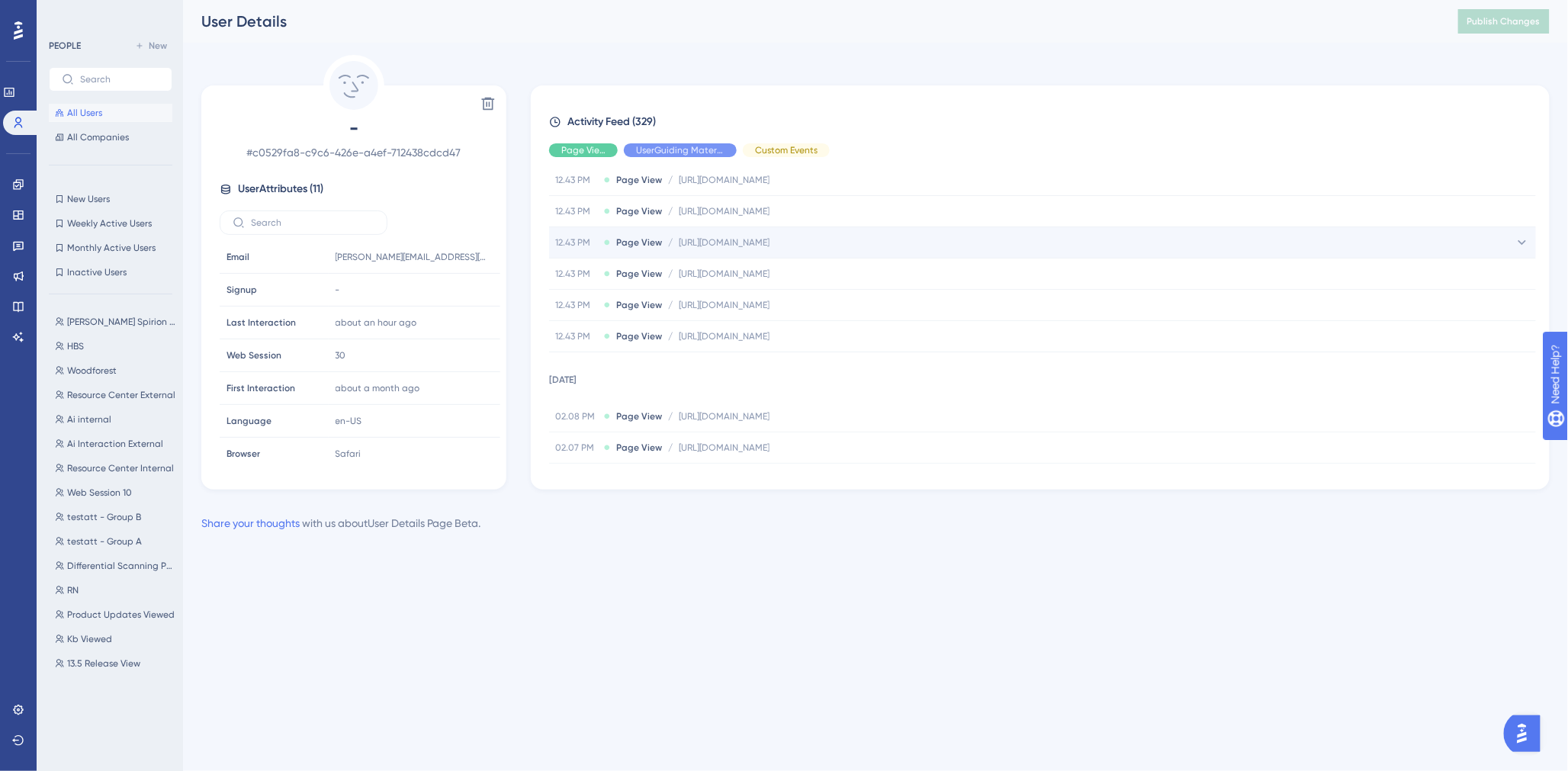
click at [1519, 241] on icon at bounding box center [1522, 242] width 15 height 15
click at [1515, 241] on icon at bounding box center [1522, 242] width 15 height 15
click at [1518, 271] on icon at bounding box center [1522, 274] width 15 height 15
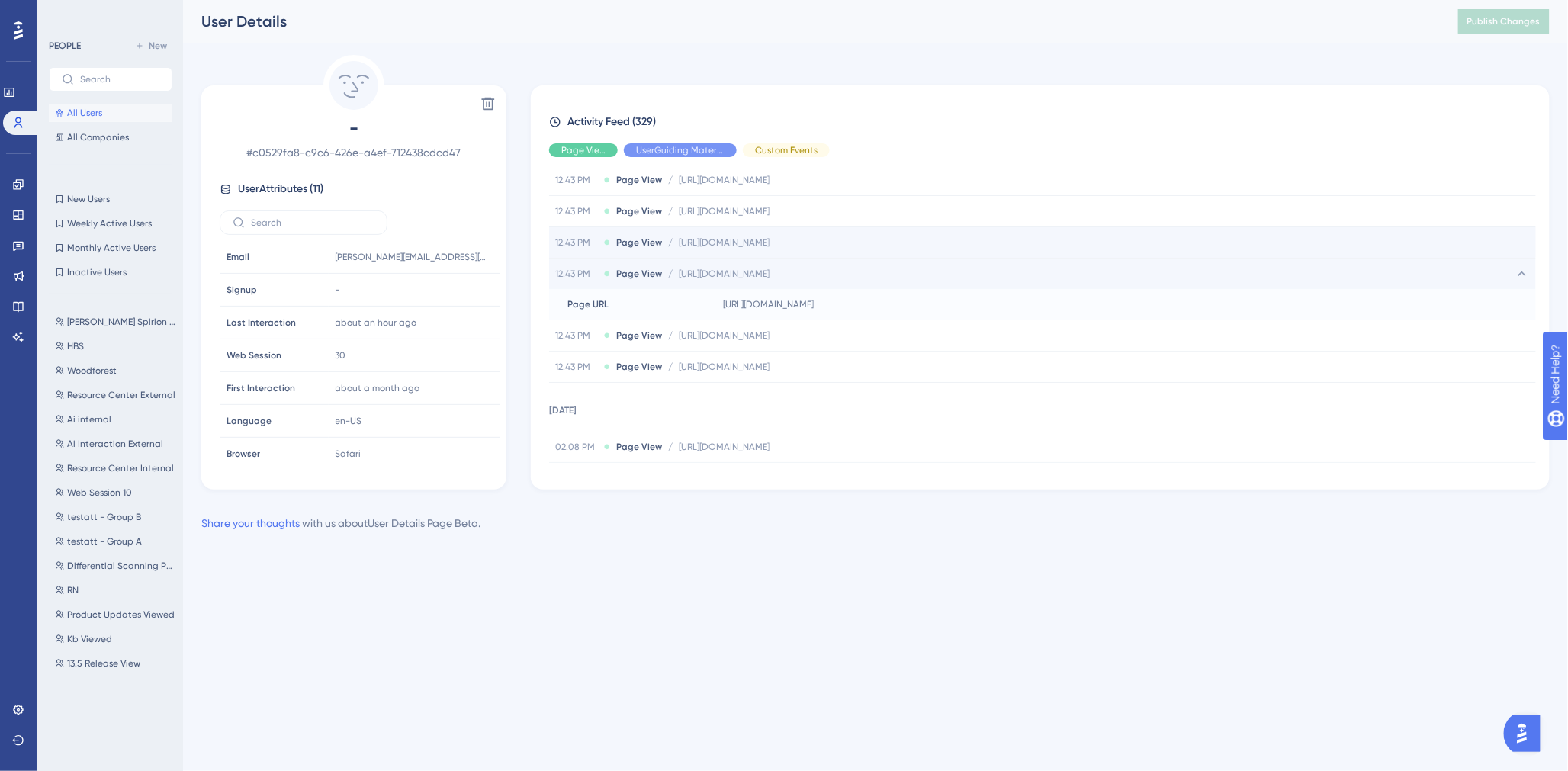
click at [1518, 271] on icon at bounding box center [1522, 274] width 15 height 15
click at [1515, 301] on icon at bounding box center [1522, 305] width 15 height 15
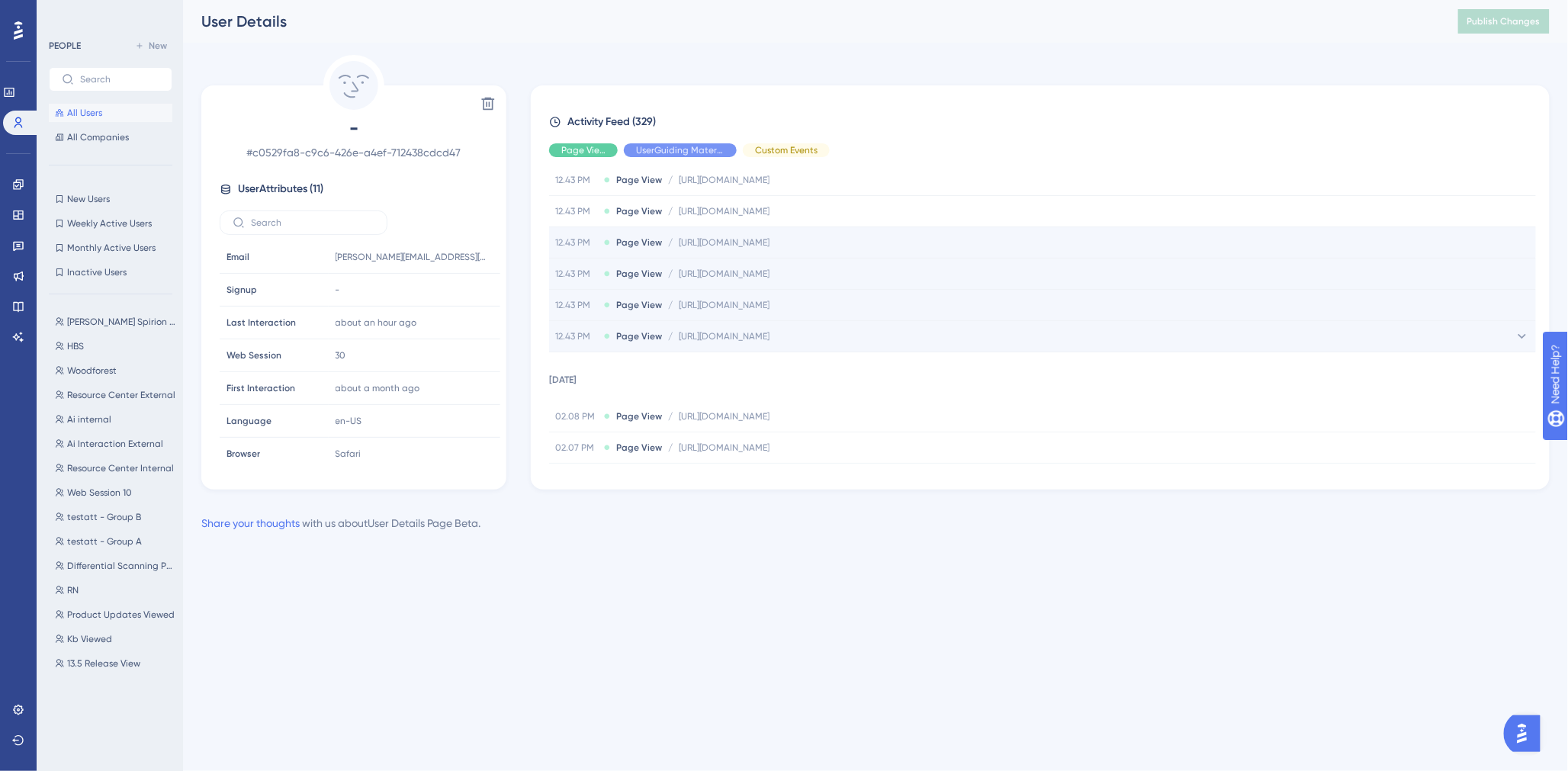
click at [1518, 336] on icon at bounding box center [1522, 335] width 8 height 4
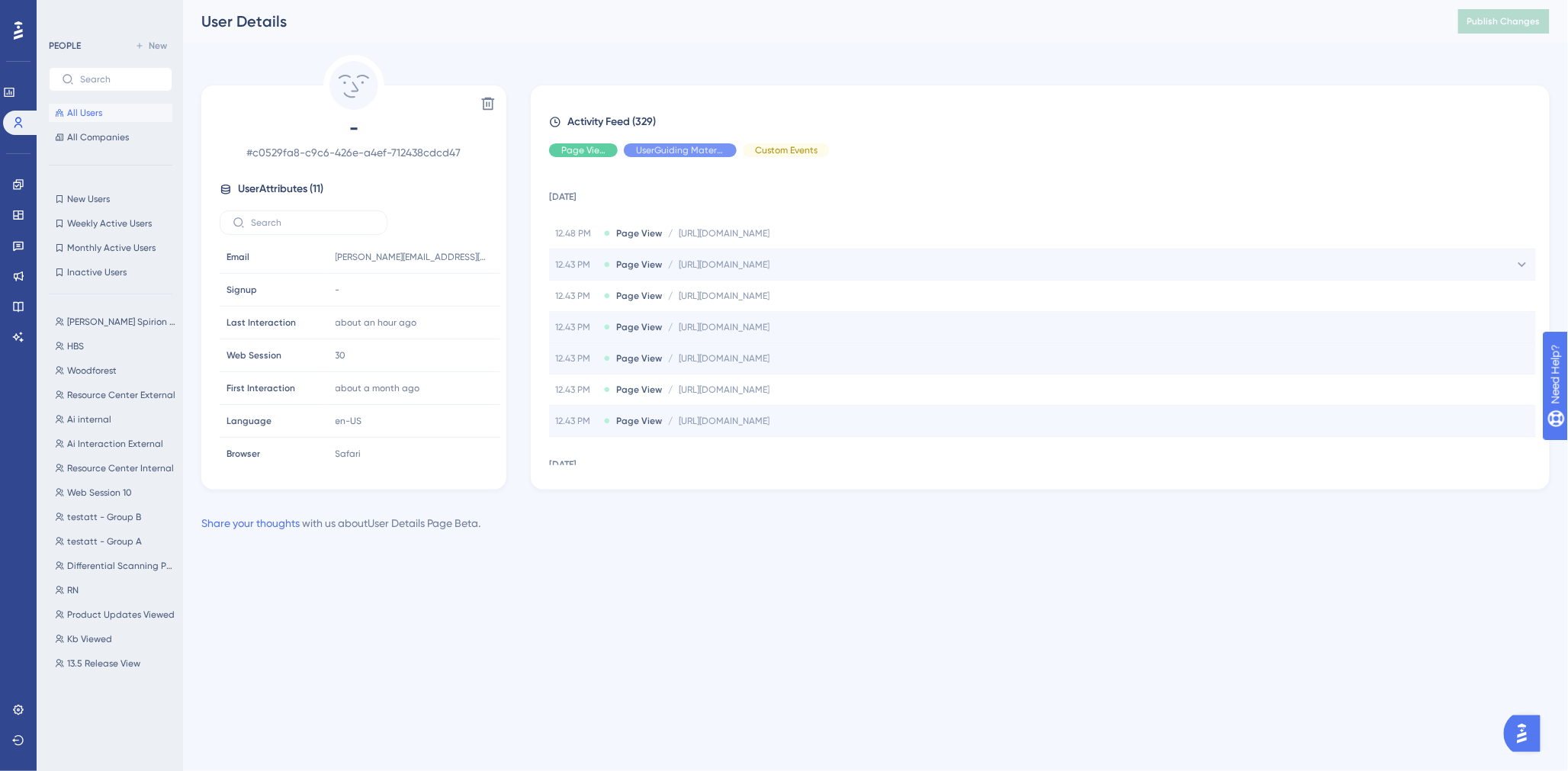
click at [1515, 263] on icon at bounding box center [1522, 264] width 15 height 15
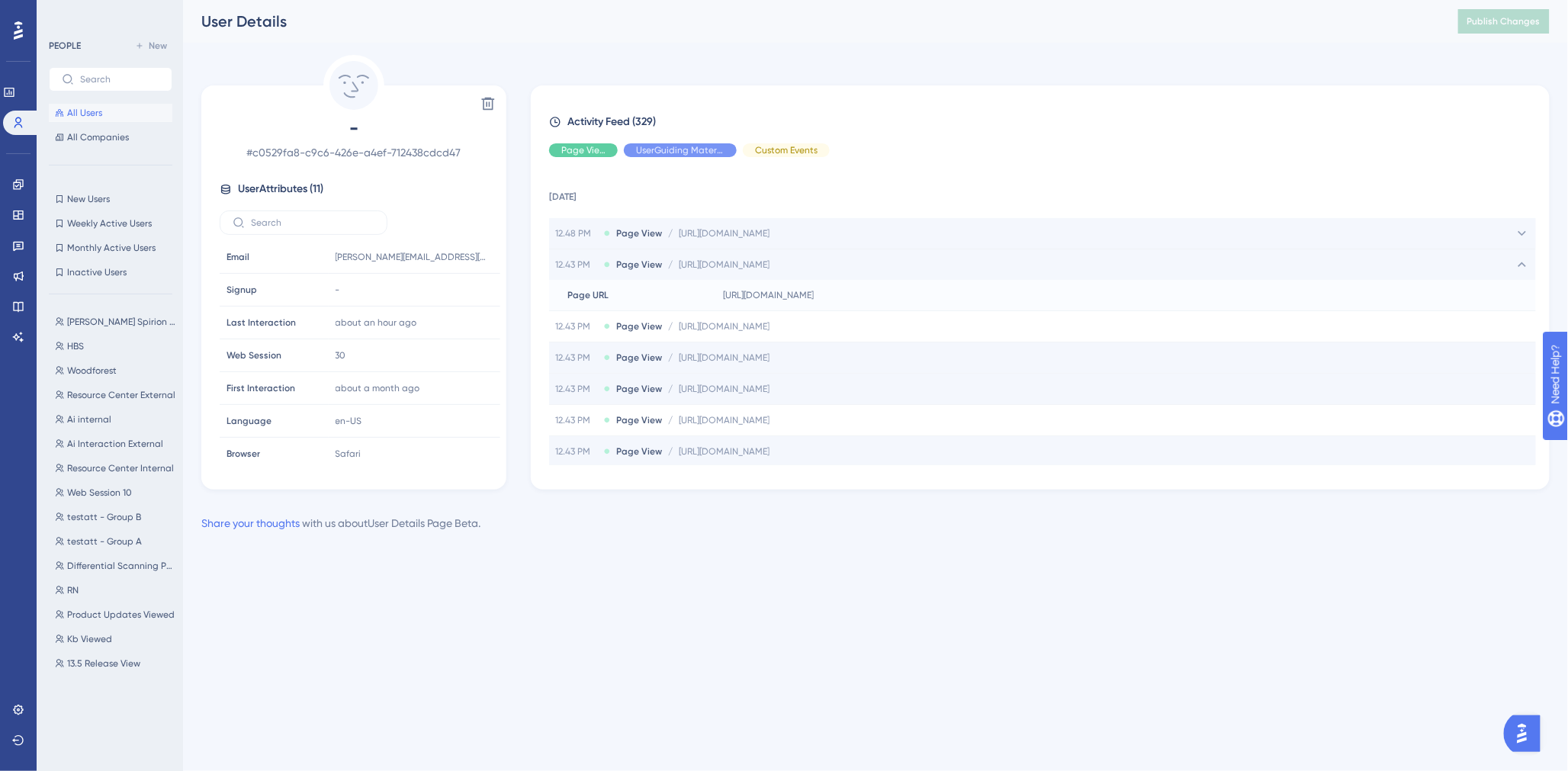
click at [1518, 235] on icon at bounding box center [1522, 233] width 8 height 4
